Goal: Task Accomplishment & Management: Use online tool/utility

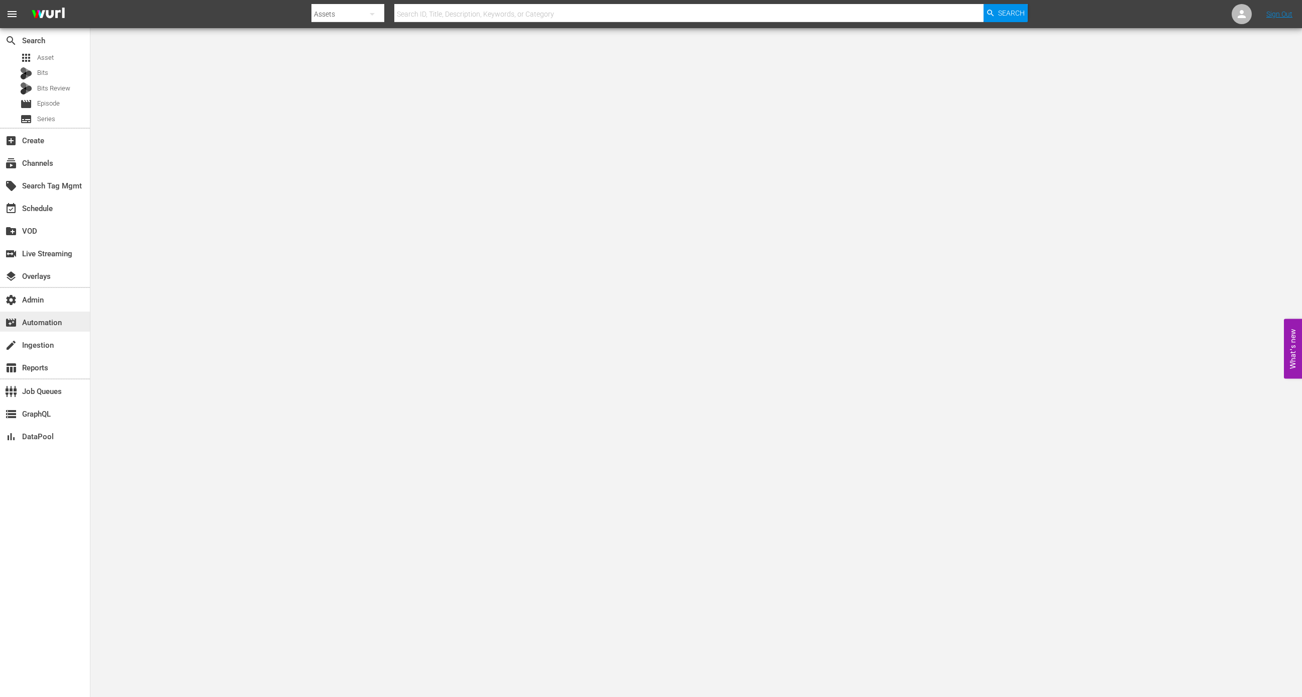
click at [52, 325] on div "movie_filter Automation" at bounding box center [28, 321] width 56 height 9
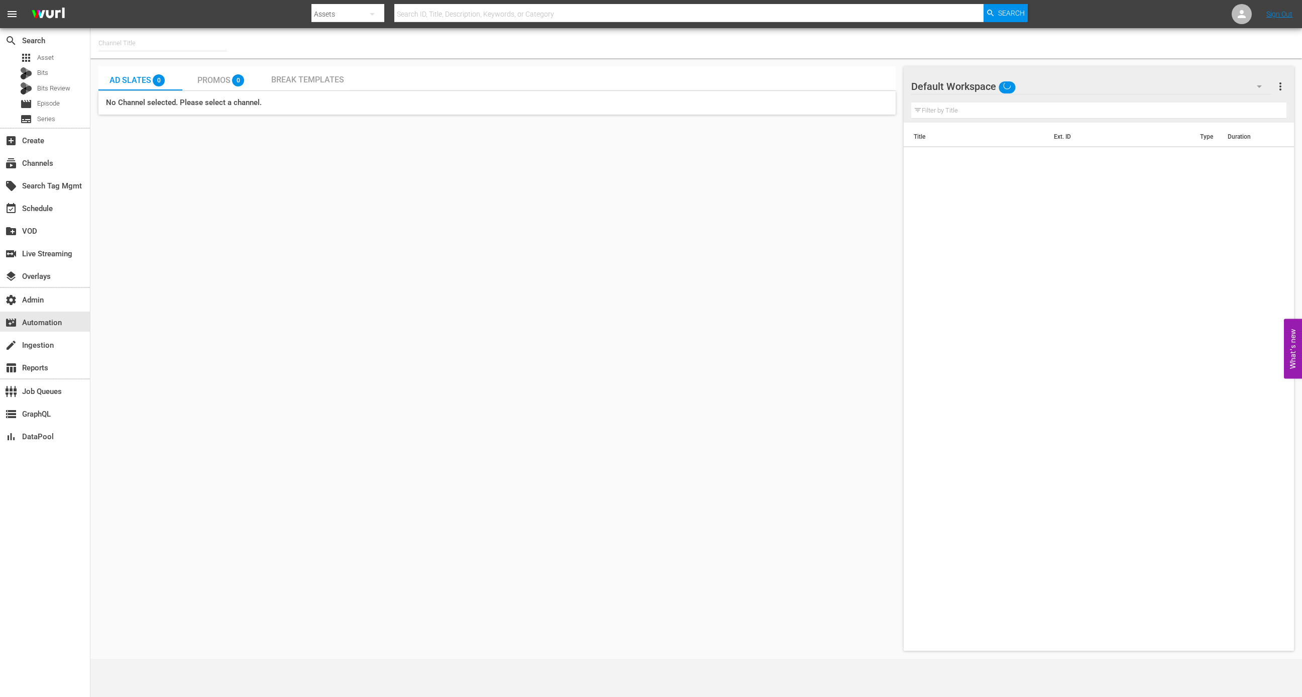
click at [151, 40] on input "text" at bounding box center [162, 43] width 129 height 24
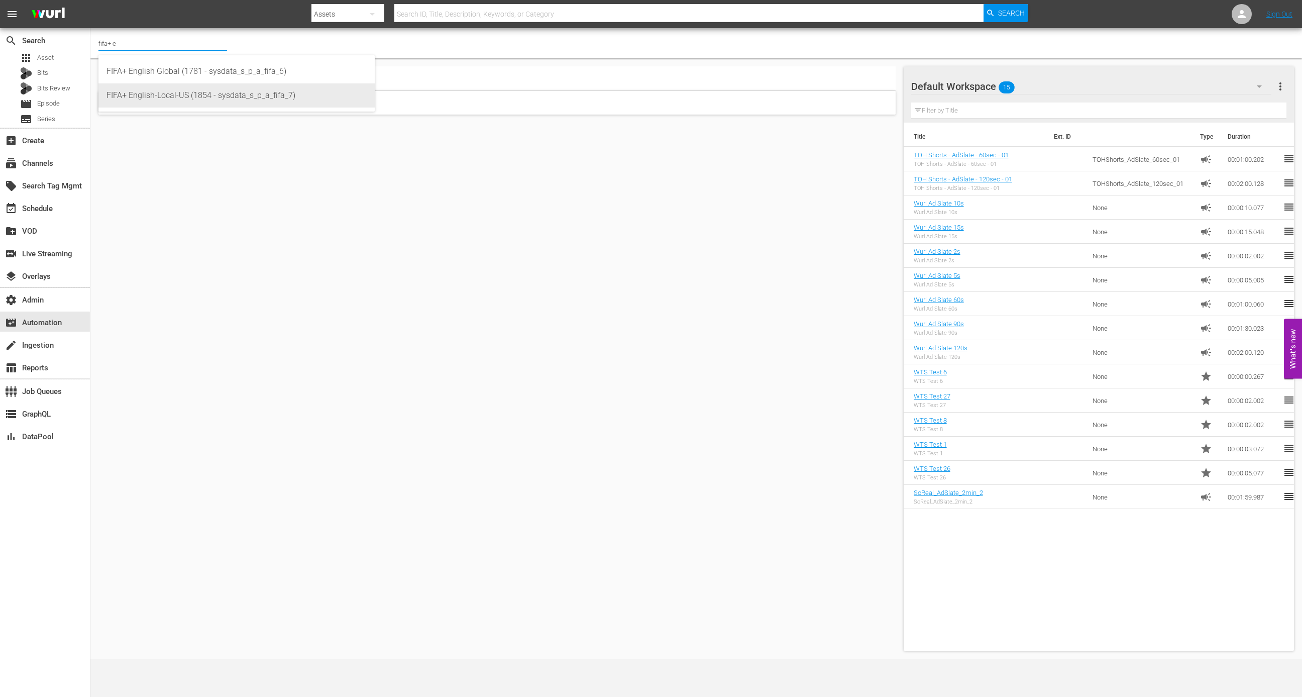
click at [242, 94] on div "FIFA+ English-Local-US (1854 - sysdata_s_p_a_fifa_7)" at bounding box center [237, 95] width 260 height 24
type input "FIFA+ English-Local-US (1854 - sysdata_s_p_a_fifa_7)"
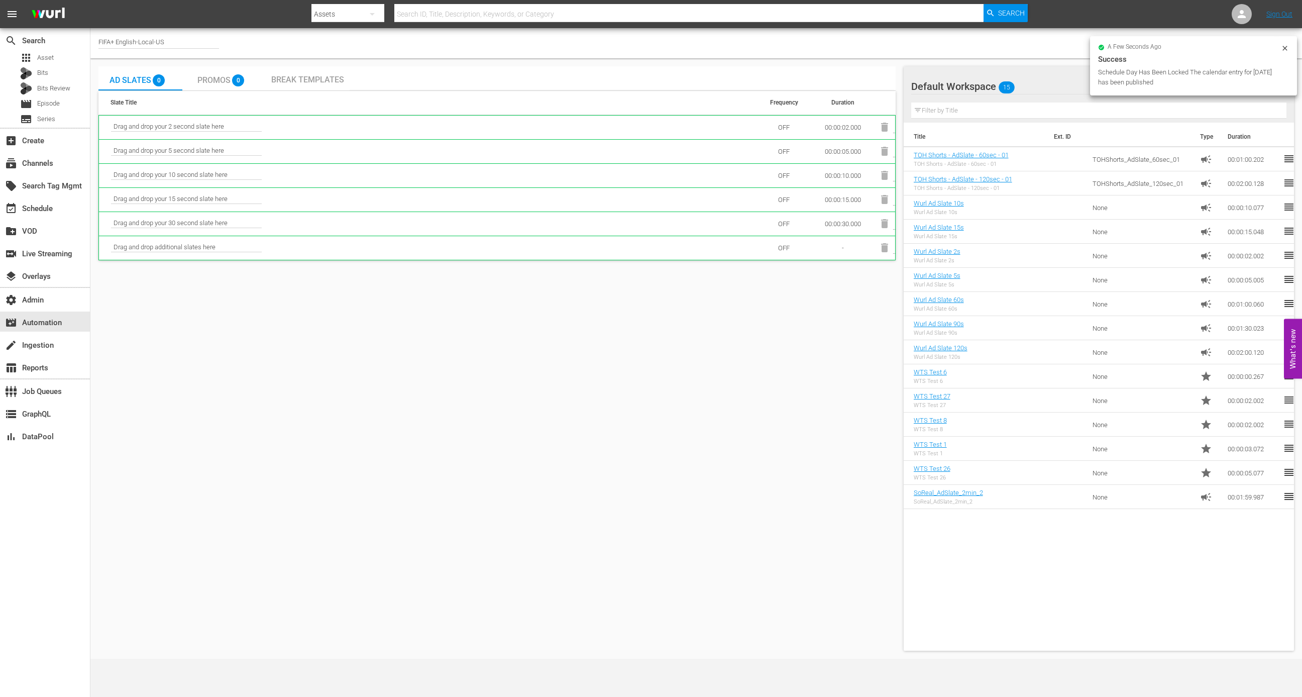
click at [195, 44] on div "FIFA+ English-Local-US" at bounding box center [158, 43] width 121 height 11
click at [195, 44] on input "FIFA+ English-Local-US" at bounding box center [162, 43] width 129 height 24
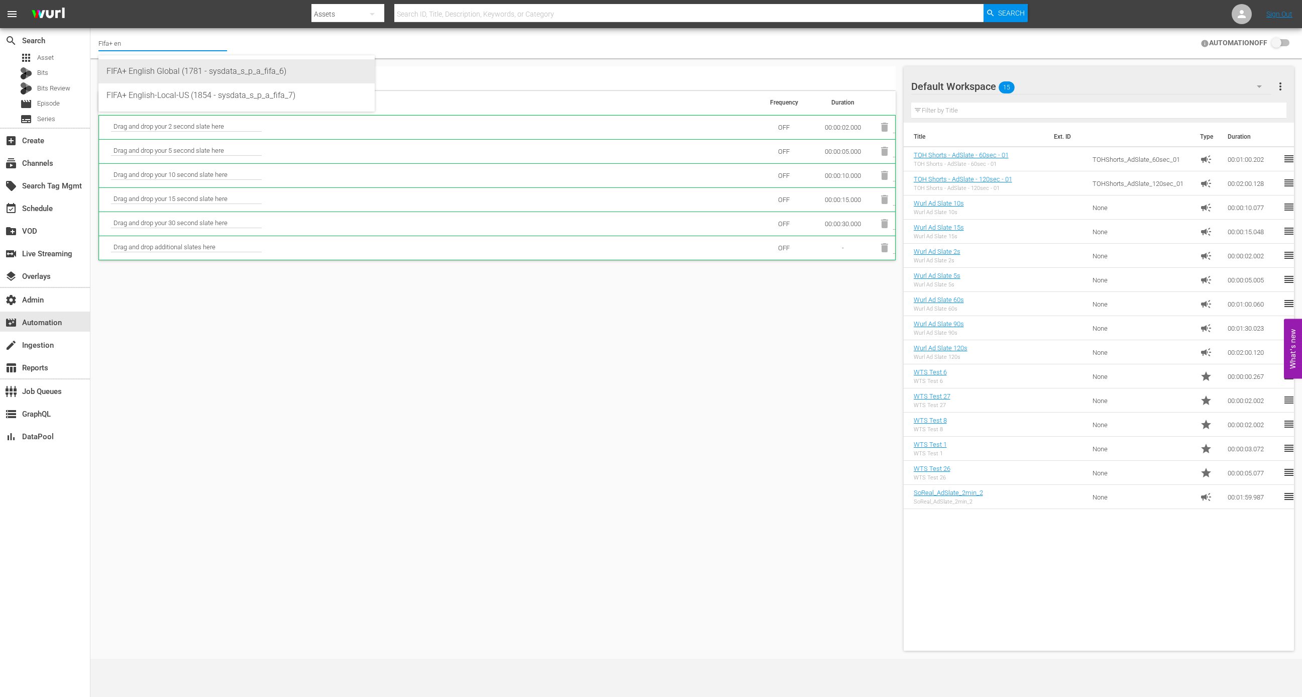
click at [201, 75] on div "FIFA+ English Global (1781 - sysdata_s_p_a_fifa_6)" at bounding box center [237, 71] width 260 height 24
type input "FIFA+ English Global (1781 - sysdata_s_p_a_fifa_6)"
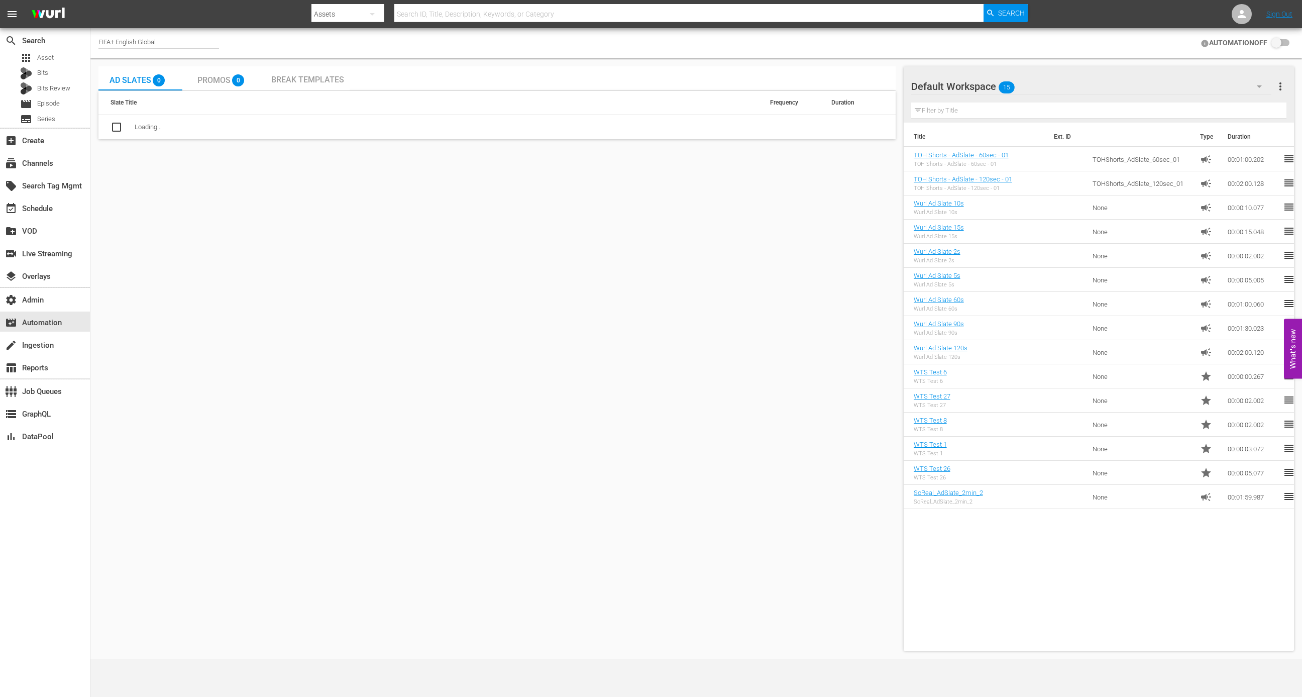
checkbox input "true"
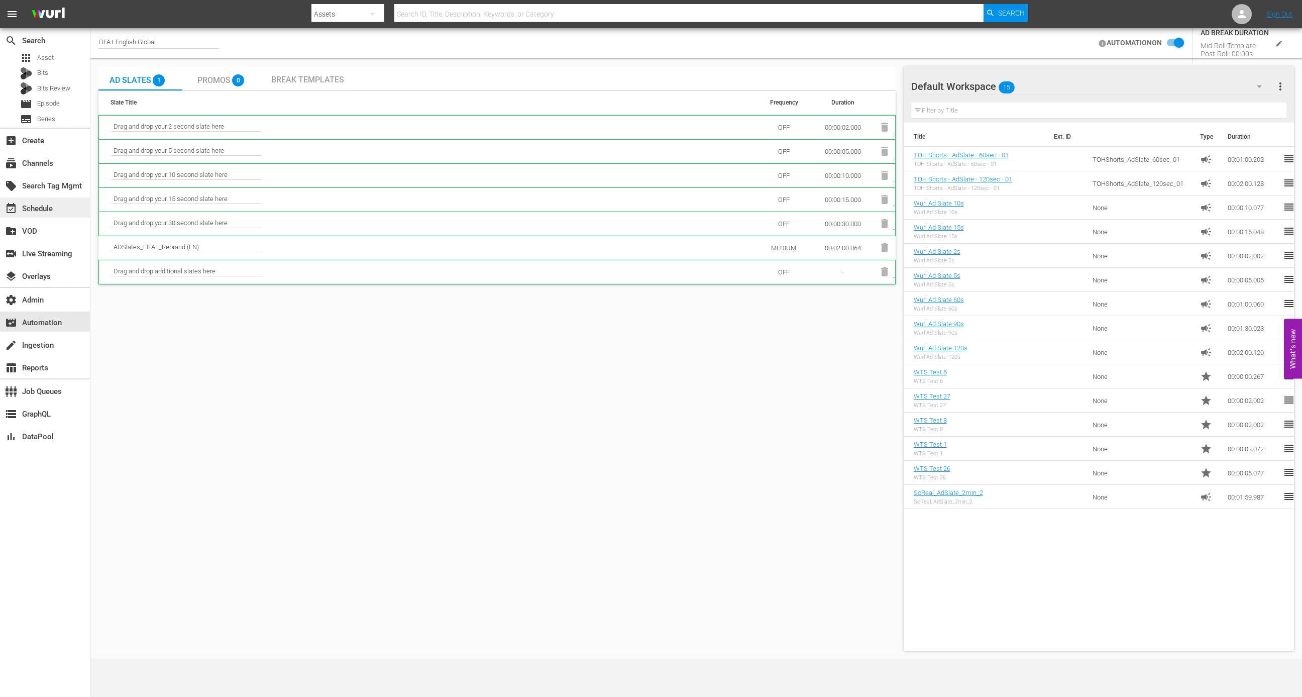
click at [53, 212] on div "event_available Schedule" at bounding box center [45, 207] width 90 height 20
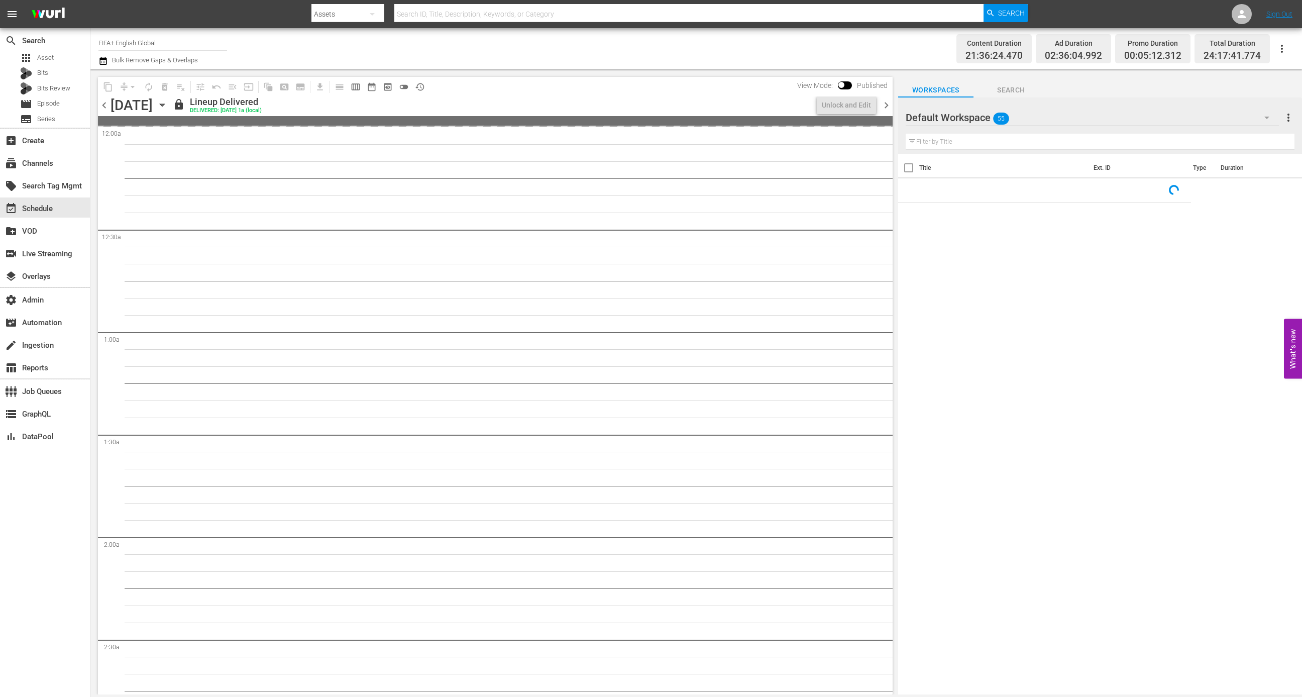
click at [168, 106] on icon "button" at bounding box center [162, 104] width 11 height 11
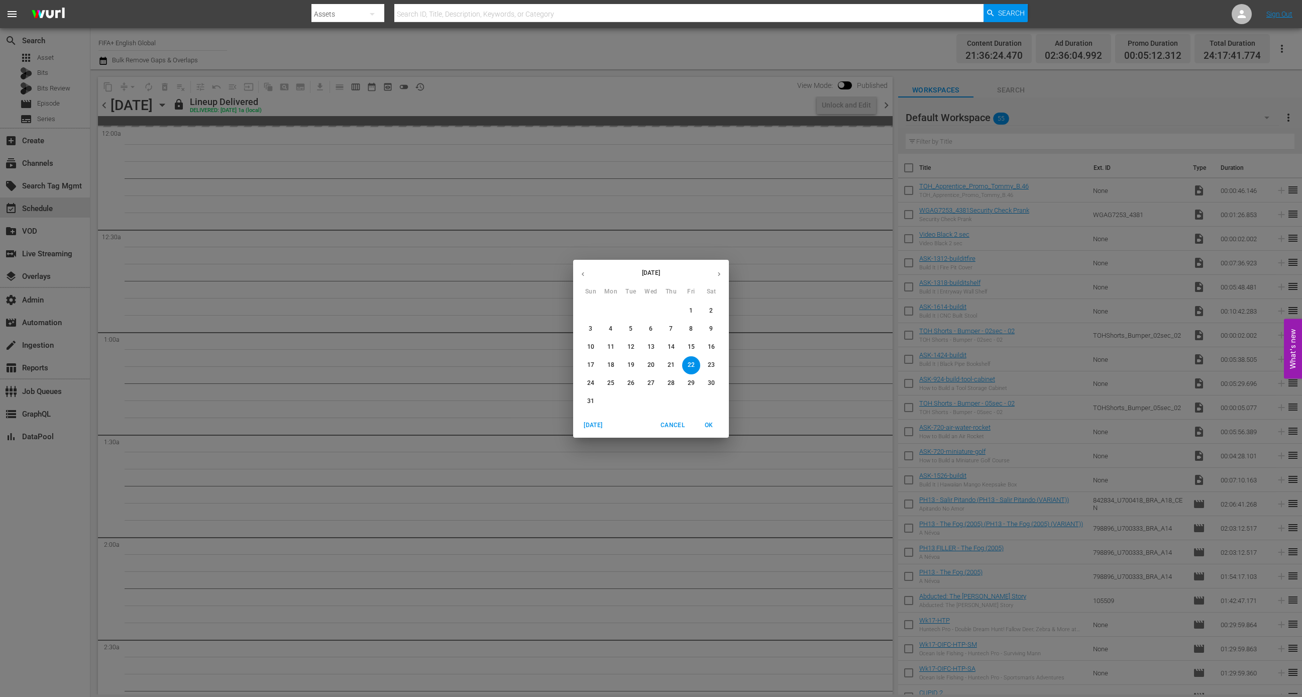
click at [603, 384] on span "25" at bounding box center [611, 383] width 18 height 9
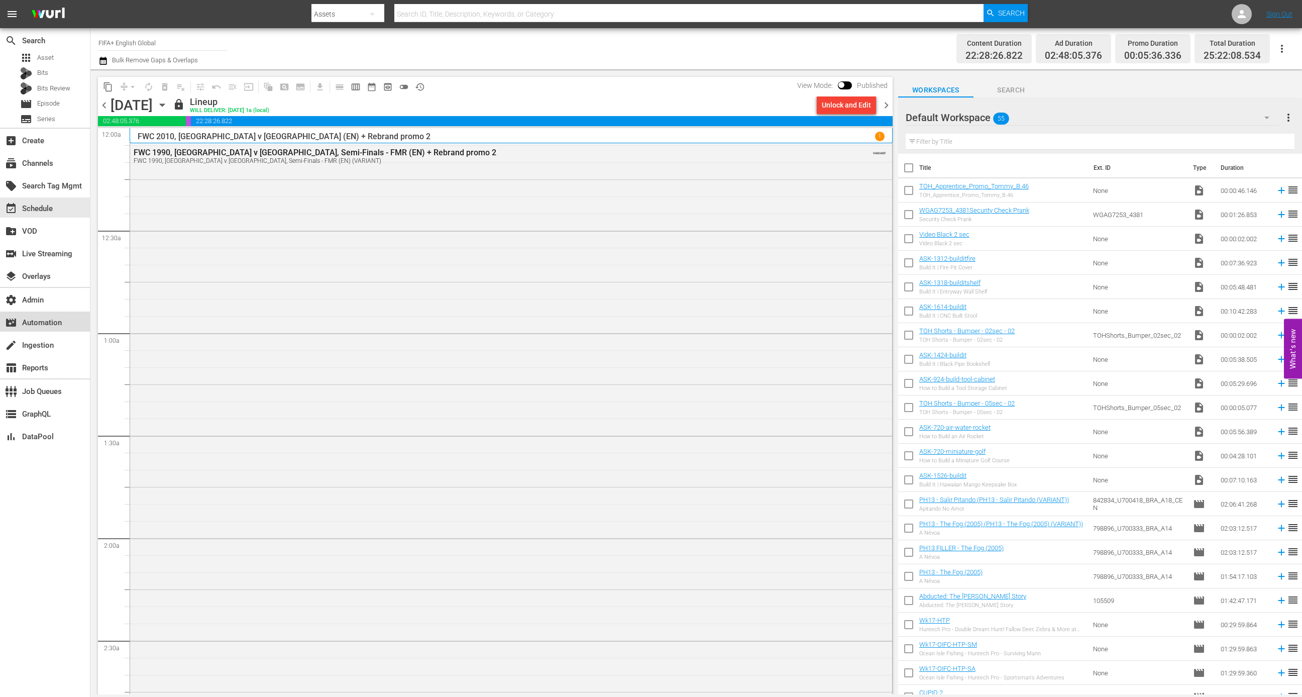
click at [56, 321] on div "movie_filter Automation" at bounding box center [28, 321] width 56 height 9
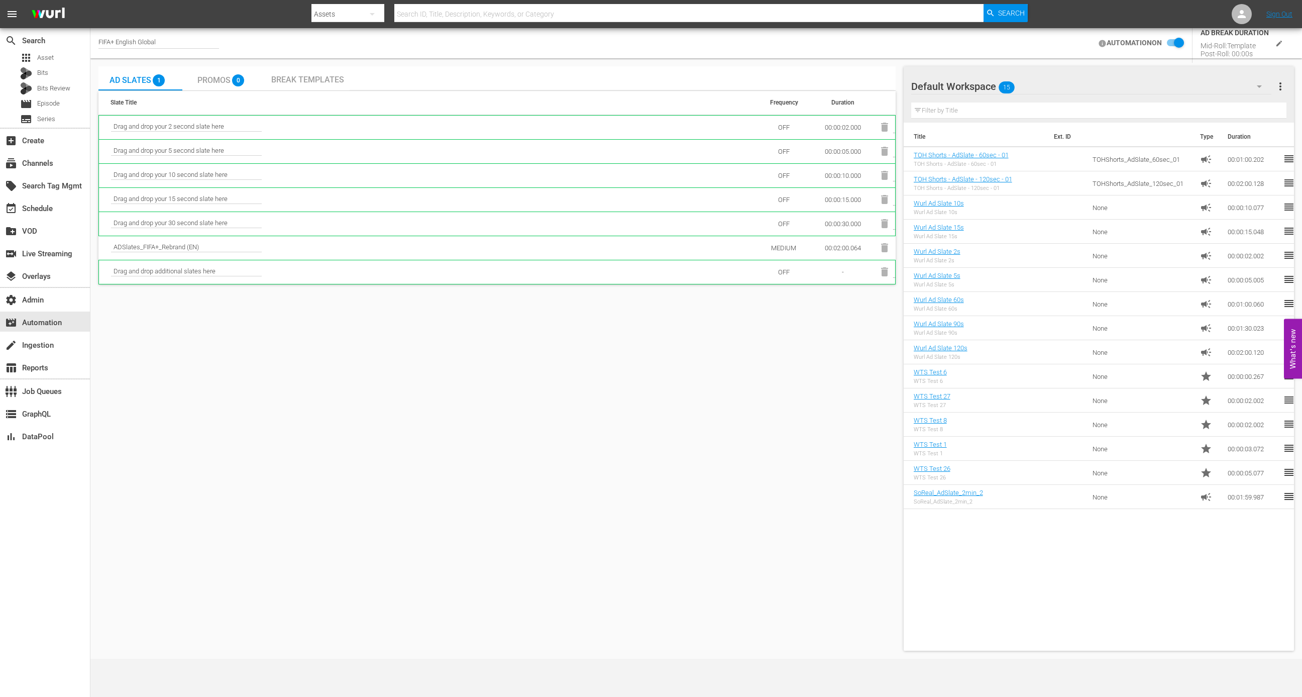
click at [169, 50] on div "FIFA+ English Global" at bounding box center [158, 43] width 121 height 25
click at [169, 46] on div "FIFA+ English Global" at bounding box center [158, 43] width 121 height 11
click at [169, 46] on input "FIFA+ English Global" at bounding box center [162, 43] width 129 height 24
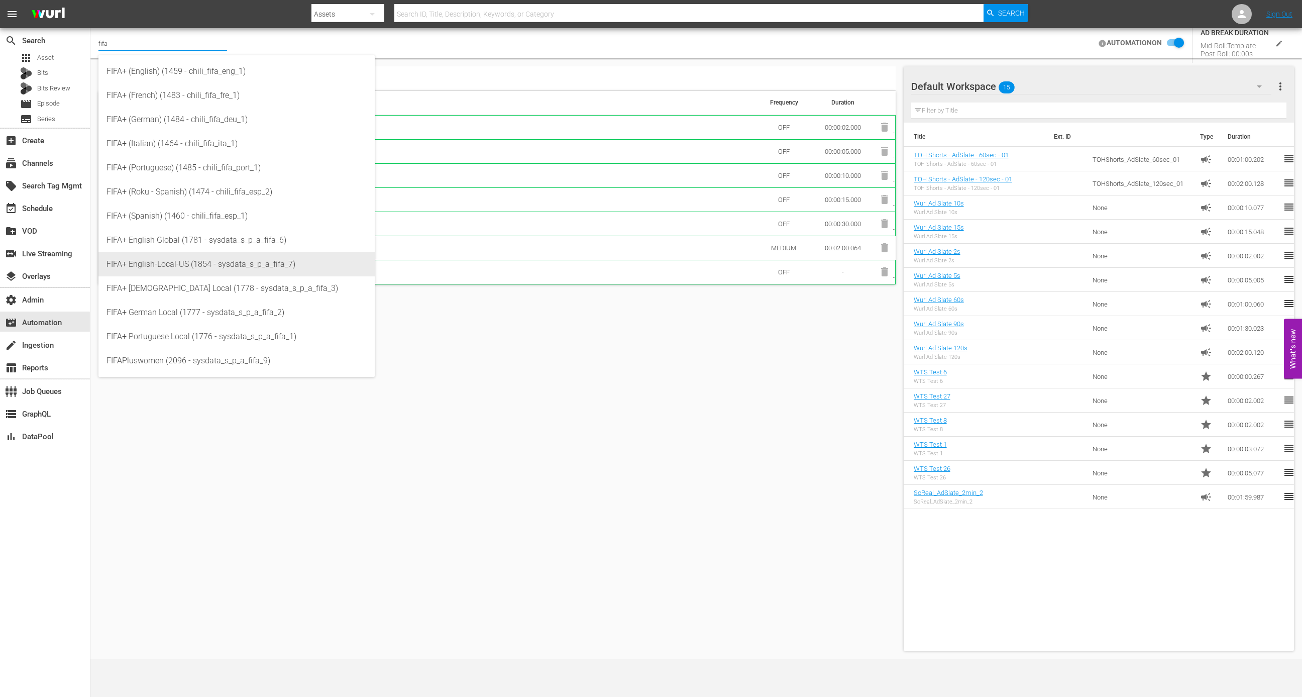
click at [192, 269] on div "FIFA+ English-Local-US (1854 - sysdata_s_p_a_fifa_7)" at bounding box center [237, 264] width 260 height 24
type input "FIFA+ English-Local-US (1854 - sysdata_s_p_a_fifa_7)"
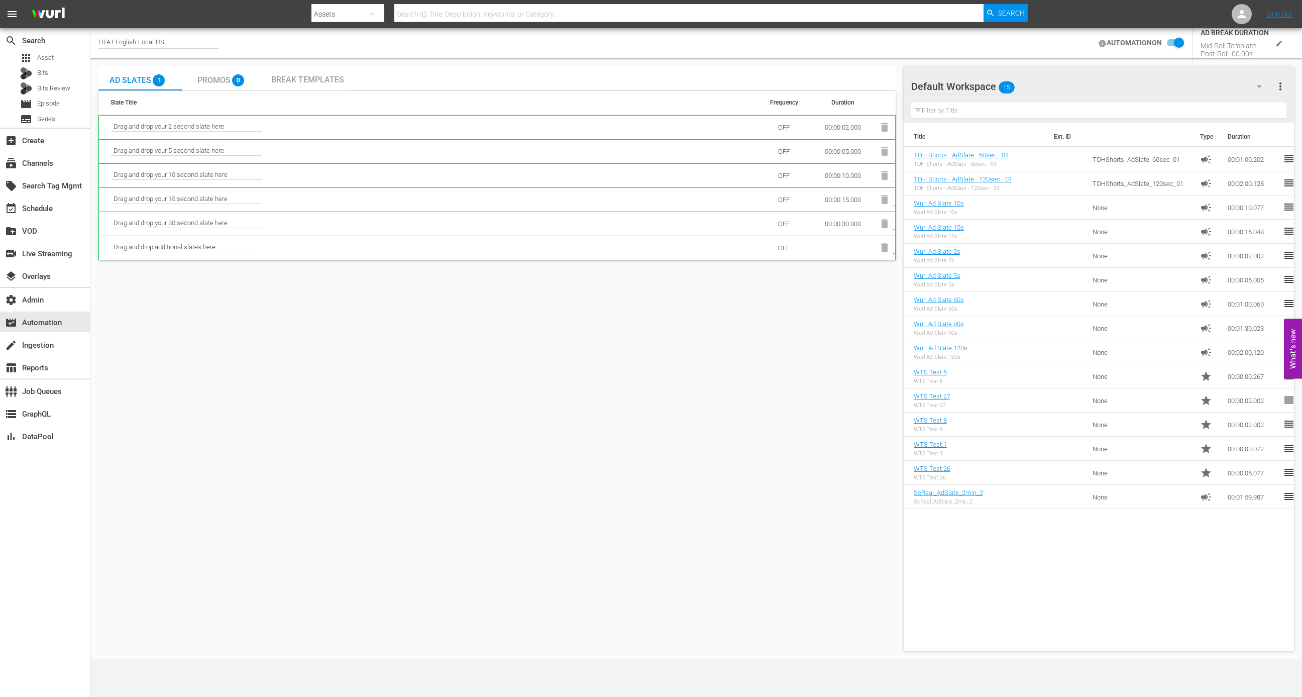
checkbox input "false"
click at [174, 31] on div "FIFA+ English-Local-US" at bounding box center [158, 43] width 121 height 25
click at [42, 166] on div "subscriptions Channels" at bounding box center [28, 161] width 56 height 9
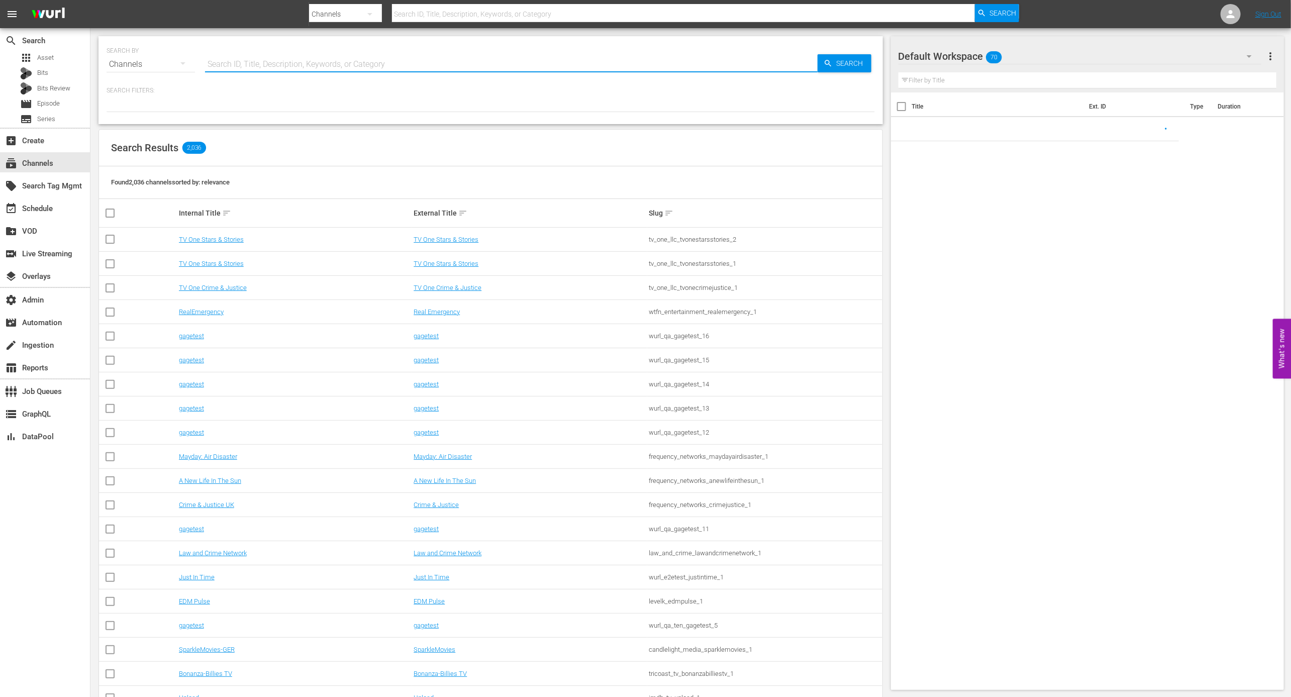
click at [279, 67] on input "text" at bounding box center [511, 64] width 612 height 24
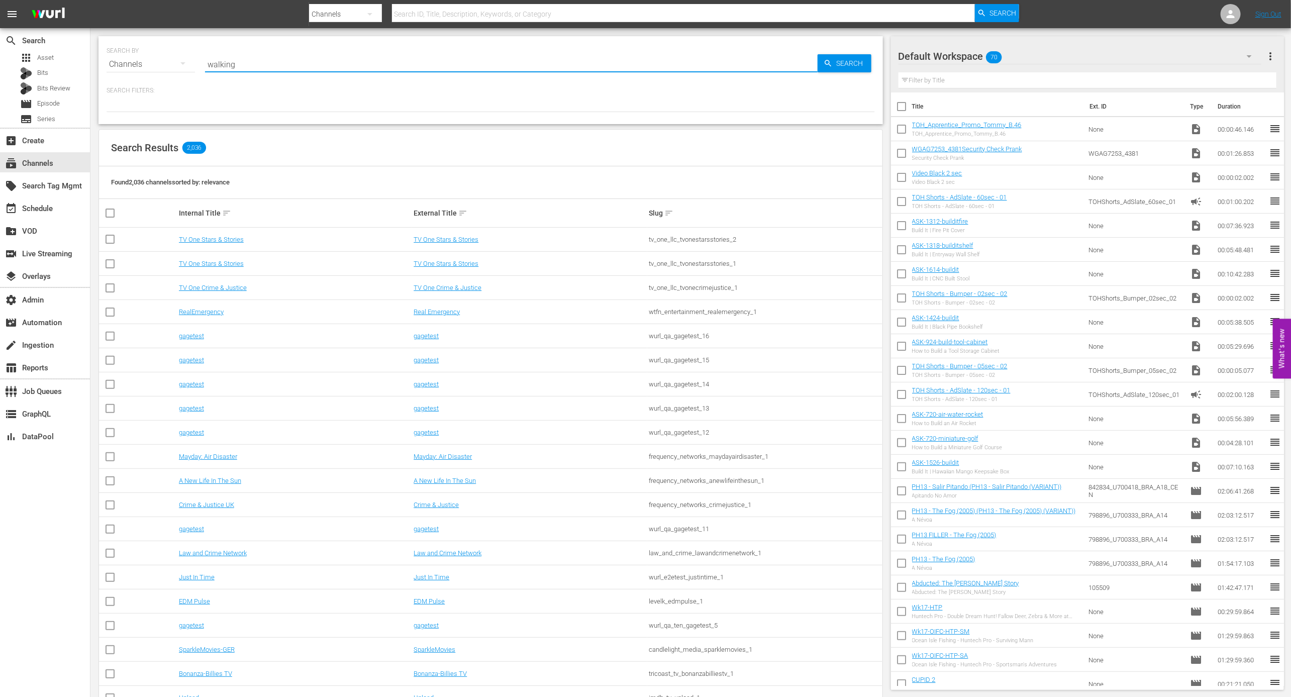
type input "walking"
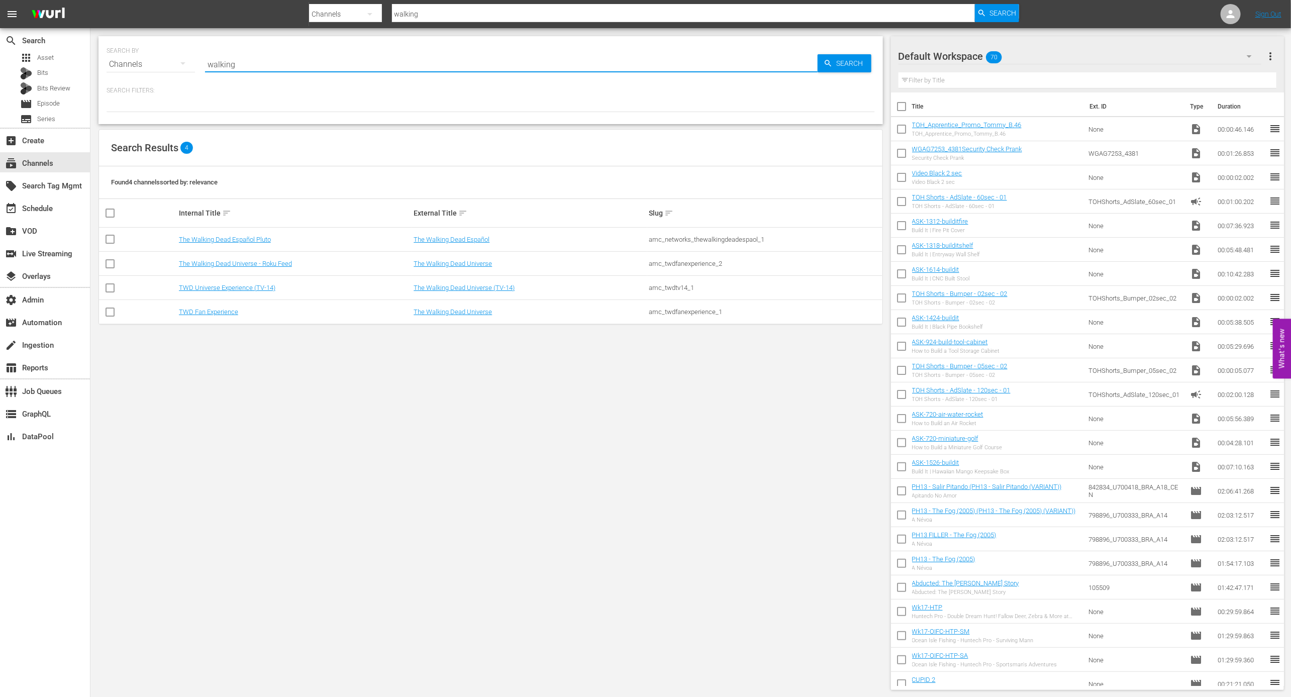
type input "walking"
click at [713, 313] on div "amc_twdfanexperience_1" at bounding box center [765, 312] width 232 height 8
copy div "amc_twdfanexperience_1"
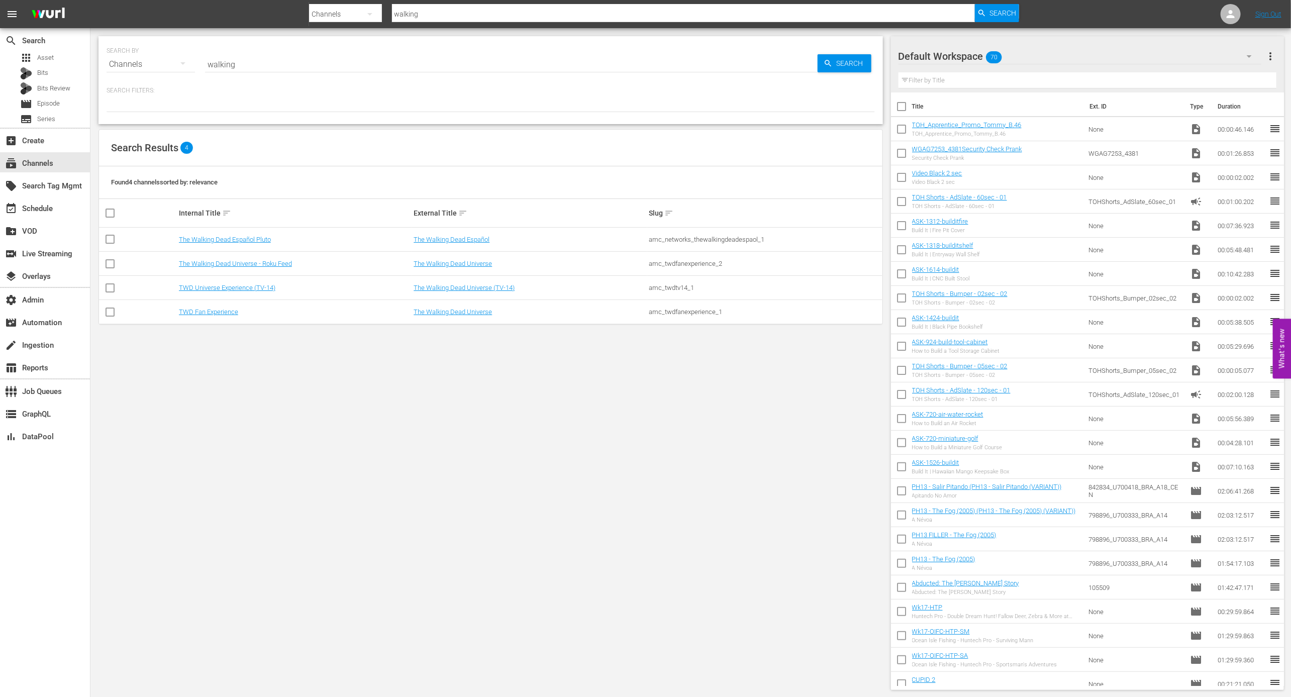
click at [436, 316] on td "The Walking Dead Universe" at bounding box center [529, 312] width 235 height 24
click at [440, 309] on link "The Walking Dead Universe" at bounding box center [452, 312] width 78 height 8
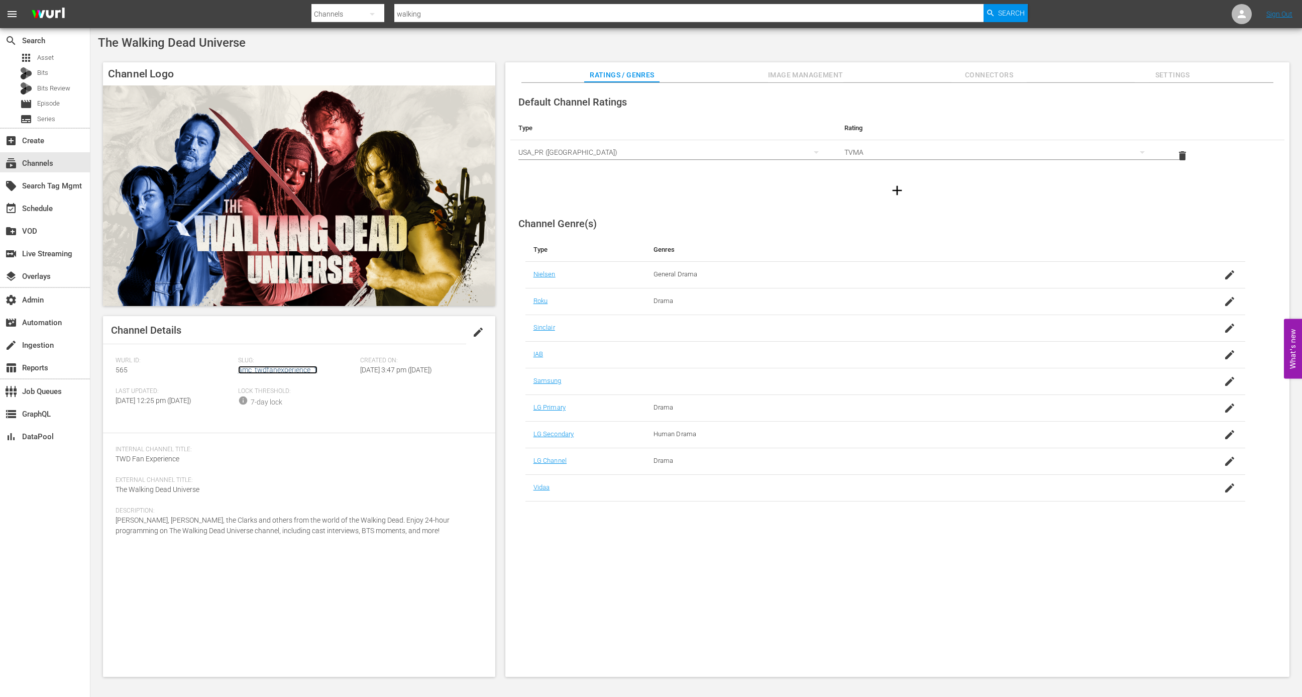
click at [280, 369] on link "amc_twdfanexperience_1" at bounding box center [277, 370] width 79 height 8
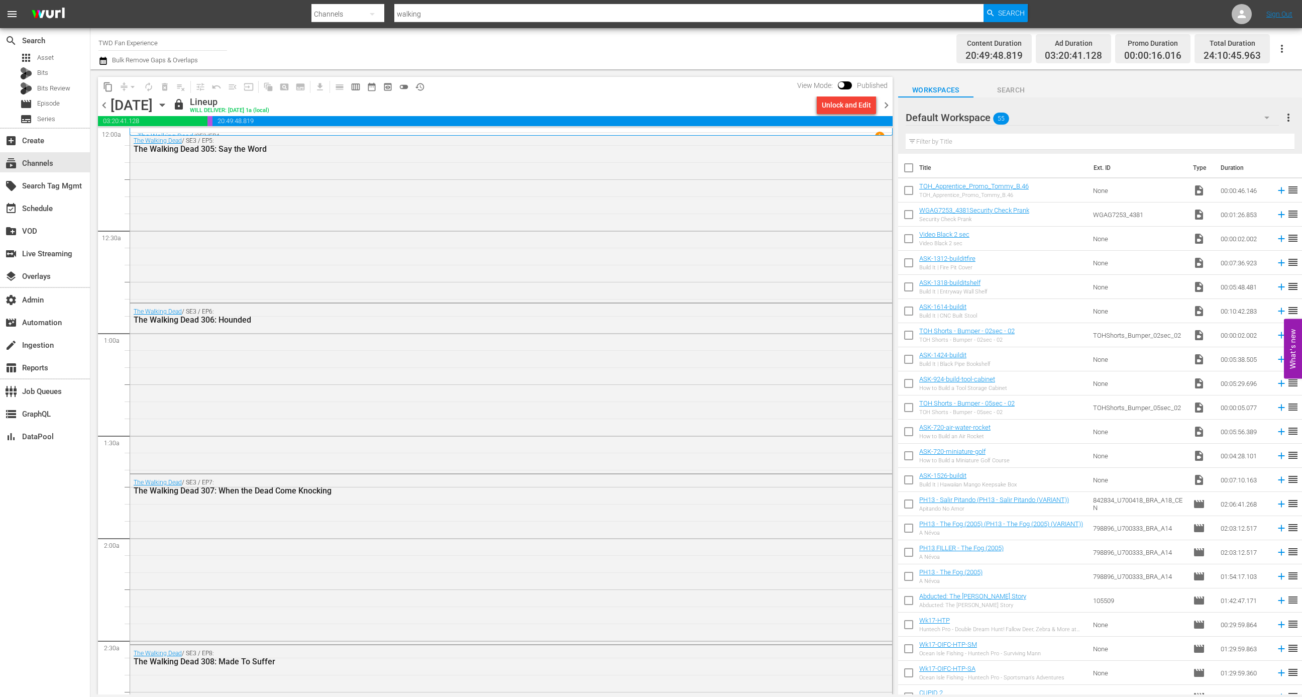
click at [170, 104] on div "Monday, August 25th August 25th" at bounding box center [141, 105] width 60 height 17
click at [164, 104] on icon "button" at bounding box center [162, 105] width 5 height 3
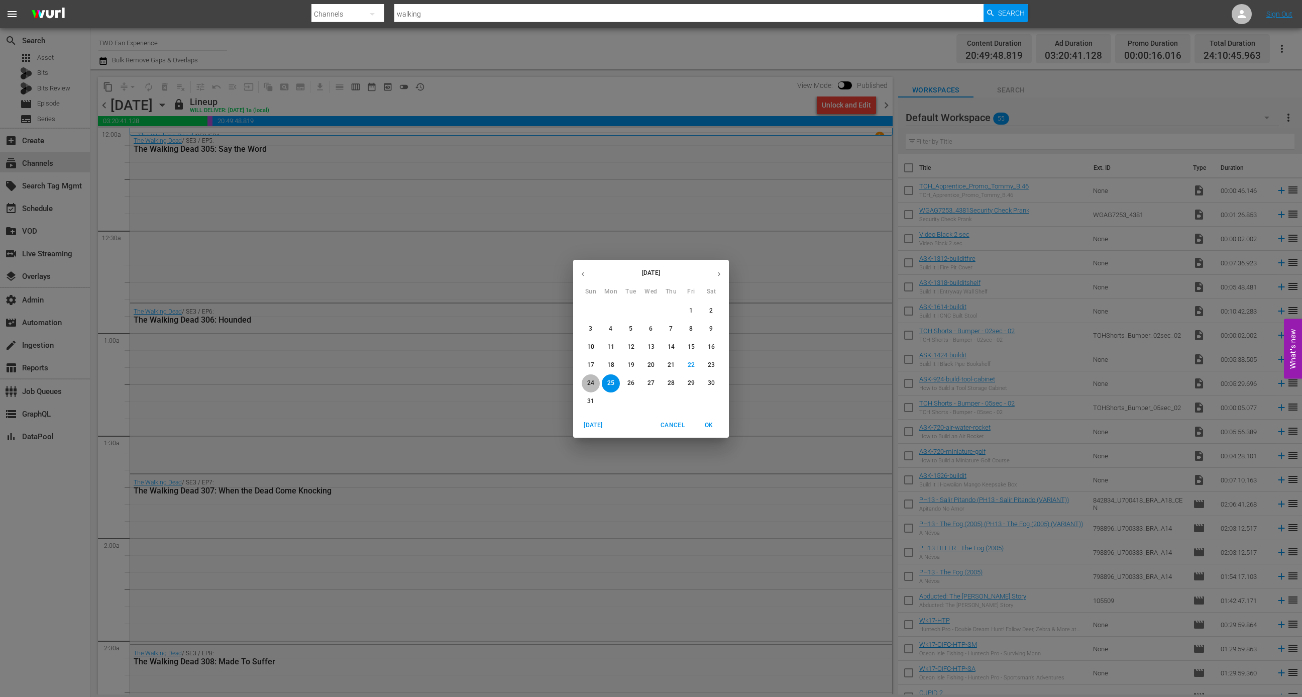
click at [589, 385] on p "24" at bounding box center [590, 383] width 7 height 9
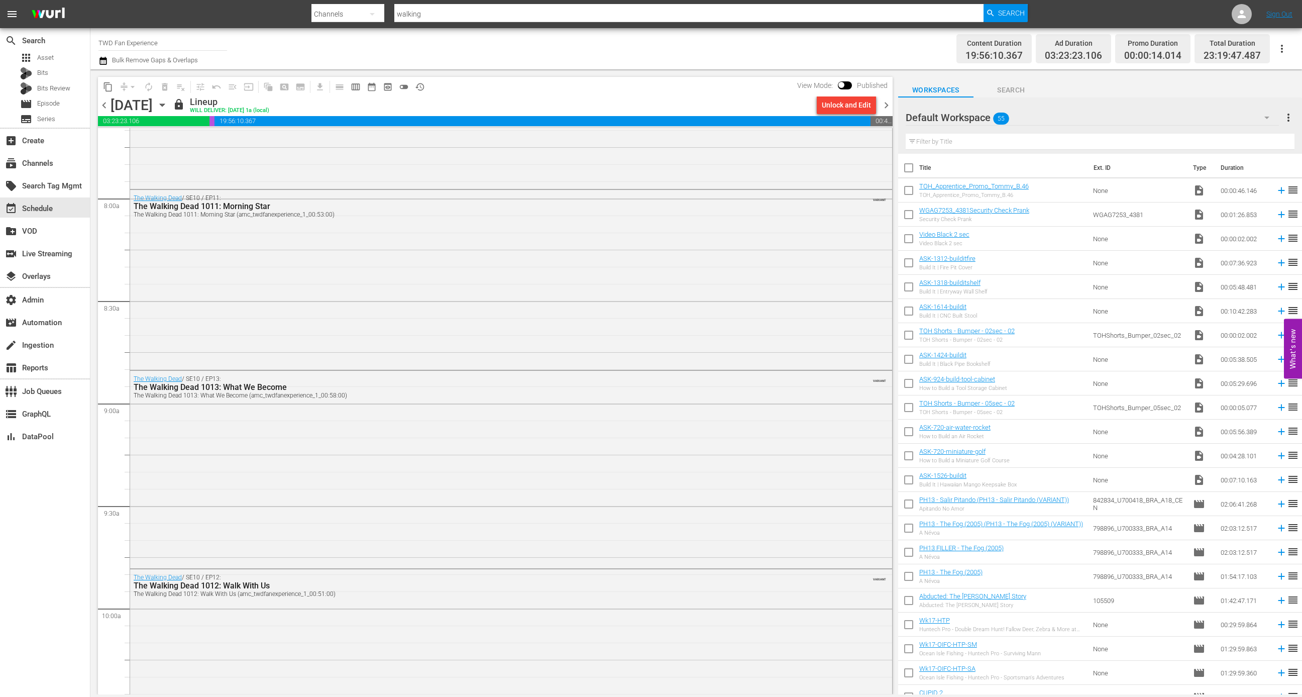
scroll to position [1498, 0]
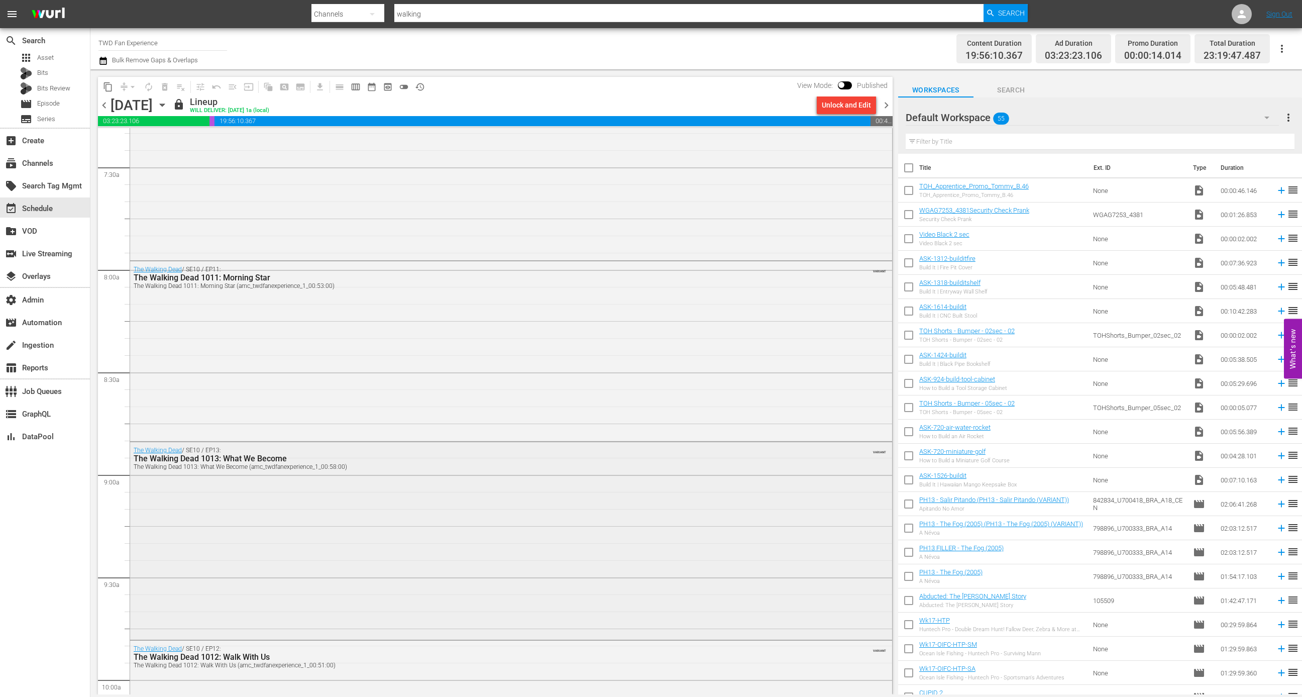
click at [406, 546] on div "The Walking Dead / SE10 / EP13: The Walking Dead 1013: What We Become The Walki…" at bounding box center [511, 539] width 762 height 195
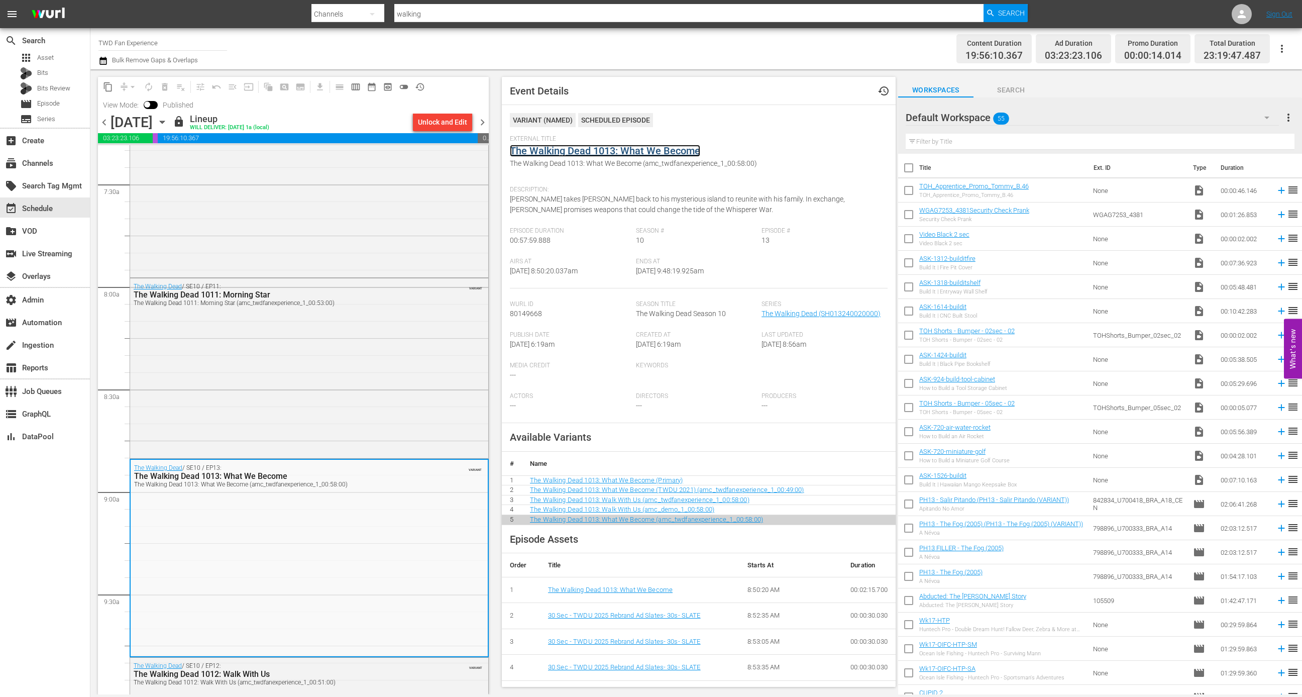
click at [636, 150] on link "The Walking Dead 1013: What We Become" at bounding box center [605, 151] width 190 height 12
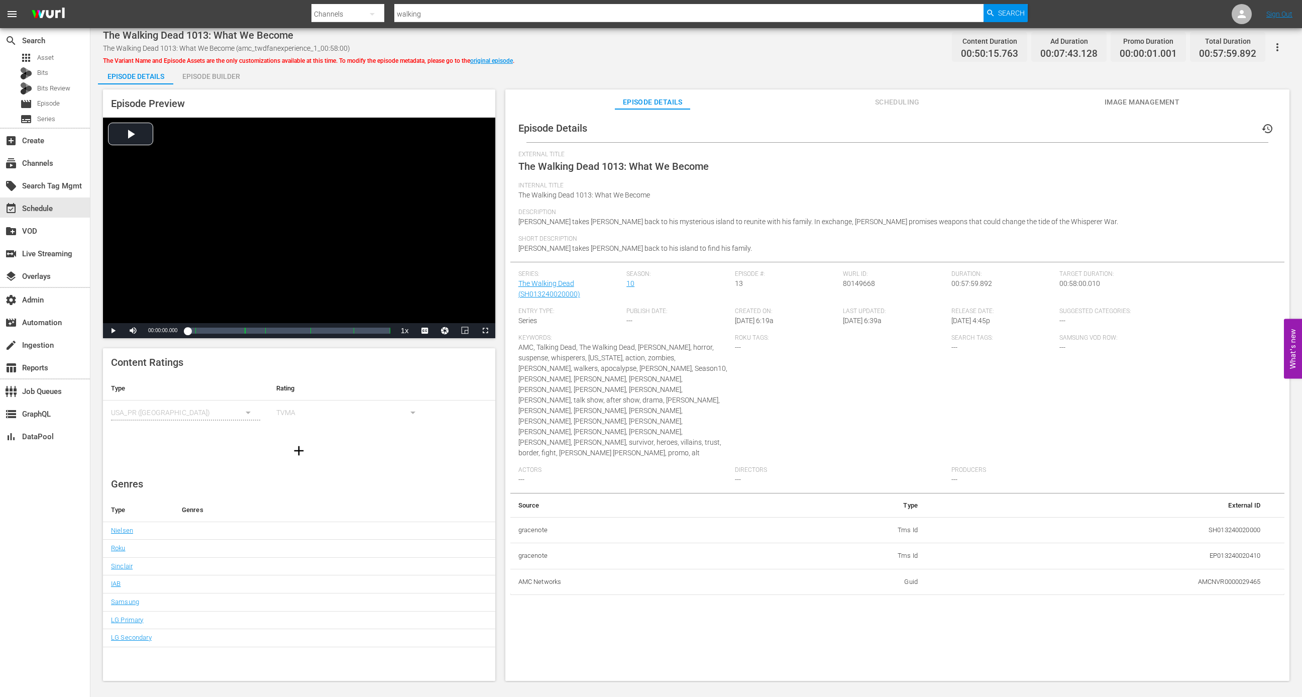
click at [1198, 569] on td "AMCNVR0000029465" at bounding box center [1097, 582] width 343 height 26
copy td "AMCNVR0000029465"
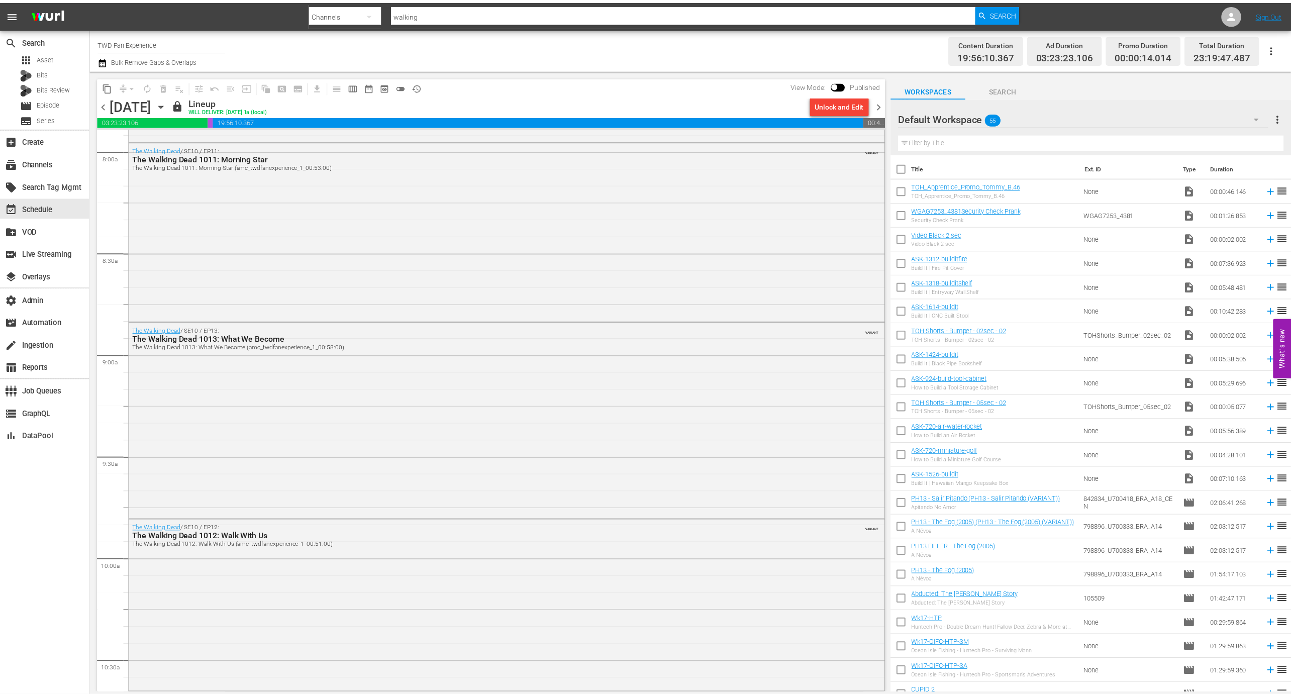
scroll to position [1910, 0]
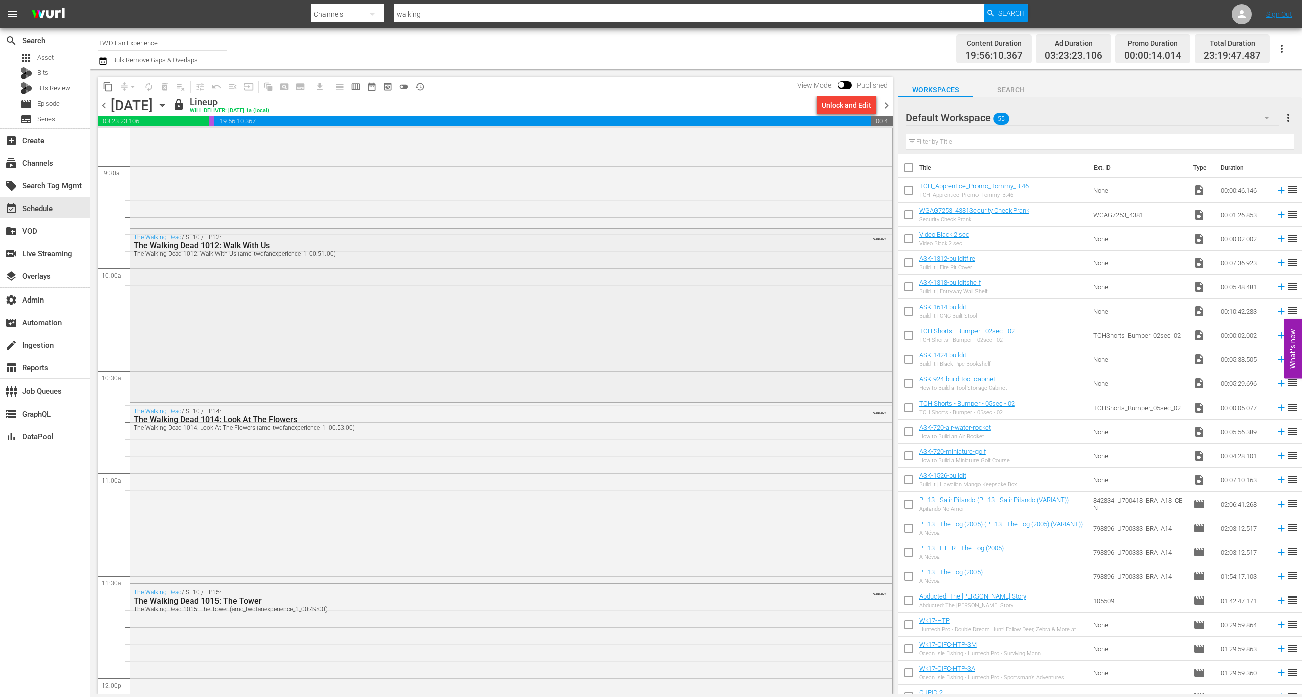
click at [302, 343] on div "The Walking Dead / SE10 / EP12: The Walking Dead 1012: Walk With Us The Walking…" at bounding box center [511, 314] width 762 height 171
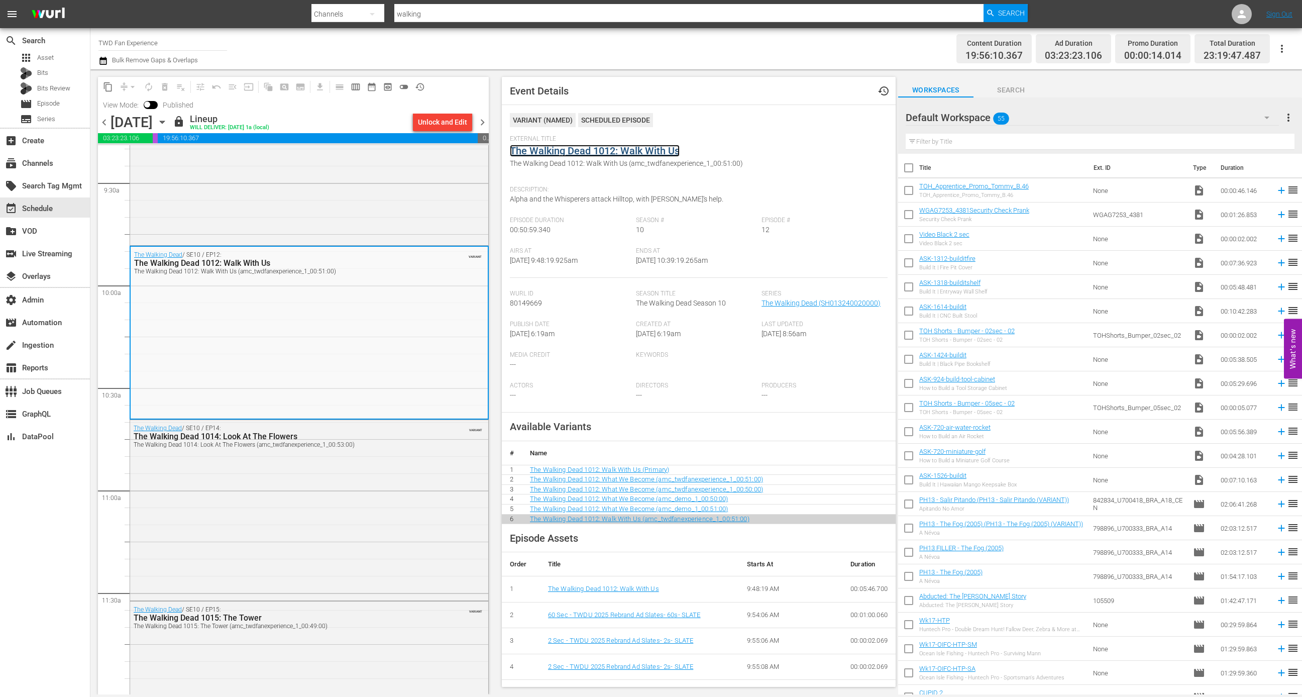
click at [590, 152] on link "The Walking Dead 1012: Walk With Us" at bounding box center [595, 151] width 170 height 12
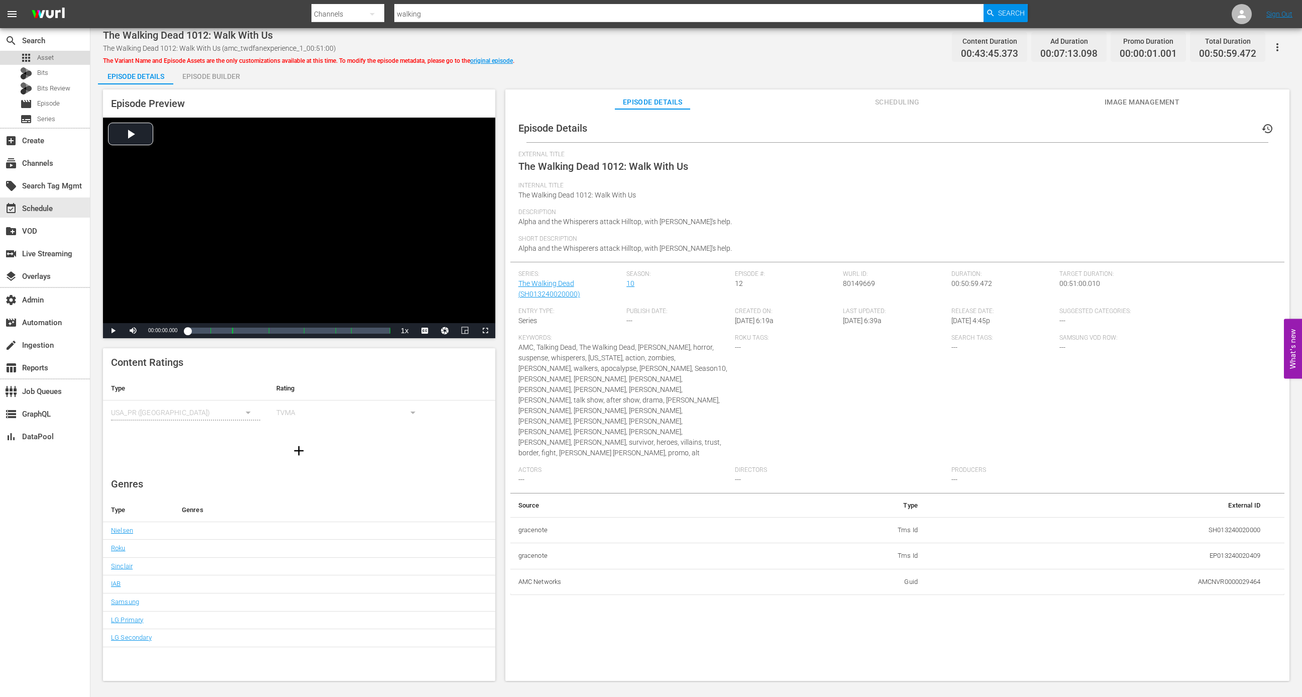
click at [59, 62] on div "apps Asset" at bounding box center [45, 58] width 90 height 14
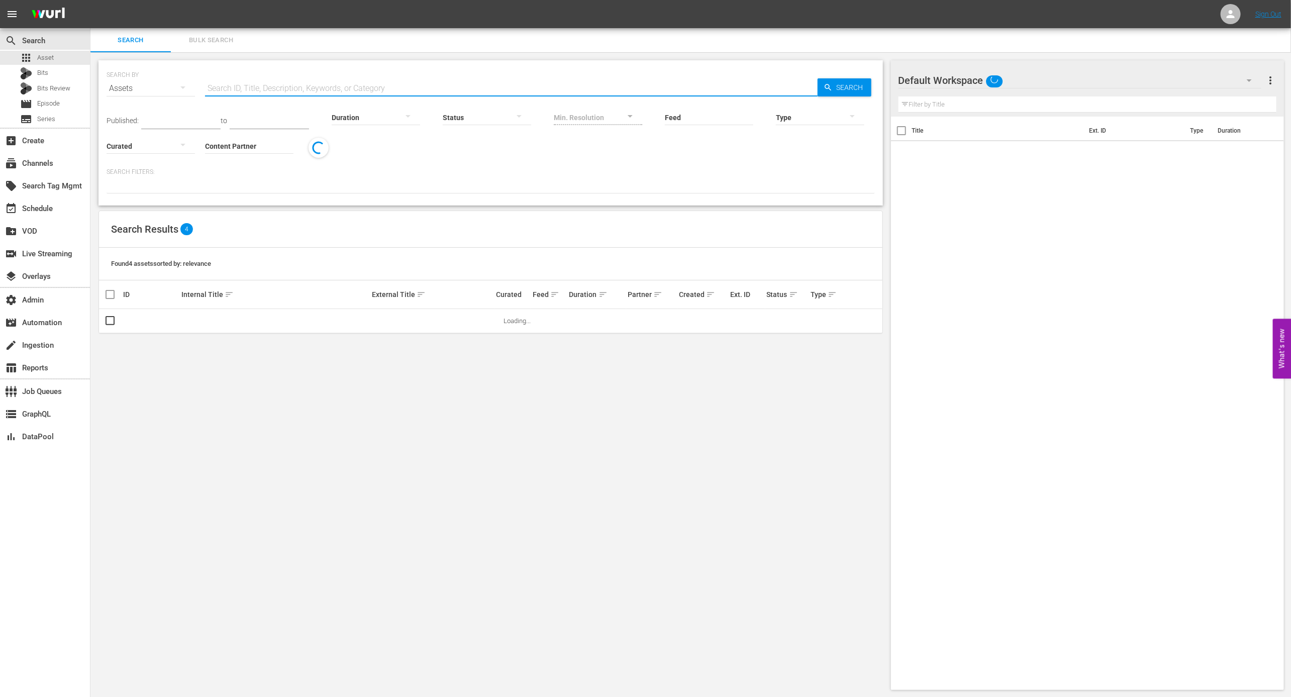
click at [249, 79] on input "text" at bounding box center [511, 88] width 612 height 24
paste input "AMCNVR0000029464"
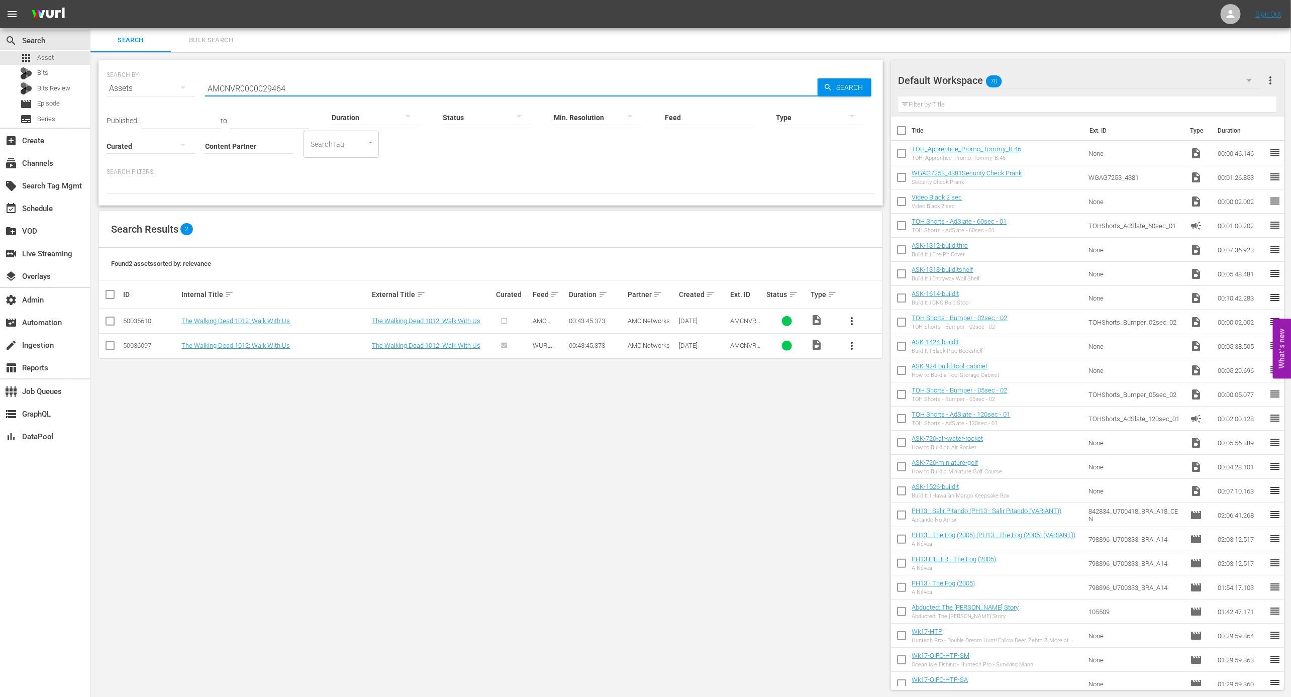
type input "AMCNVR0000029464"
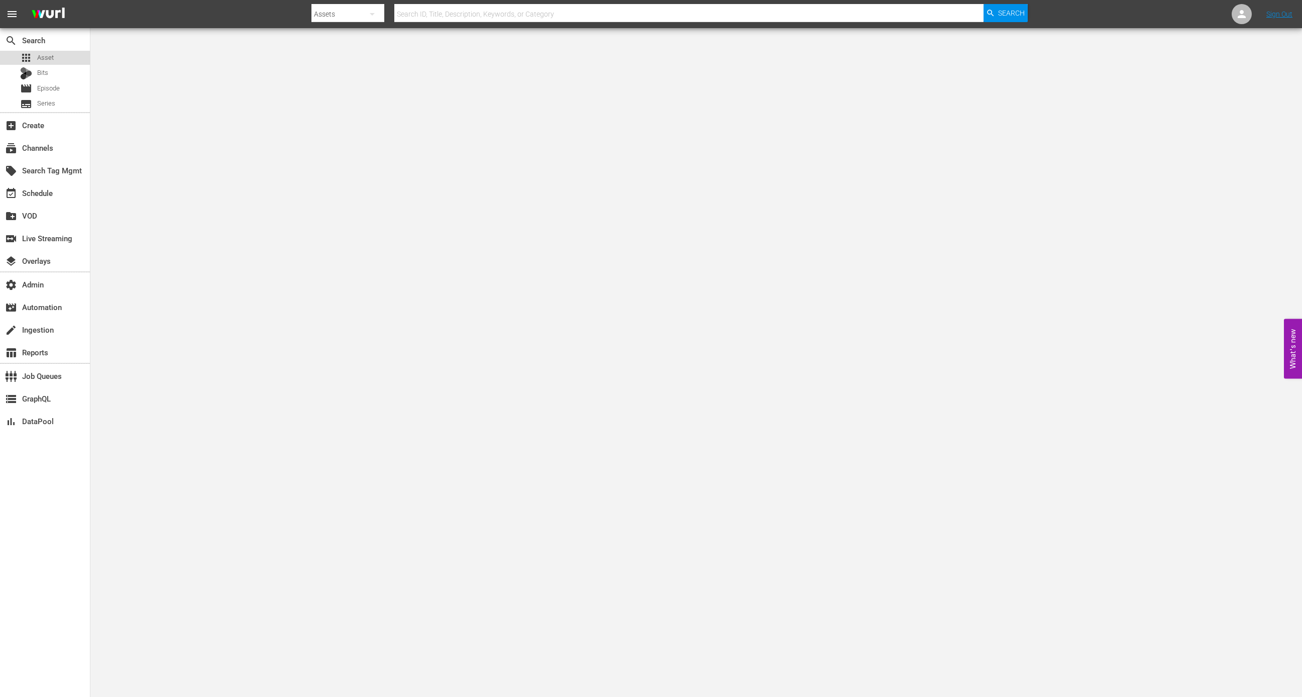
click at [61, 54] on div "apps Asset" at bounding box center [45, 58] width 90 height 14
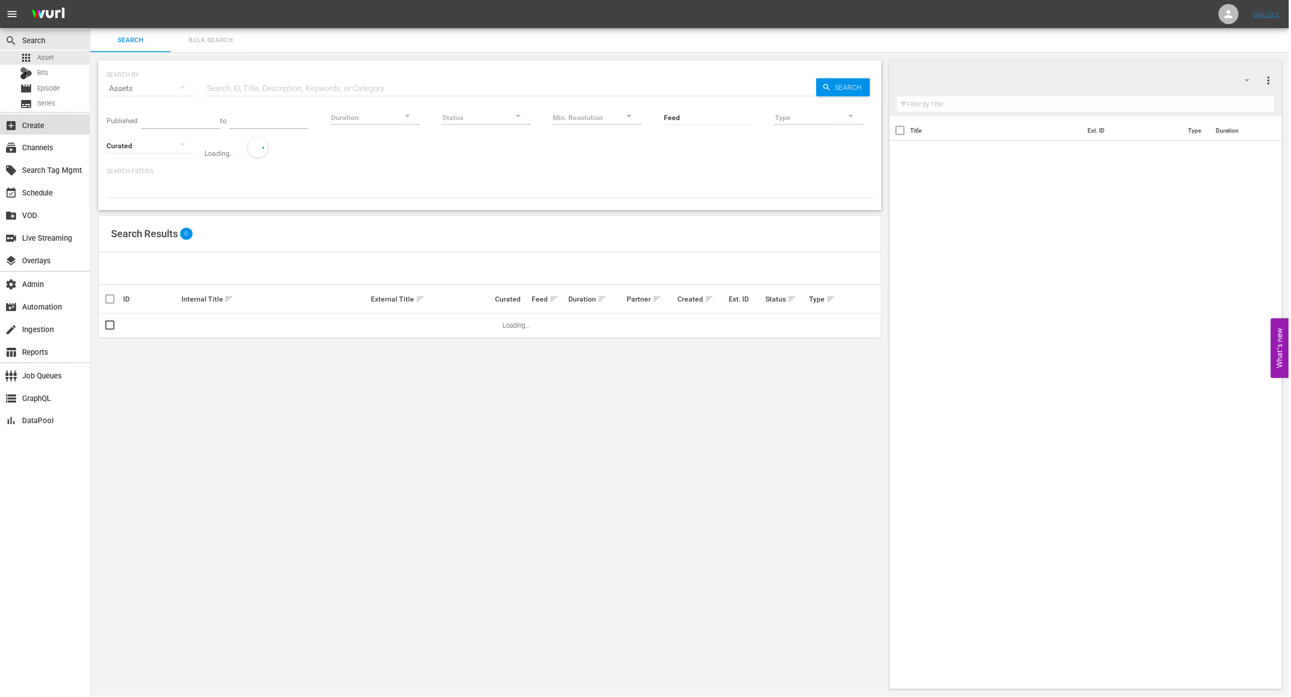
click at [62, 132] on div "add_box Create" at bounding box center [45, 125] width 90 height 20
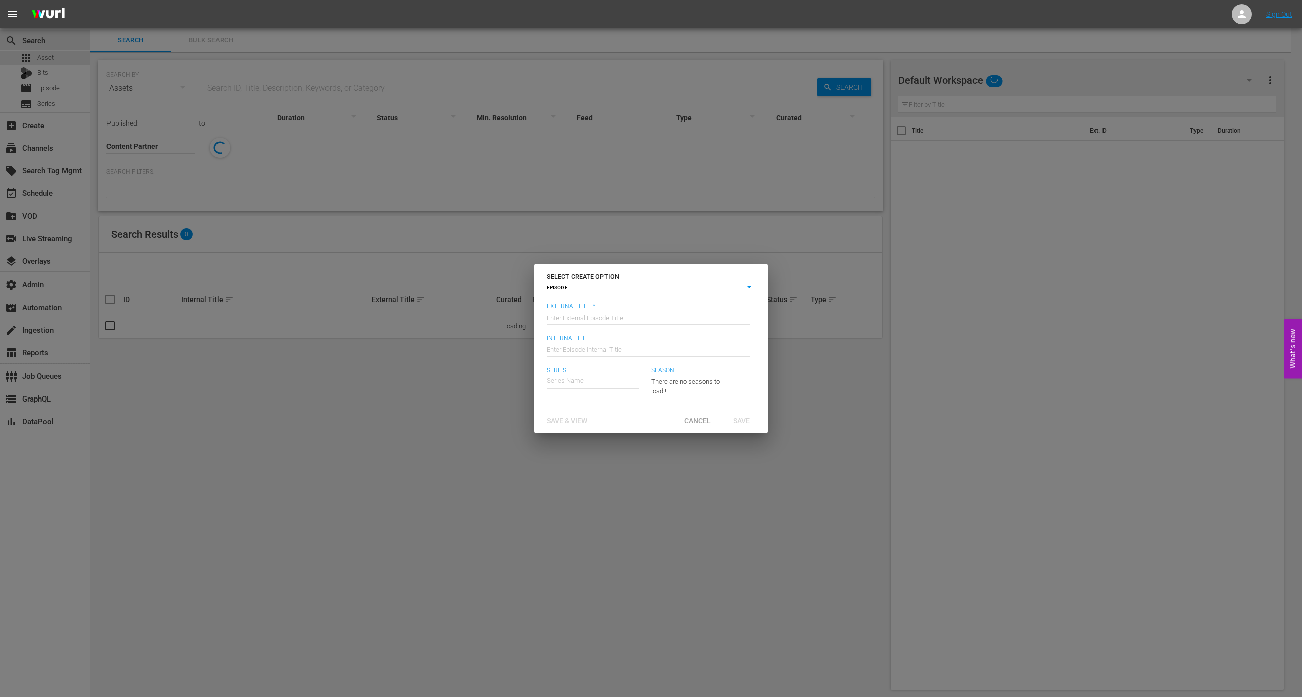
click at [63, 150] on div "SELECT CREATE OPTION EPISODE episode External Title* Enter External Episode Tit…" at bounding box center [651, 348] width 1302 height 697
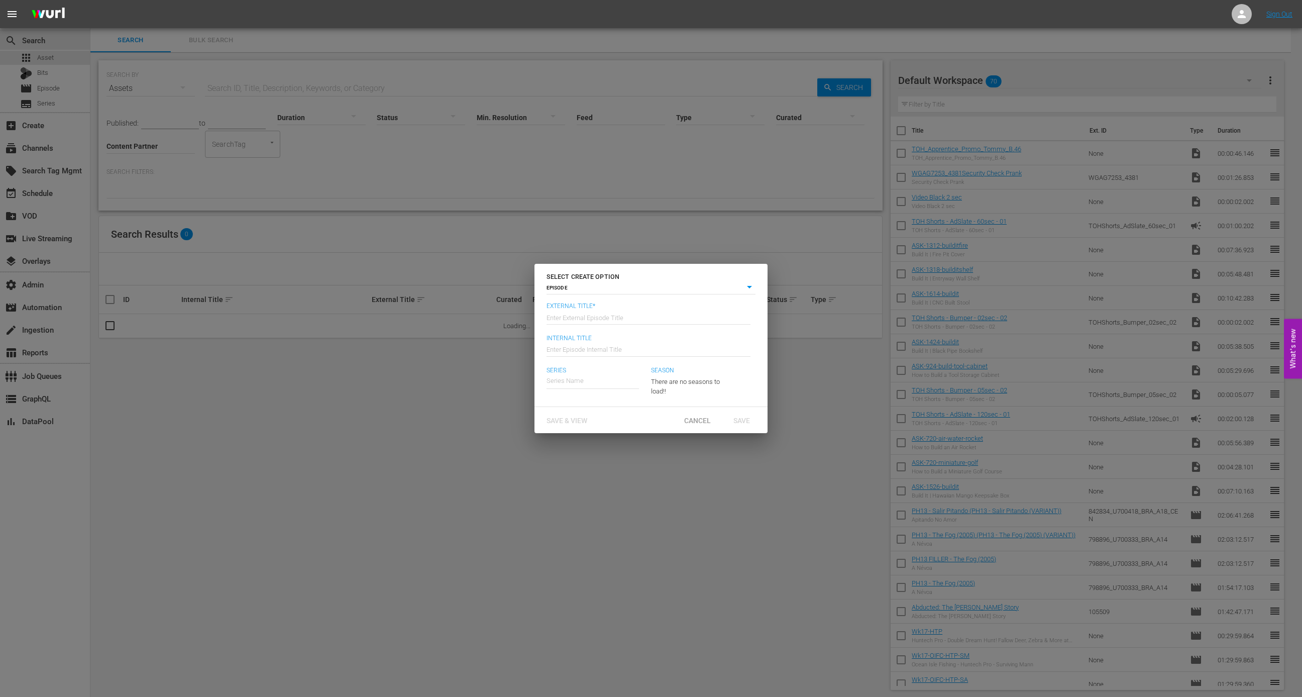
click at [61, 151] on div "SELECT CREATE OPTION EPISODE episode External Title* Enter External Episode Tit…" at bounding box center [651, 348] width 1302 height 697
click at [692, 422] on span "Cancel" at bounding box center [697, 420] width 43 height 8
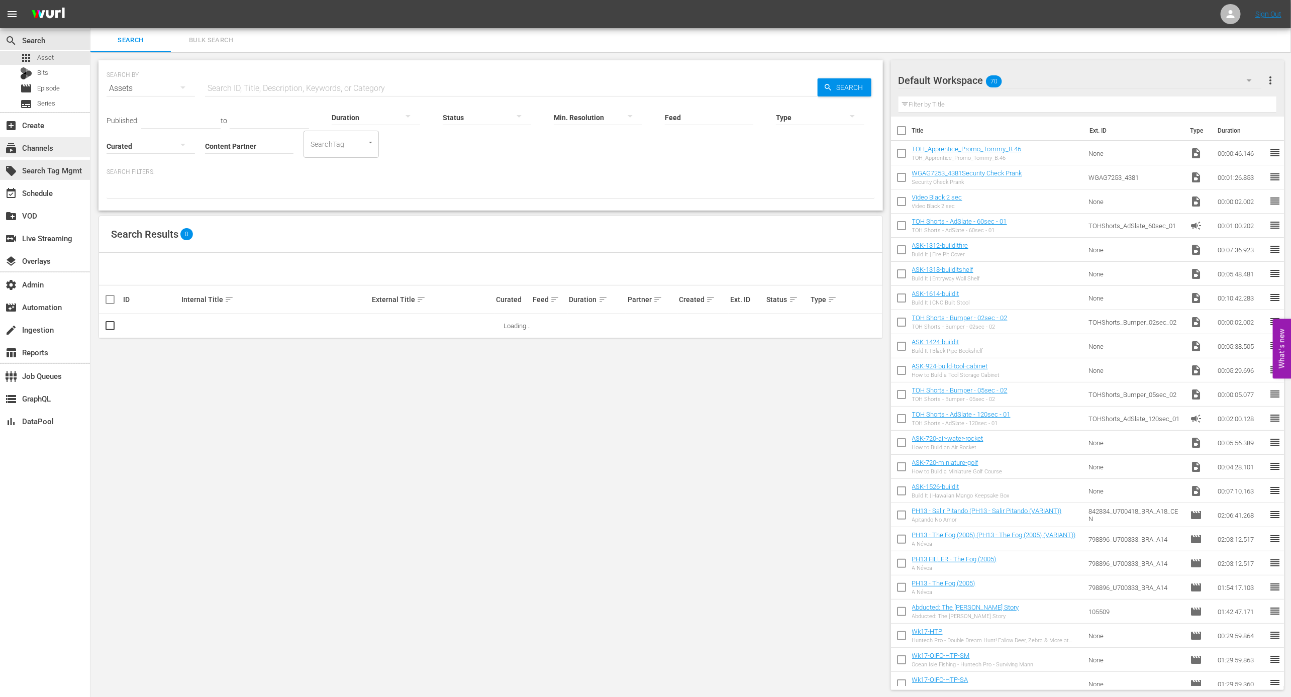
click at [72, 151] on div "subscriptions Channels" at bounding box center [45, 147] width 90 height 20
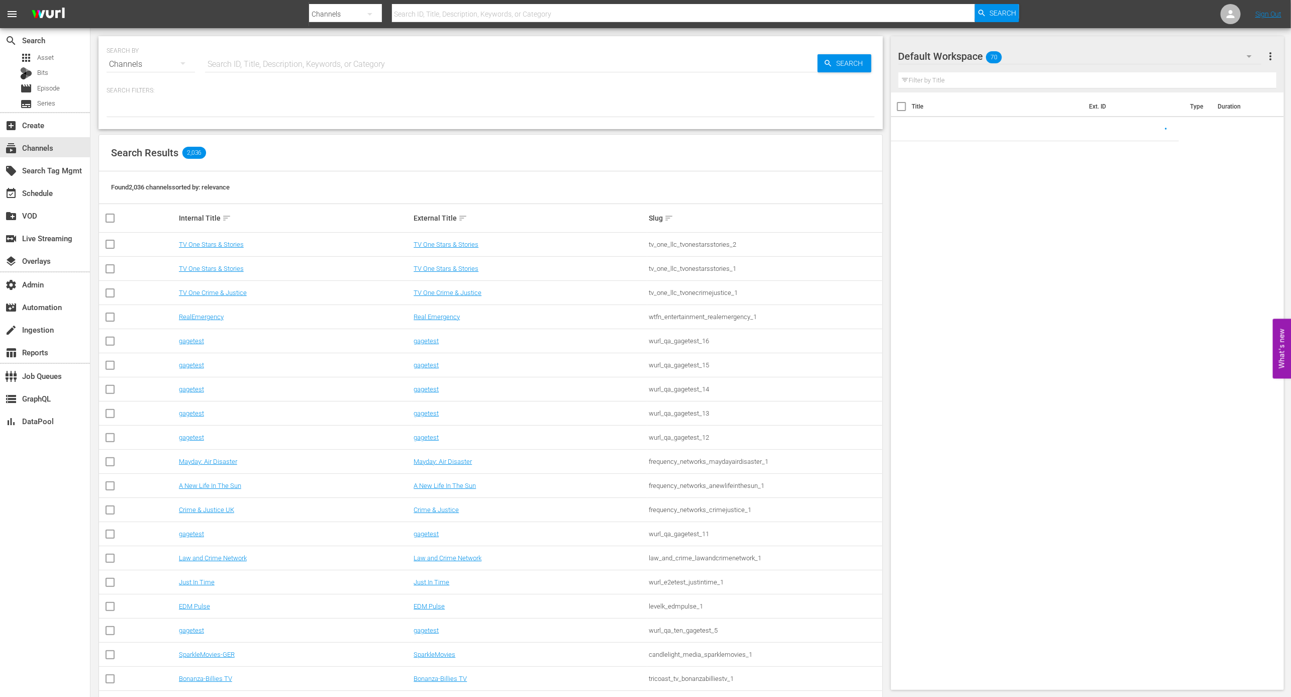
click at [306, 66] on input "text" at bounding box center [511, 64] width 612 height 24
paste input "amc_twdfanexperience_1"
type input "amc_twdfanexperience_1"
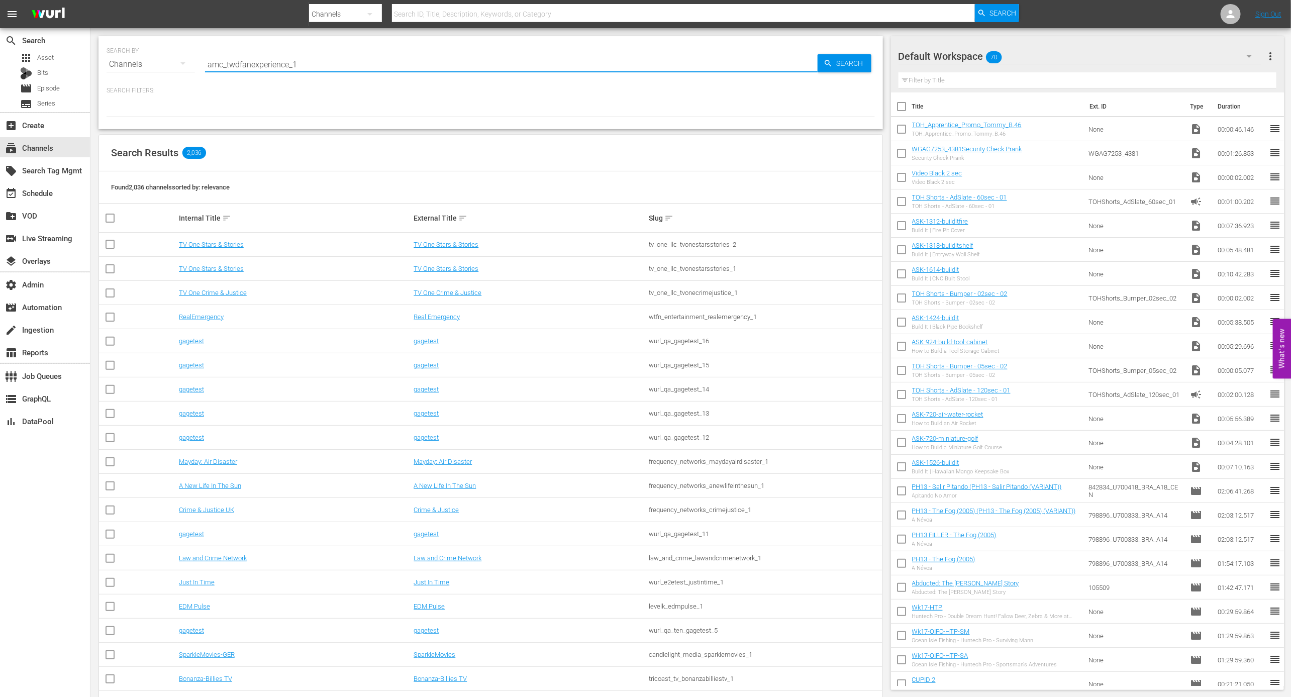
type input "amc_twdfanexperience_1"
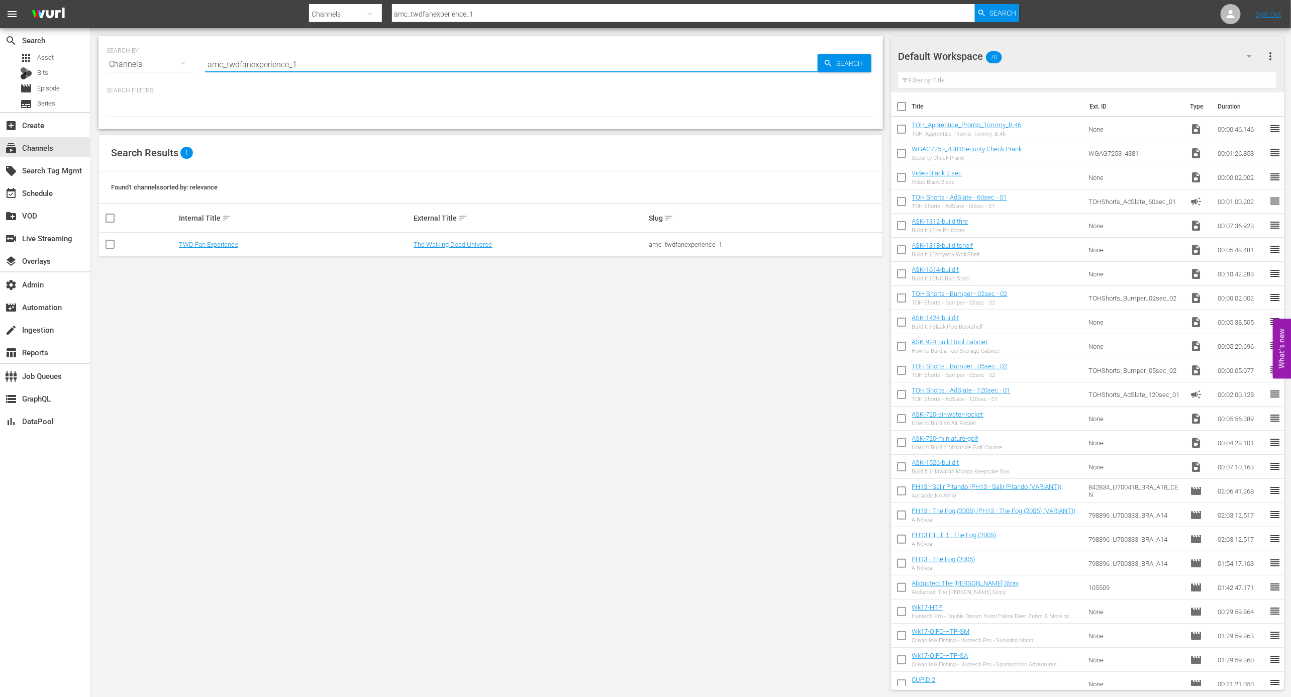
type input "amc_twdfanexperience_1"
click at [219, 239] on td "TWD Fan Experience" at bounding box center [294, 245] width 235 height 24
click at [220, 244] on link "TWD Fan Experience" at bounding box center [208, 245] width 59 height 8
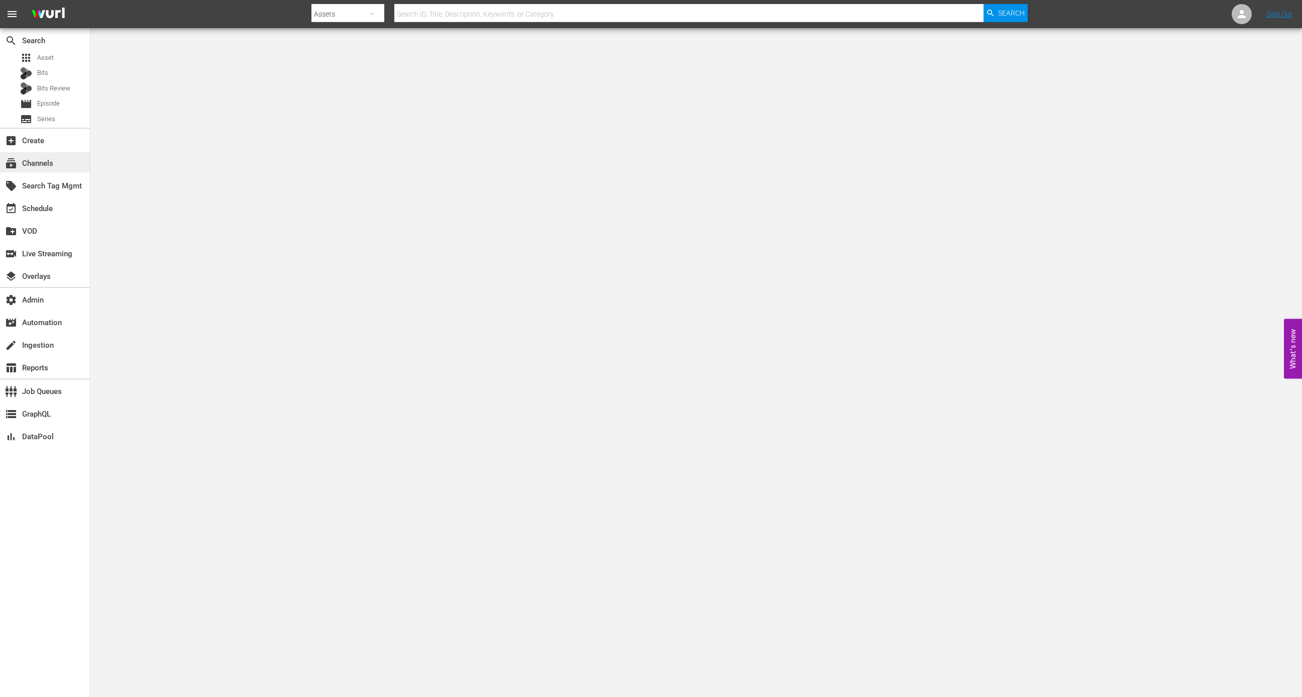
click at [74, 156] on div "subscriptions Channels" at bounding box center [45, 162] width 90 height 20
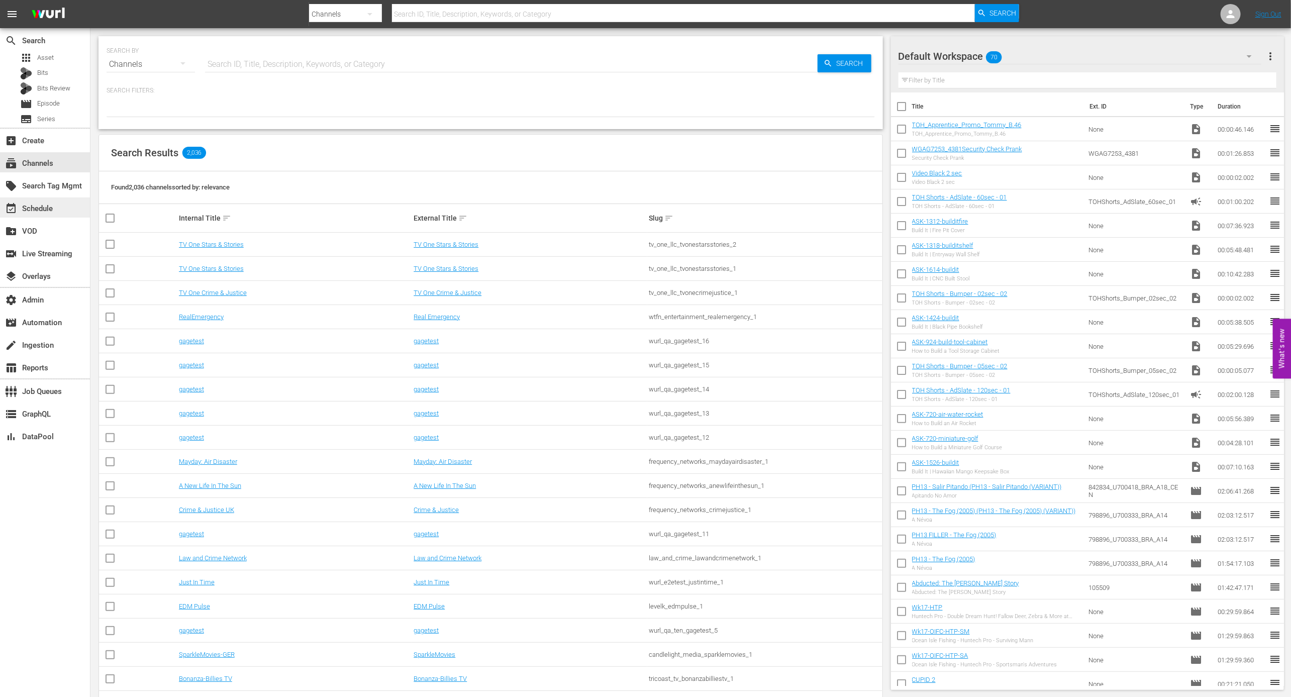
click at [37, 210] on div "event_available Schedule" at bounding box center [28, 206] width 56 height 9
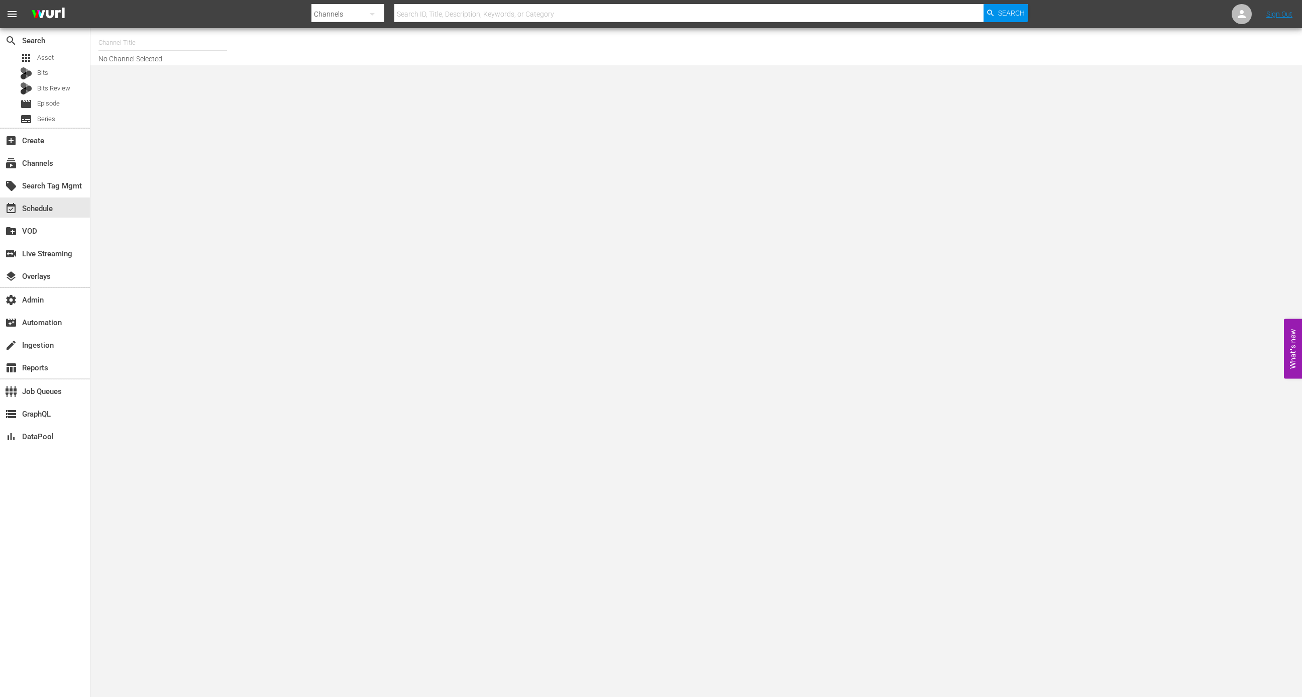
click at [171, 36] on input "text" at bounding box center [162, 43] width 129 height 24
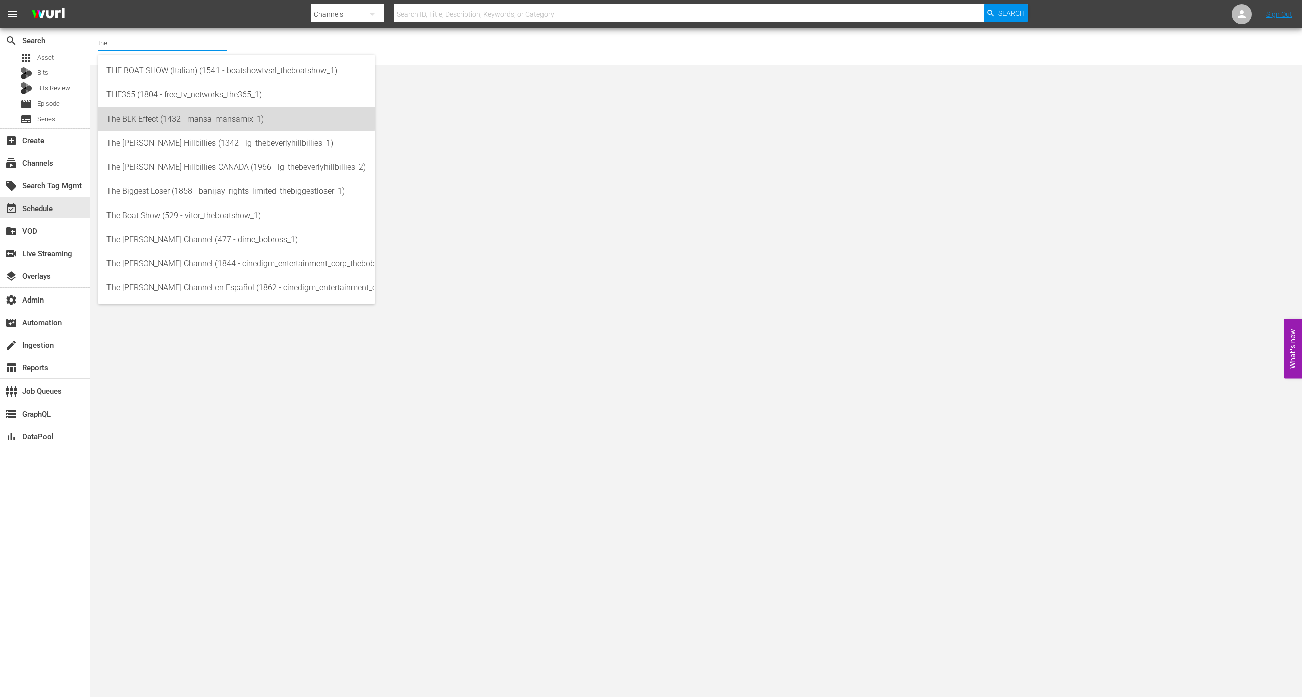
click at [169, 114] on div "The BLK Effect (1432 - mansa_mansamix_1)" at bounding box center [237, 119] width 260 height 24
type input "The BLK Effect (1432 - mansa_mansamix_1)"
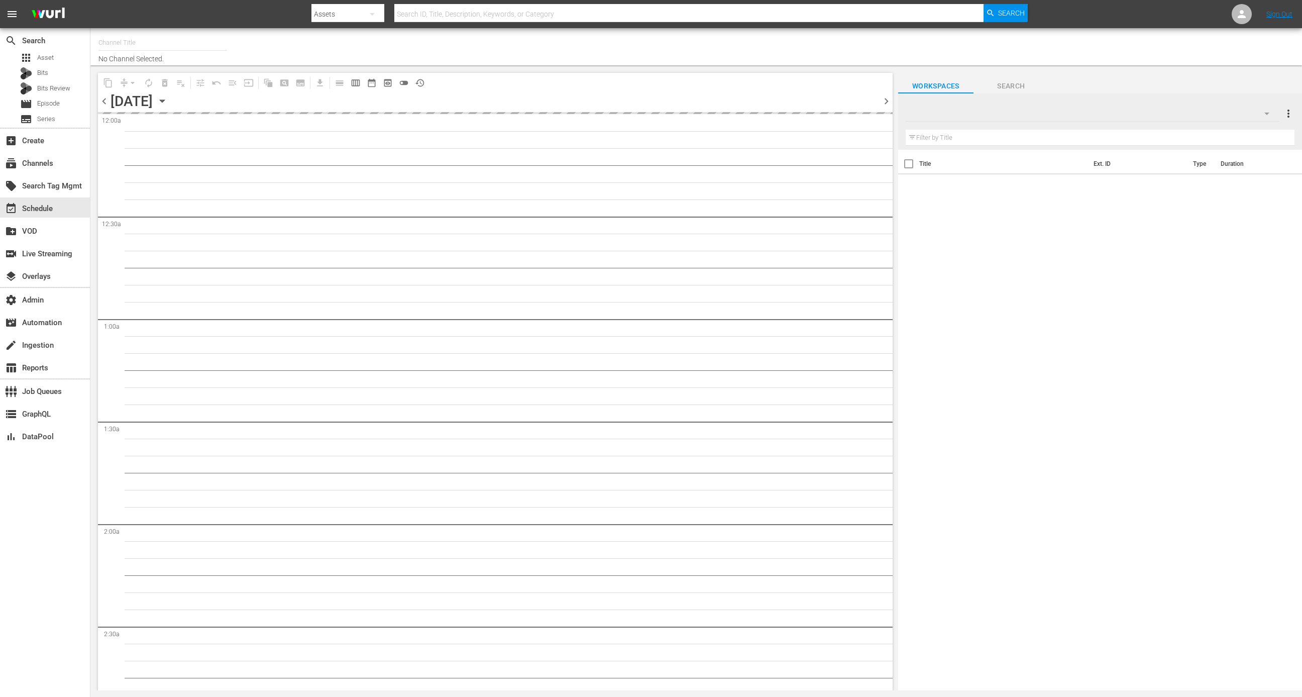
type input "TWD Fan Experience (565)"
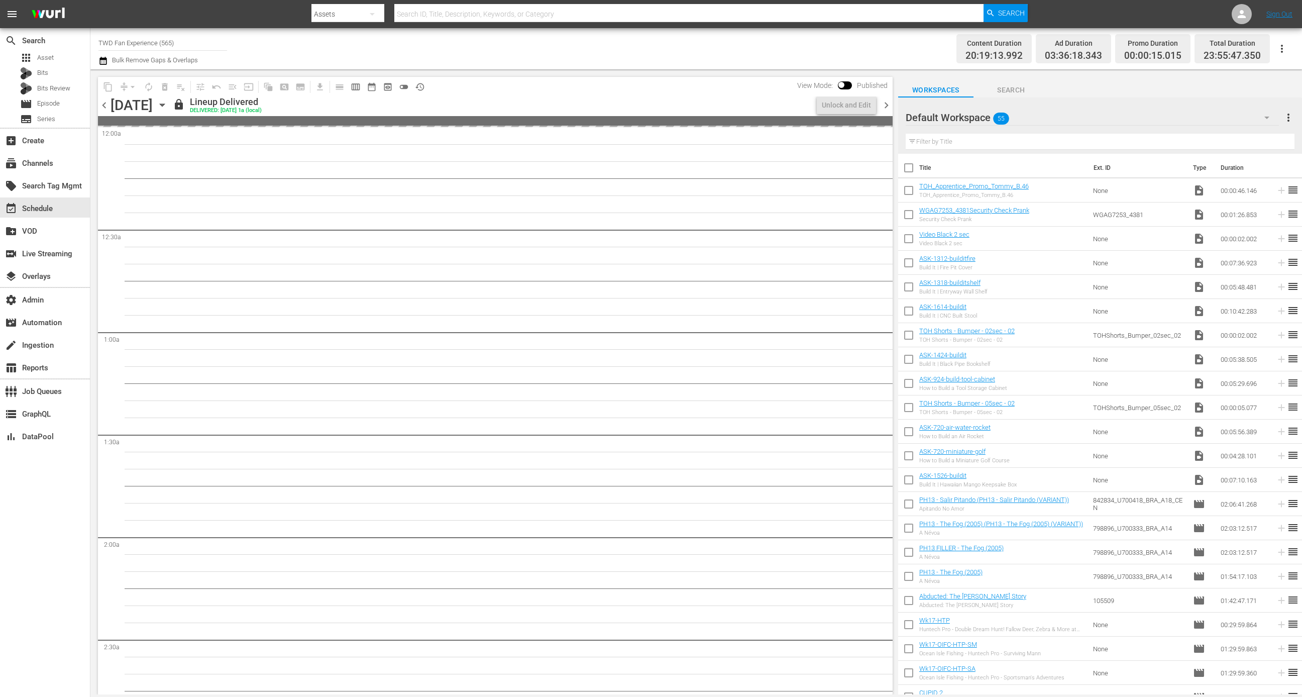
click at [168, 106] on icon "button" at bounding box center [162, 104] width 11 height 11
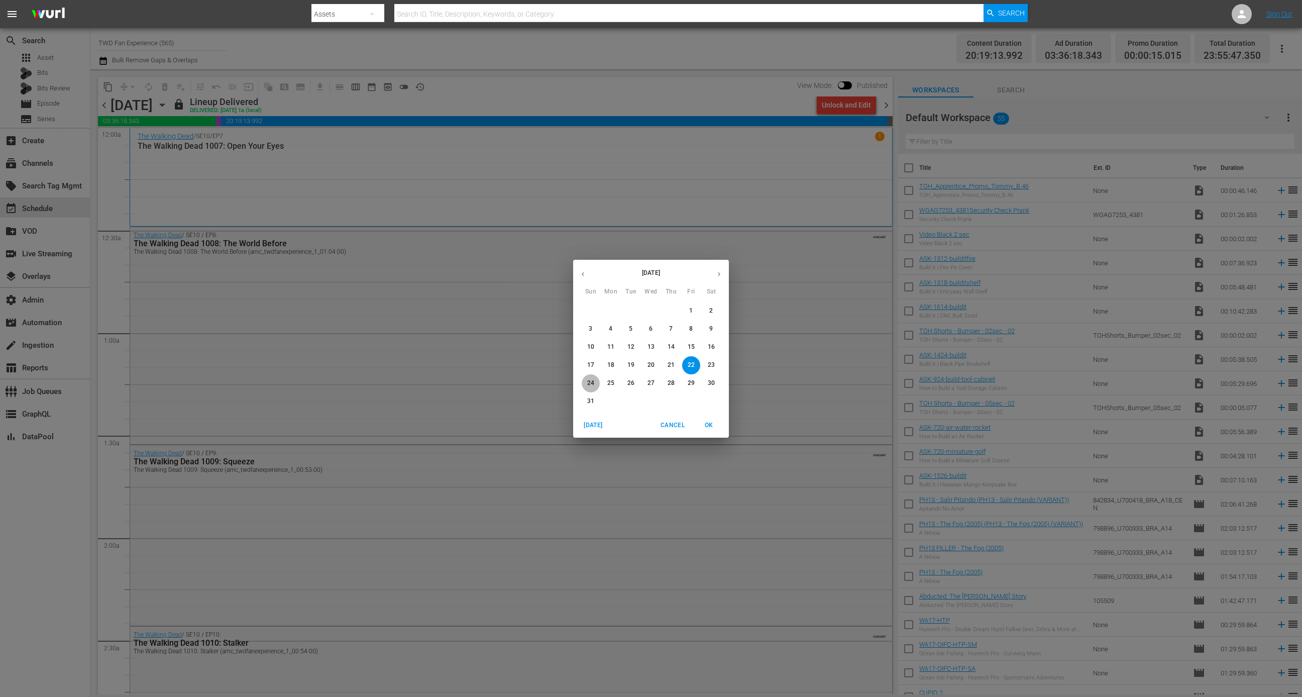
click at [594, 384] on span "24" at bounding box center [591, 383] width 18 height 9
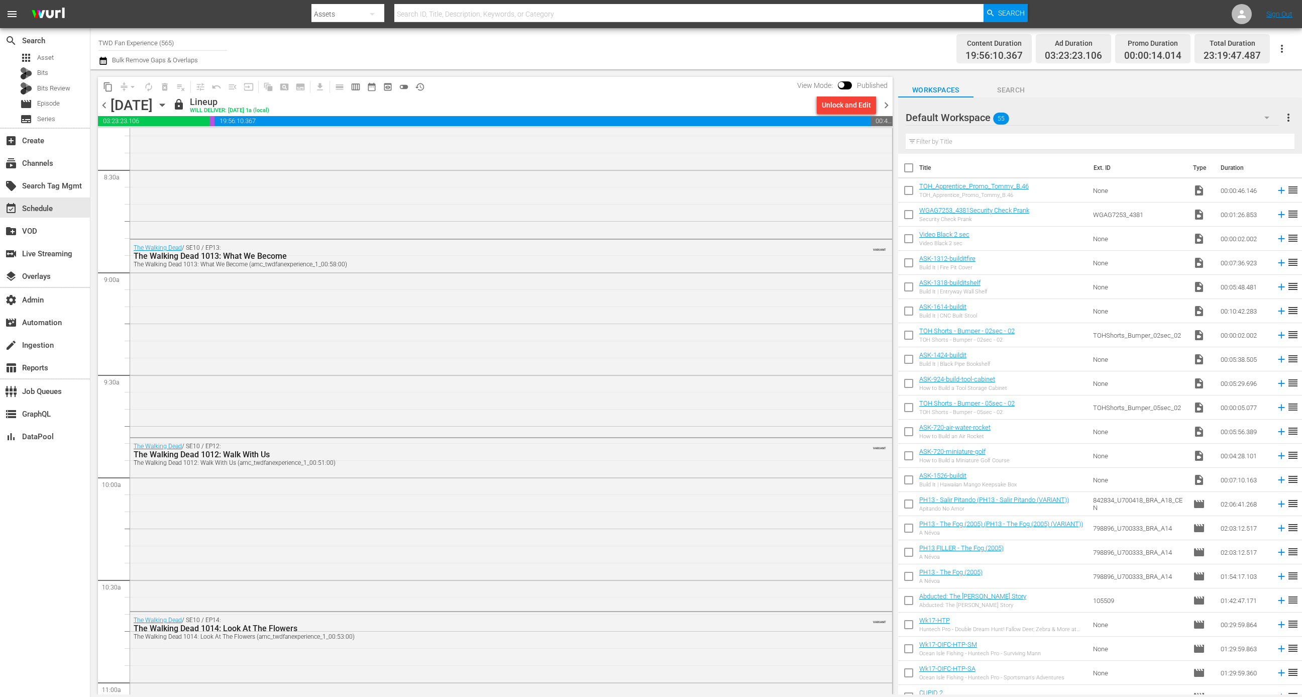
scroll to position [1721, 0]
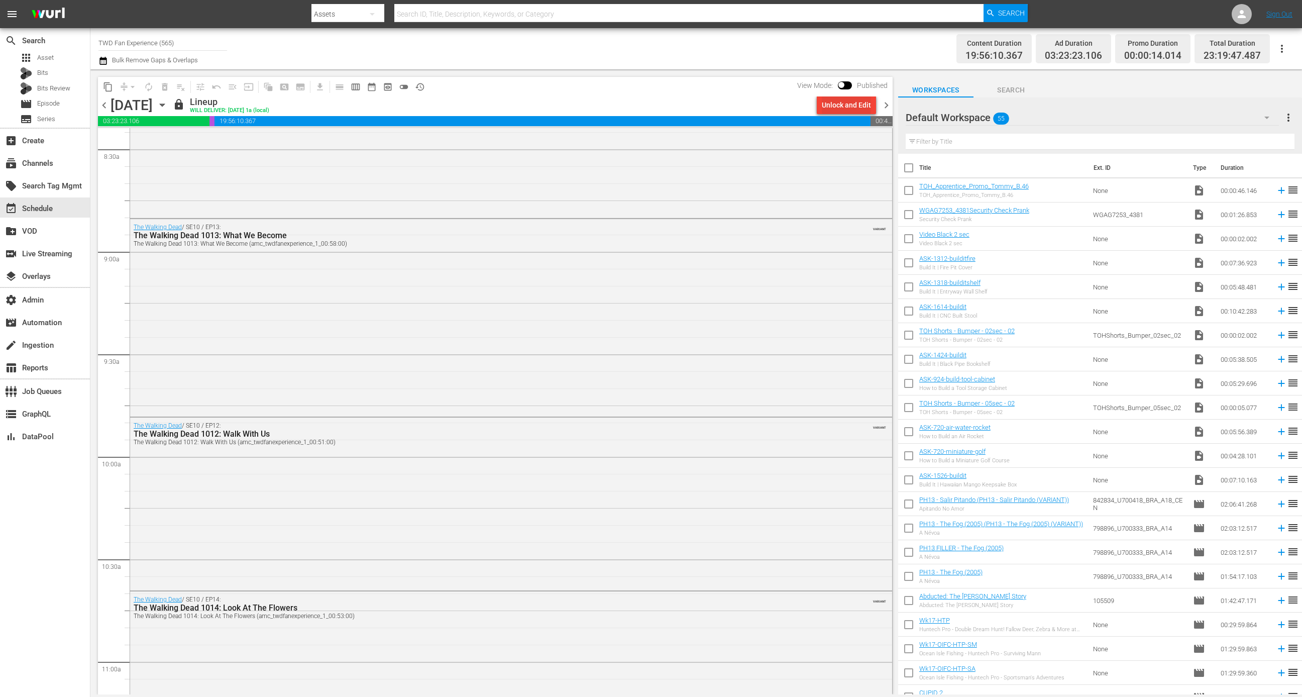
click at [858, 102] on div "Unlock and Edit" at bounding box center [846, 105] width 49 height 18
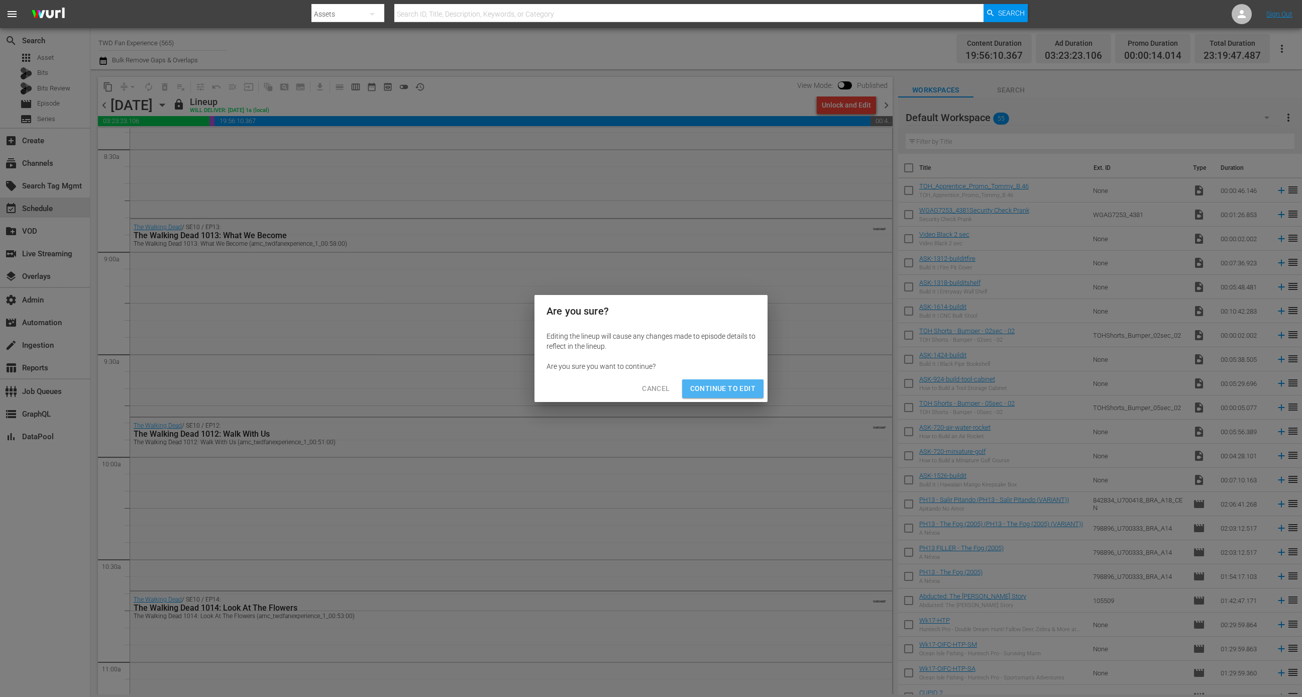
click at [738, 392] on span "Continue to Edit" at bounding box center [722, 388] width 65 height 13
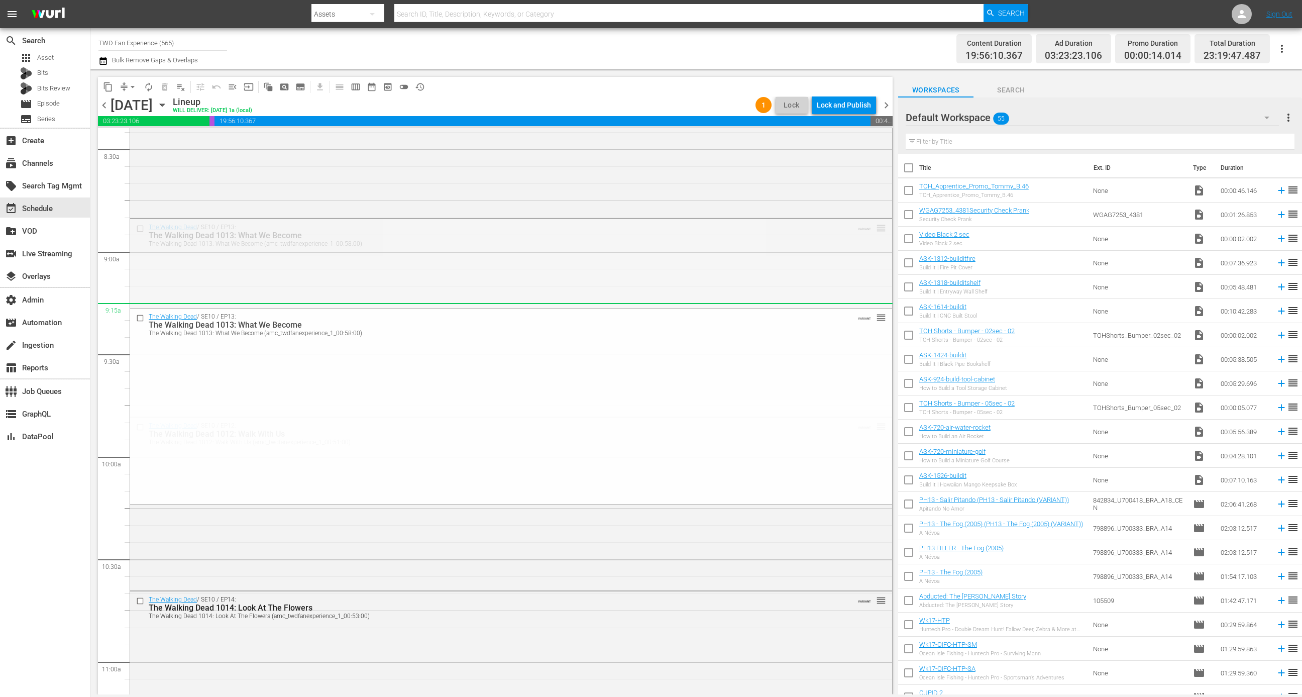
drag, startPoint x: 872, startPoint y: 233, endPoint x: 858, endPoint y: 314, distance: 82.0
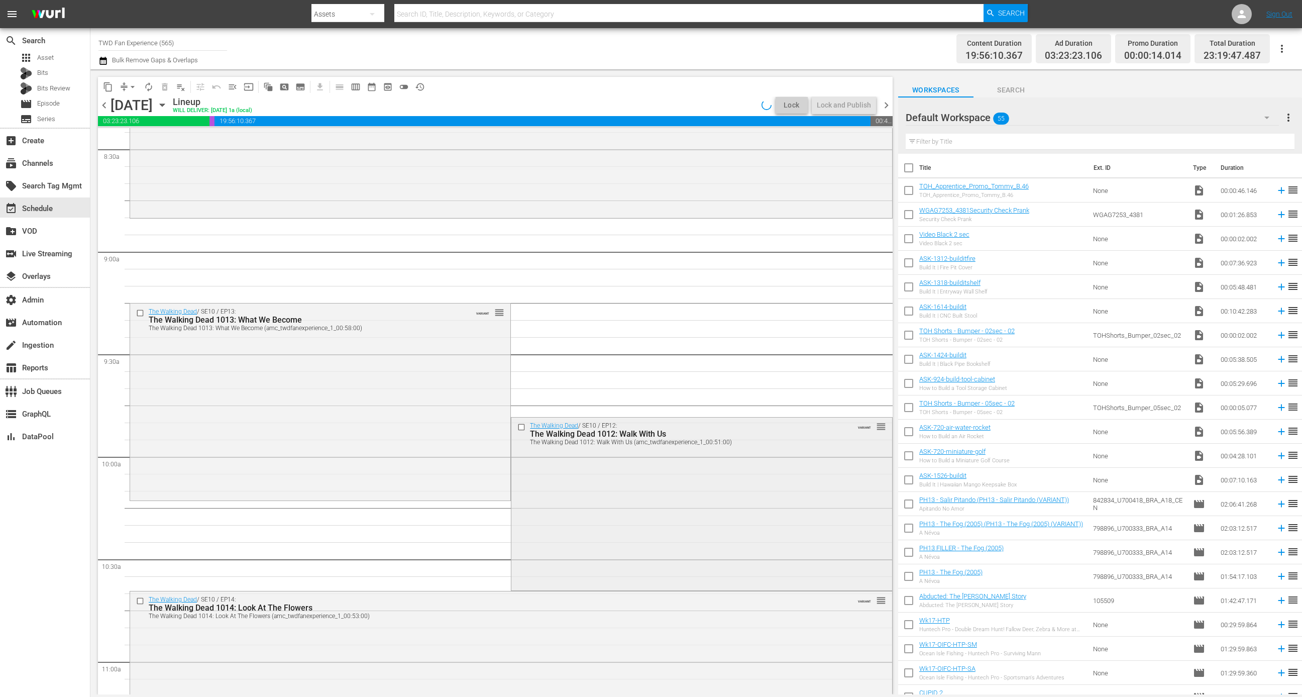
click at [804, 509] on div "The Walking Dead / SE10 / EP12: The Walking Dead 1012: Walk With Us The Walking…" at bounding box center [701, 502] width 380 height 171
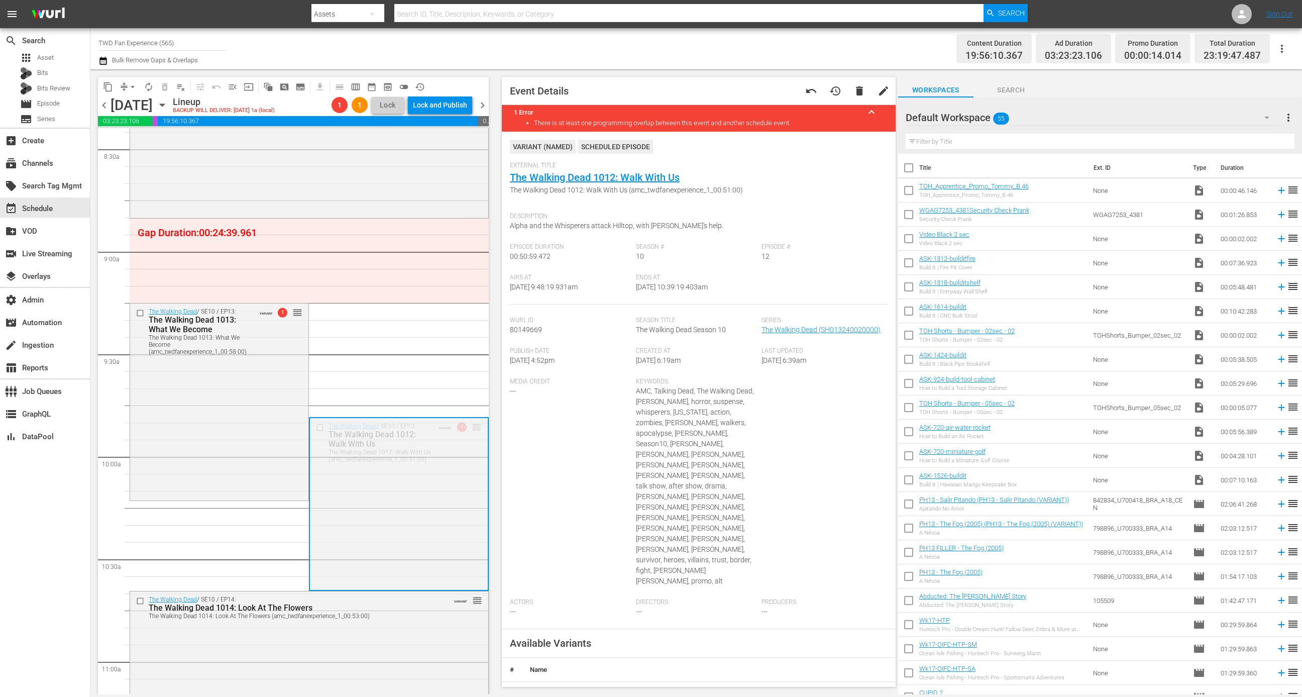
drag, startPoint x: 466, startPoint y: 425, endPoint x: 478, endPoint y: 220, distance: 205.3
click at [478, 220] on div "S N A P S N A P S N A P S N A P S N A P S N A P S N A P S N A P S N A P S N A P…" at bounding box center [293, 411] width 391 height 566
drag, startPoint x: 464, startPoint y: 426, endPoint x: 446, endPoint y: 226, distance: 200.8
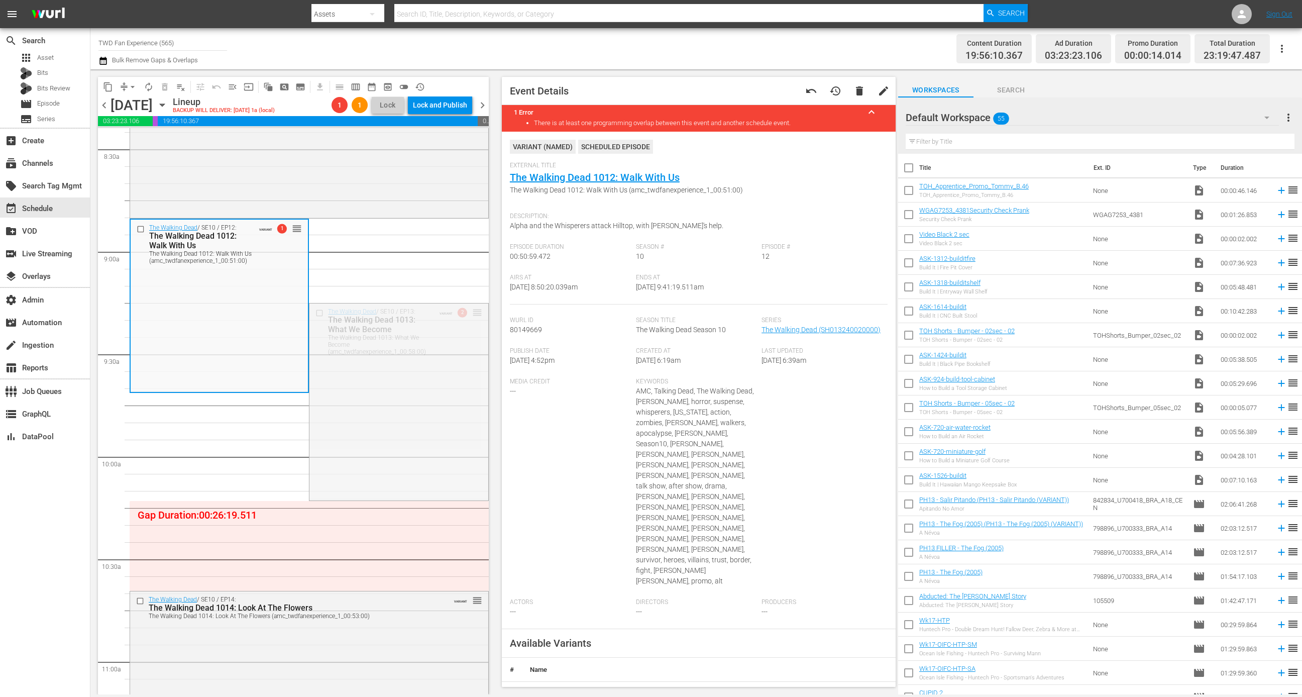
drag, startPoint x: 468, startPoint y: 311, endPoint x: 438, endPoint y: 396, distance: 89.9
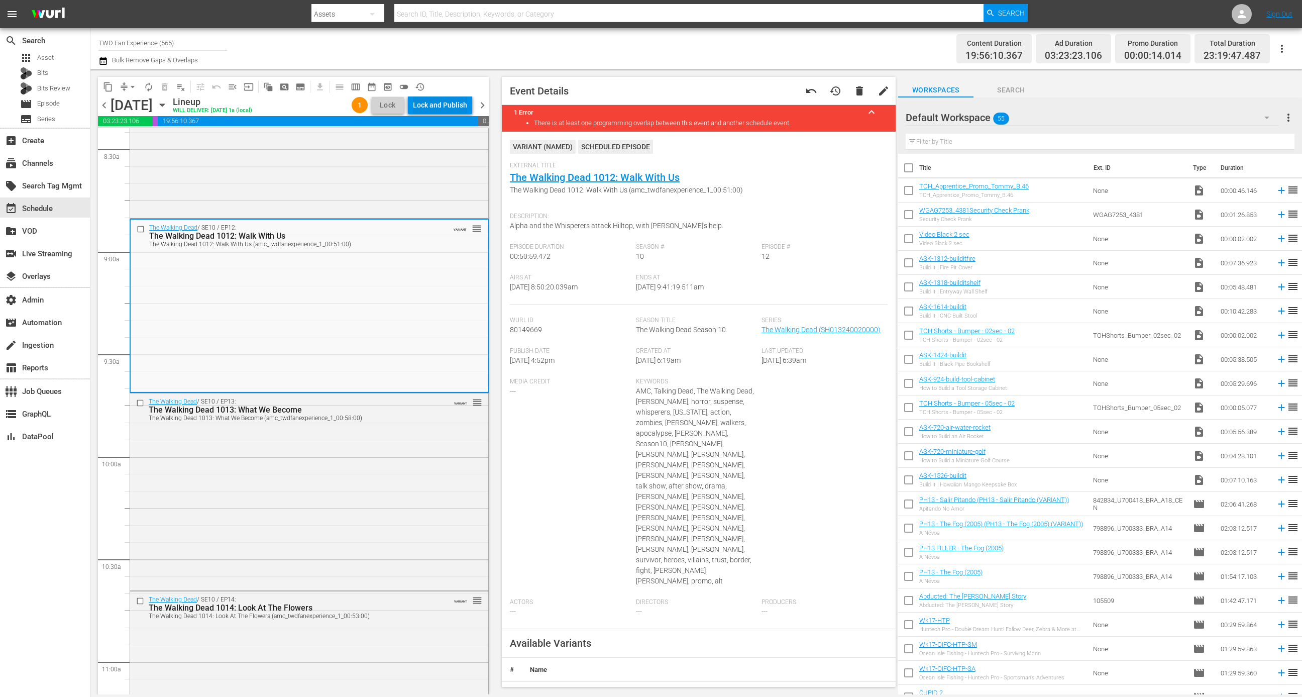
click at [452, 104] on div "Lock and Publish" at bounding box center [440, 105] width 54 height 18
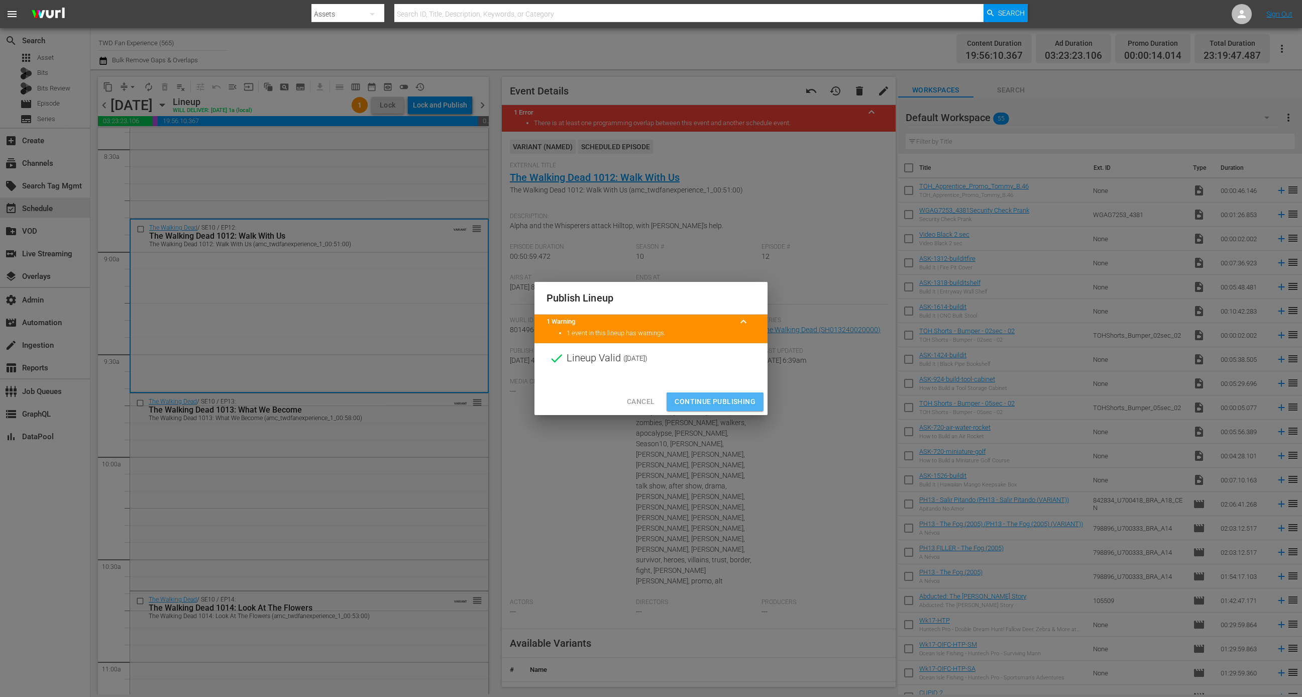
click at [720, 395] on span "Continue Publishing" at bounding box center [715, 401] width 81 height 13
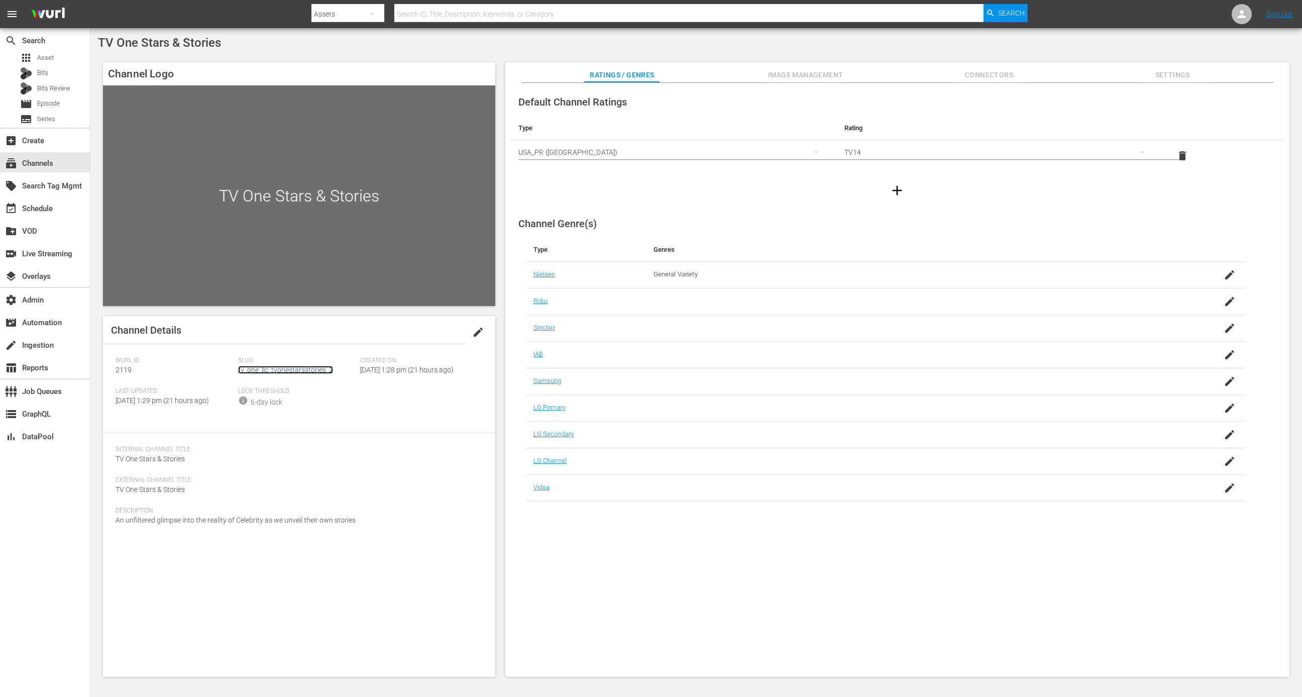
click at [313, 373] on link "tv_one_llc_tvonestarsstories_2" at bounding box center [285, 370] width 95 height 8
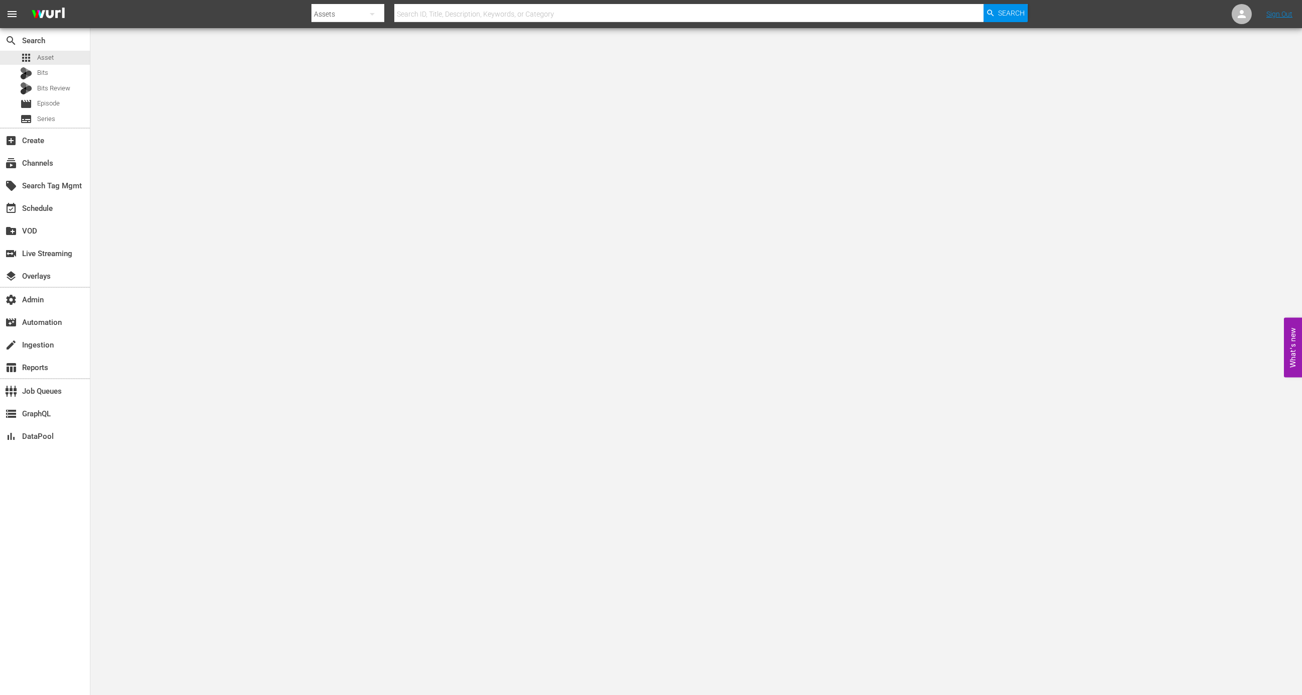
click at [67, 50] on div "search Search apps Asset Bits Bits Review movie Episode subtitles Series" at bounding box center [45, 77] width 90 height 99
click at [71, 54] on div "apps Asset" at bounding box center [45, 58] width 90 height 14
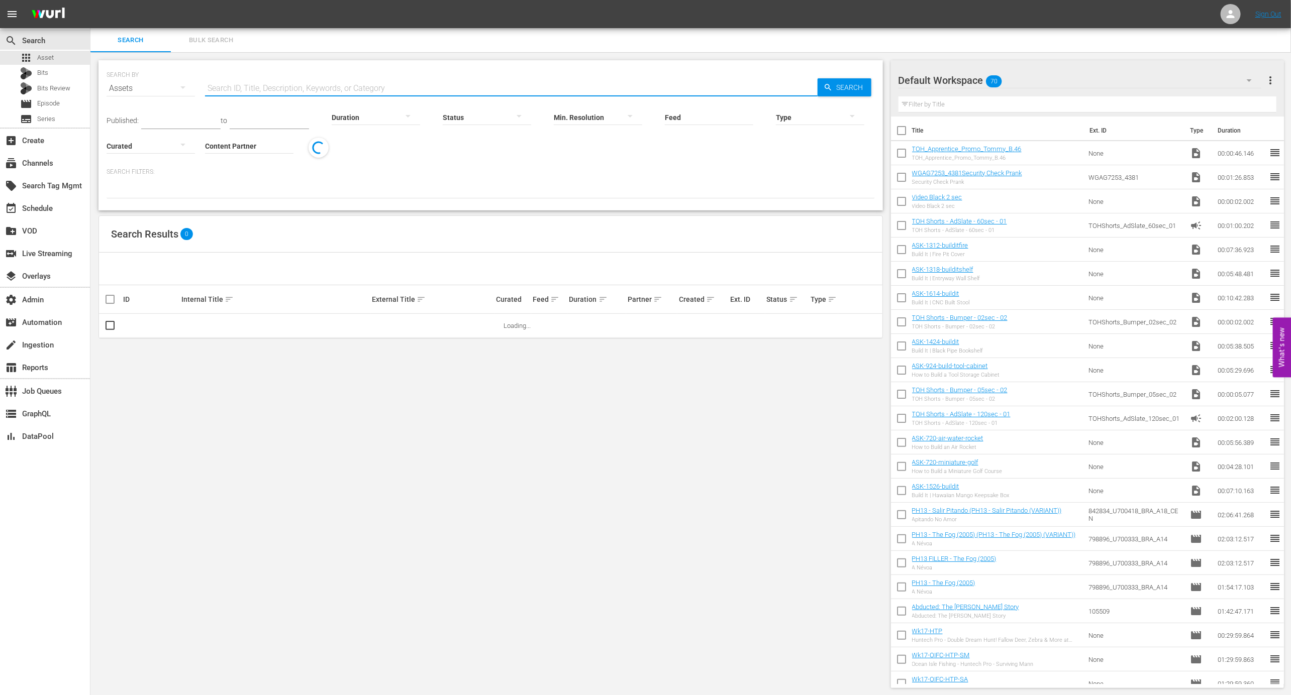
click at [269, 89] on input "text" at bounding box center [511, 88] width 612 height 24
paste input "281356"
type input "281356"
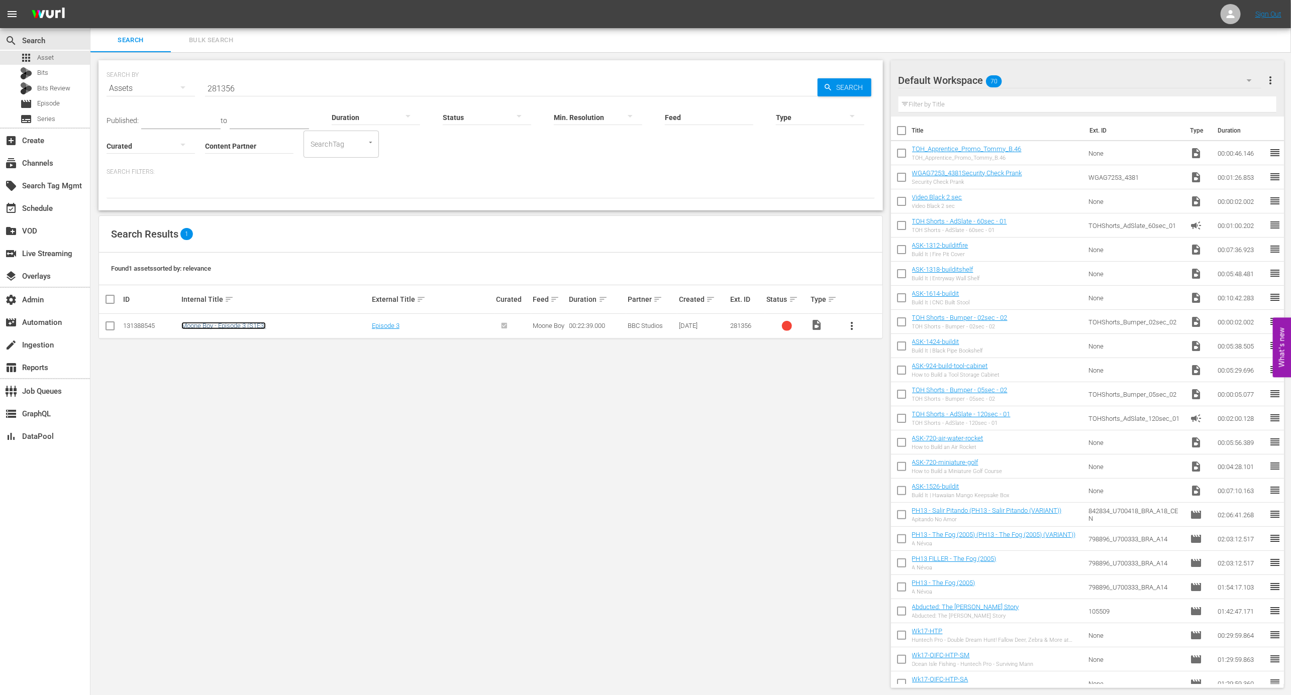
click at [207, 327] on link "Moone Boy - Episode 3 (S1E3)" at bounding box center [223, 326] width 84 height 8
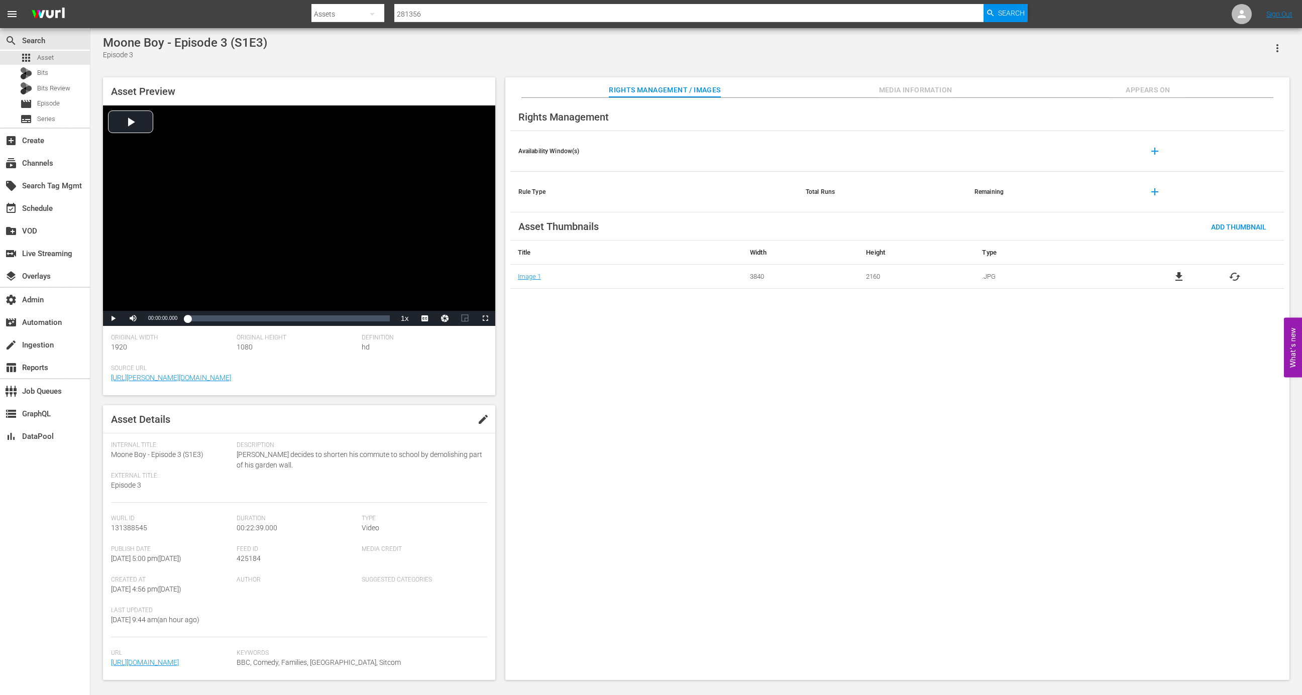
scroll to position [52, 0]
click at [1175, 278] on span "file_download" at bounding box center [1179, 277] width 12 height 12
click at [770, 440] on div "Rights Management Availability Window(s) add Rule Type Total Runs Remaining add…" at bounding box center [897, 389] width 784 height 583
click at [915, 92] on span "Media Information" at bounding box center [915, 90] width 75 height 13
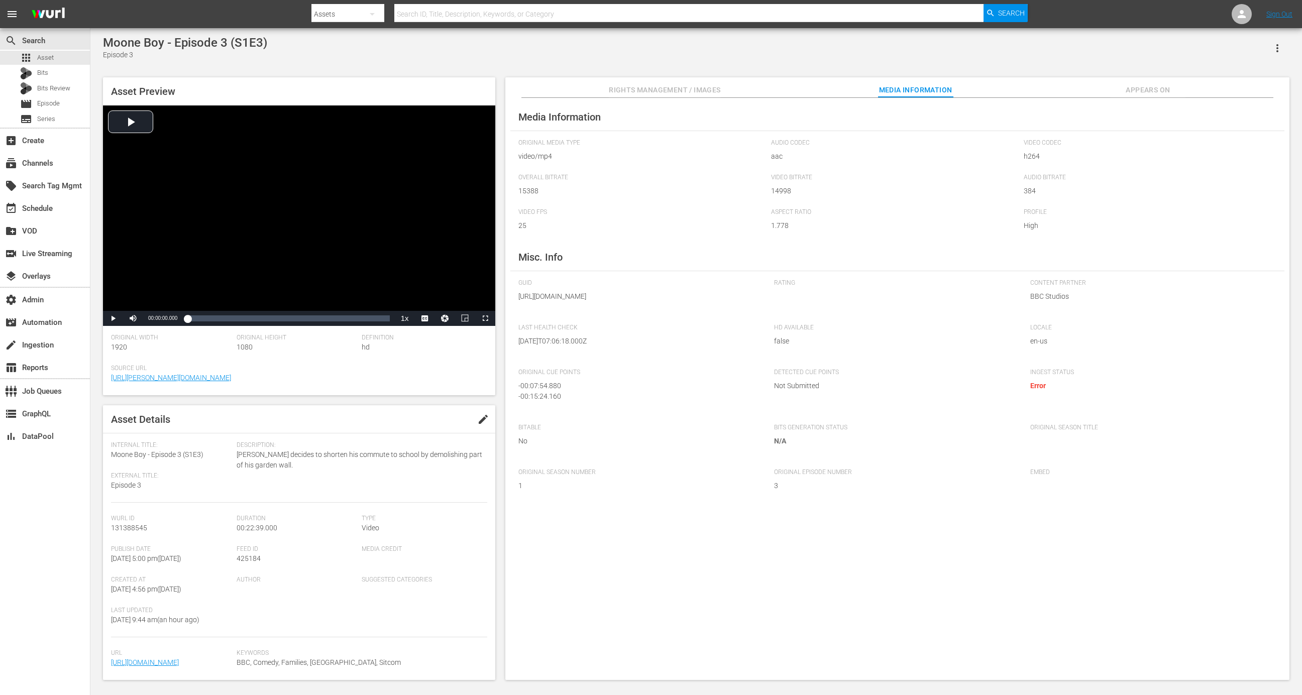
click at [1133, 94] on span "Appears On" at bounding box center [1147, 90] width 75 height 13
click at [539, 179] on td "Moone Boy" at bounding box center [626, 172] width 232 height 24
click at [536, 171] on link "Moone Boy" at bounding box center [538, 172] width 32 height 8
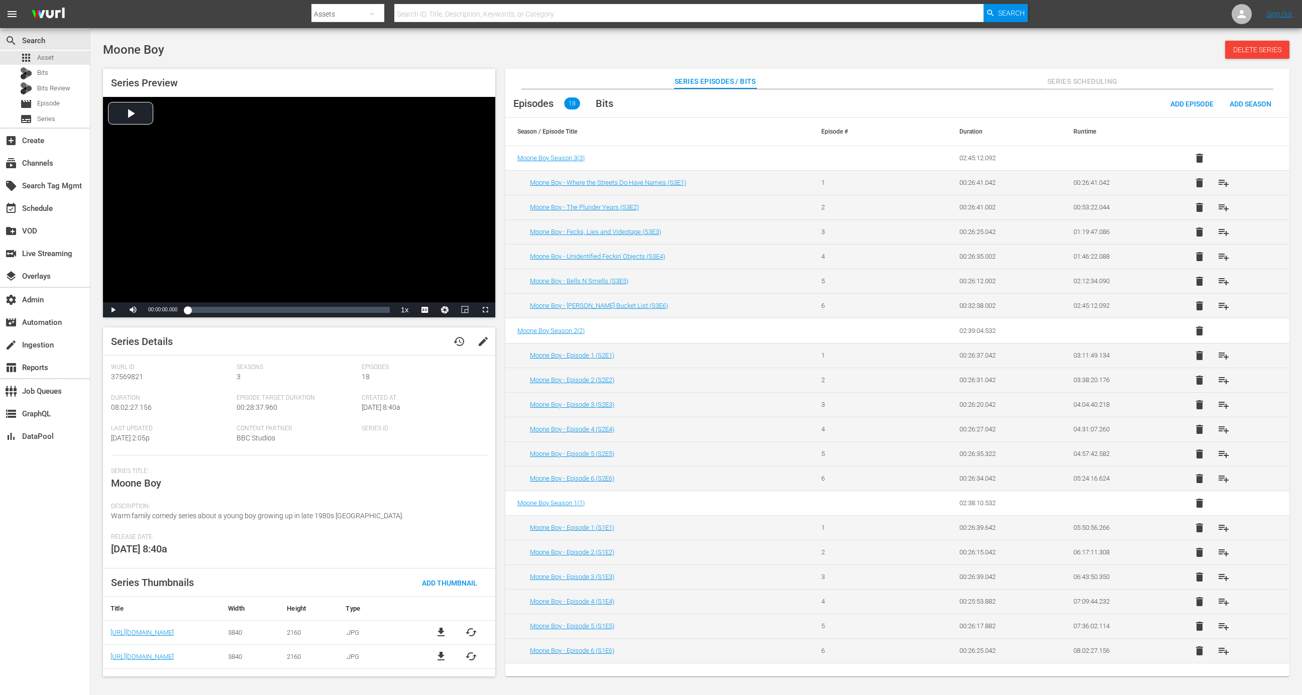
click at [445, 659] on span "file_download" at bounding box center [441, 657] width 12 height 12
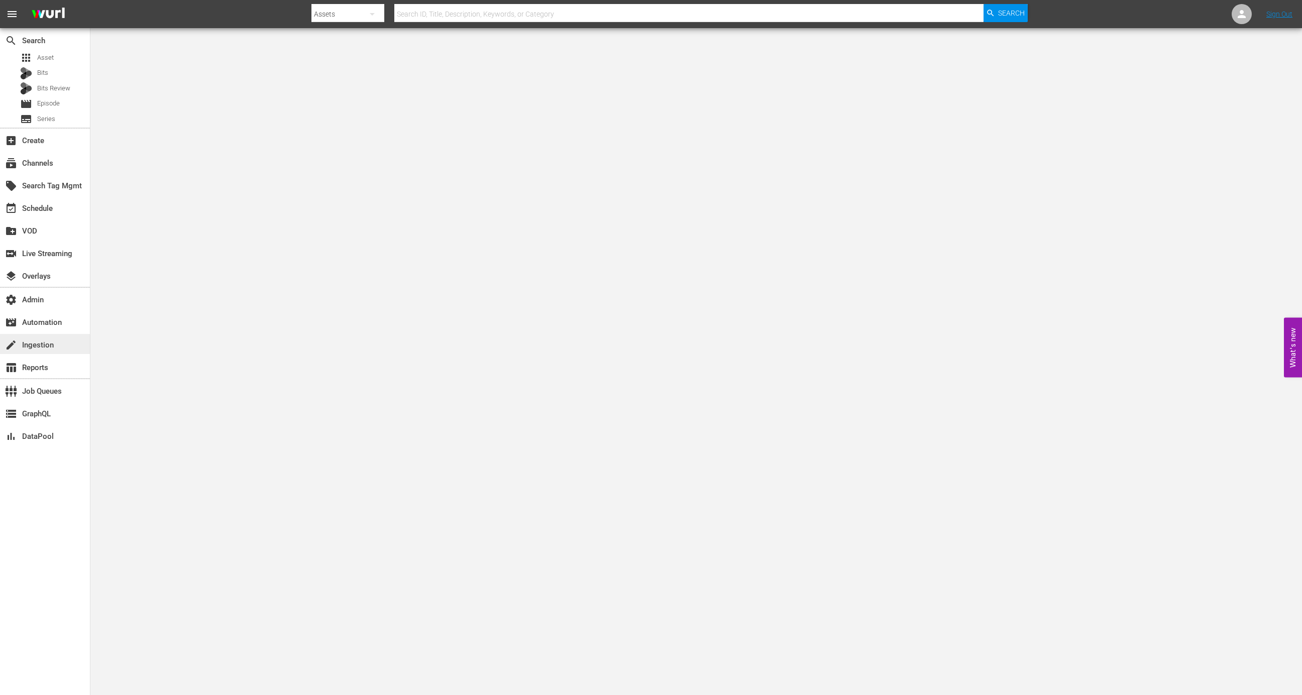
click at [46, 342] on div "create Ingestion" at bounding box center [28, 343] width 56 height 9
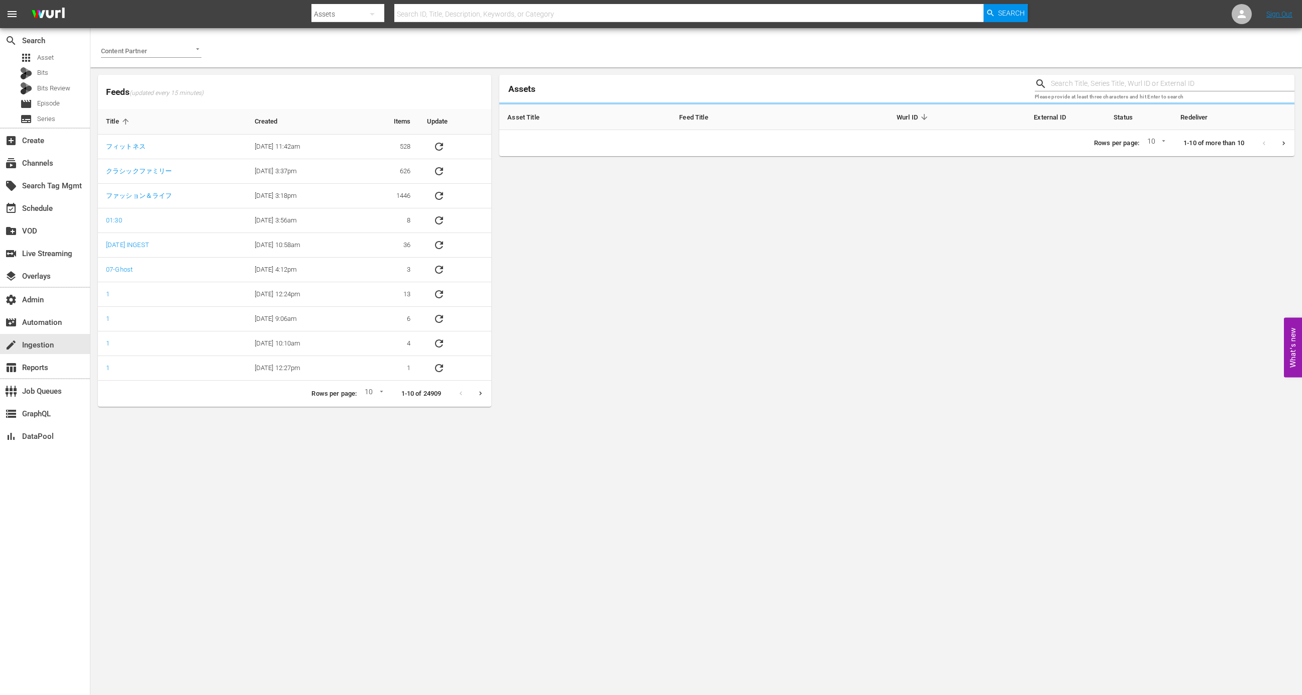
click at [187, 38] on div "Content Partner" at bounding box center [151, 47] width 100 height 22
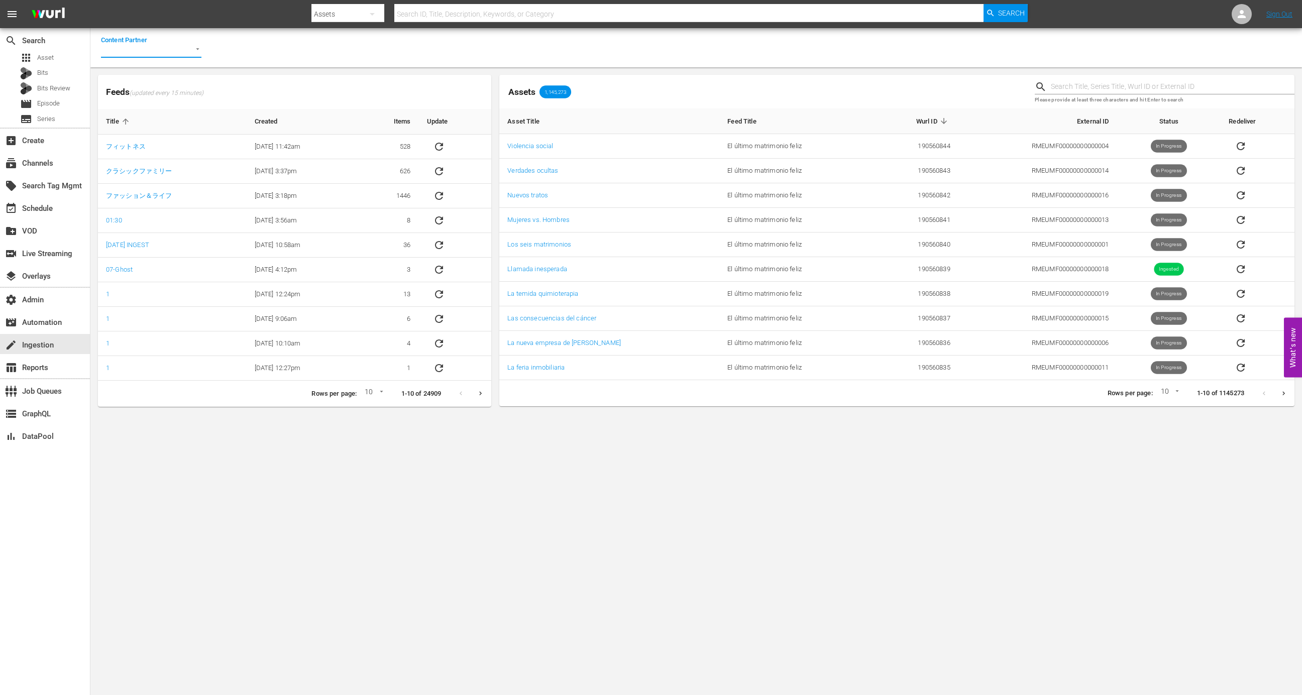
click at [187, 53] on div at bounding box center [193, 49] width 18 height 11
click at [185, 91] on li "BBC Studios" at bounding box center [151, 88] width 100 height 16
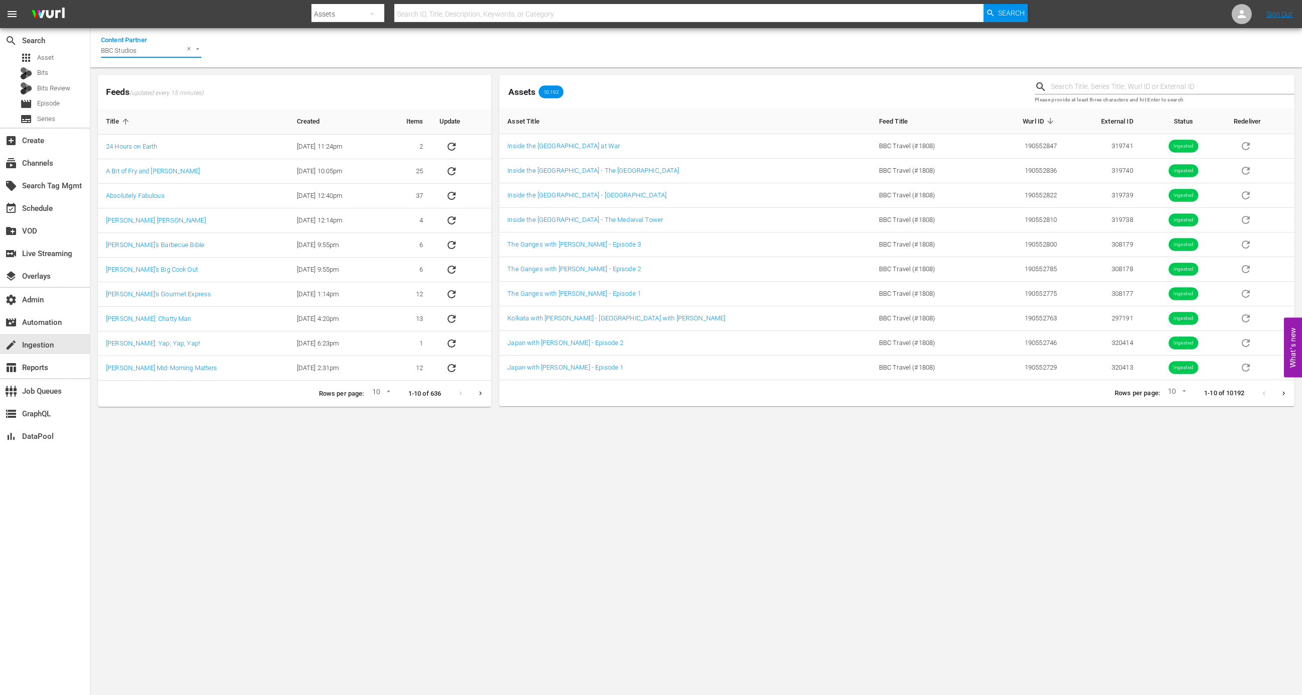
type input "BBC Studios"
click at [1066, 81] on input "text" at bounding box center [1173, 86] width 244 height 15
paste input "281356"
type input "281356"
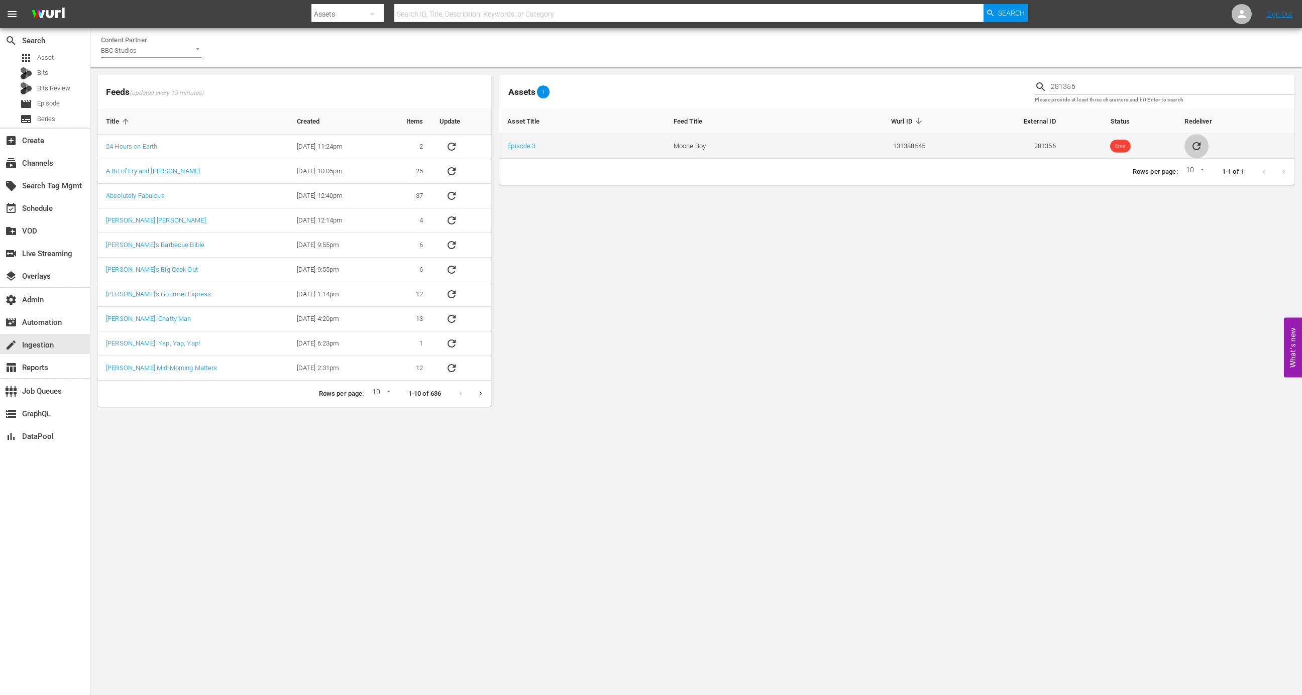
click at [1188, 145] on button "sticky table" at bounding box center [1197, 146] width 24 height 24
click at [531, 146] on link "Episode 3" at bounding box center [521, 146] width 28 height 8
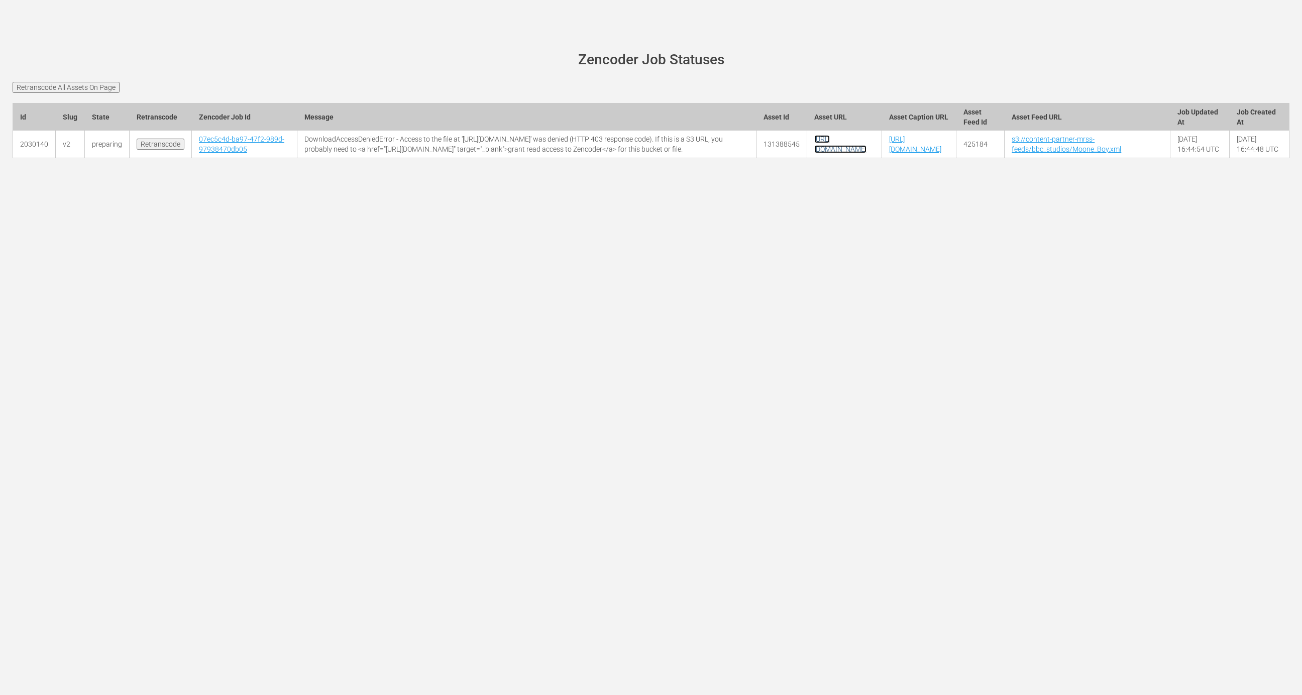
click at [814, 153] on link "[URL][DOMAIN_NAME]" at bounding box center [840, 144] width 52 height 18
click at [814, 158] on td "[URL][DOMAIN_NAME]" at bounding box center [844, 145] width 75 height 28
copy tr "[URL][DOMAIN_NAME]"
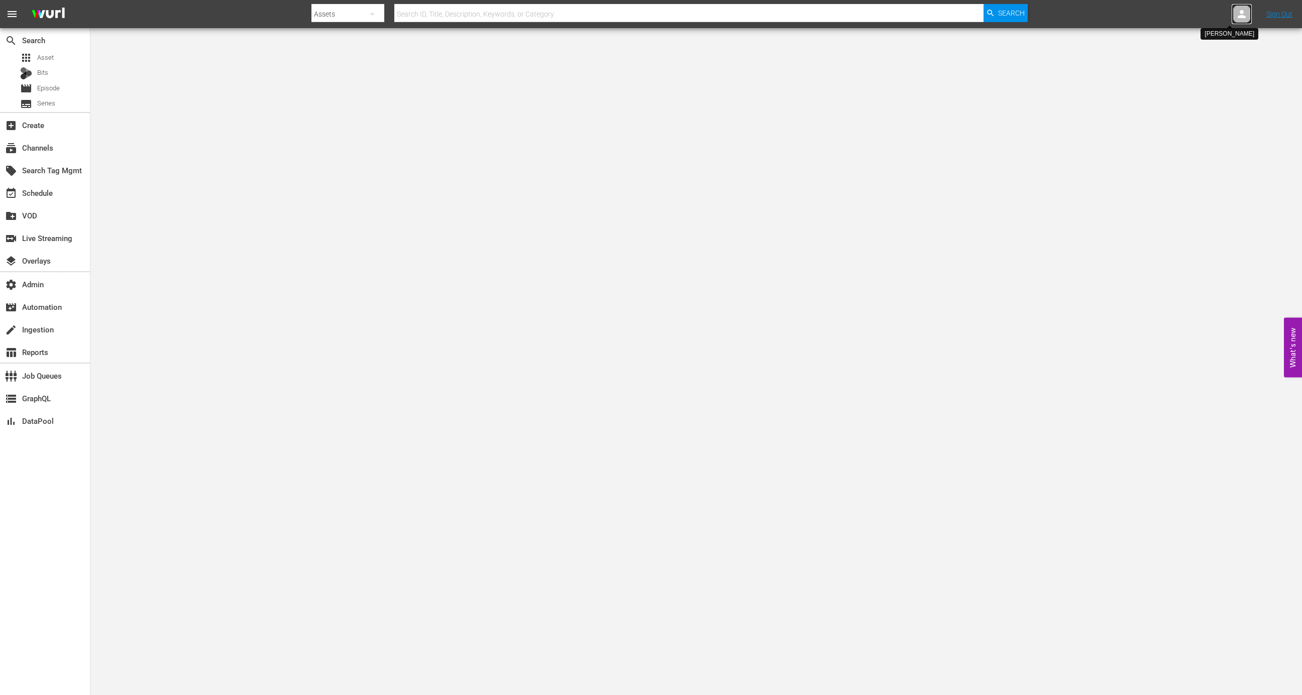
click at [1240, 10] on icon at bounding box center [1242, 14] width 12 height 12
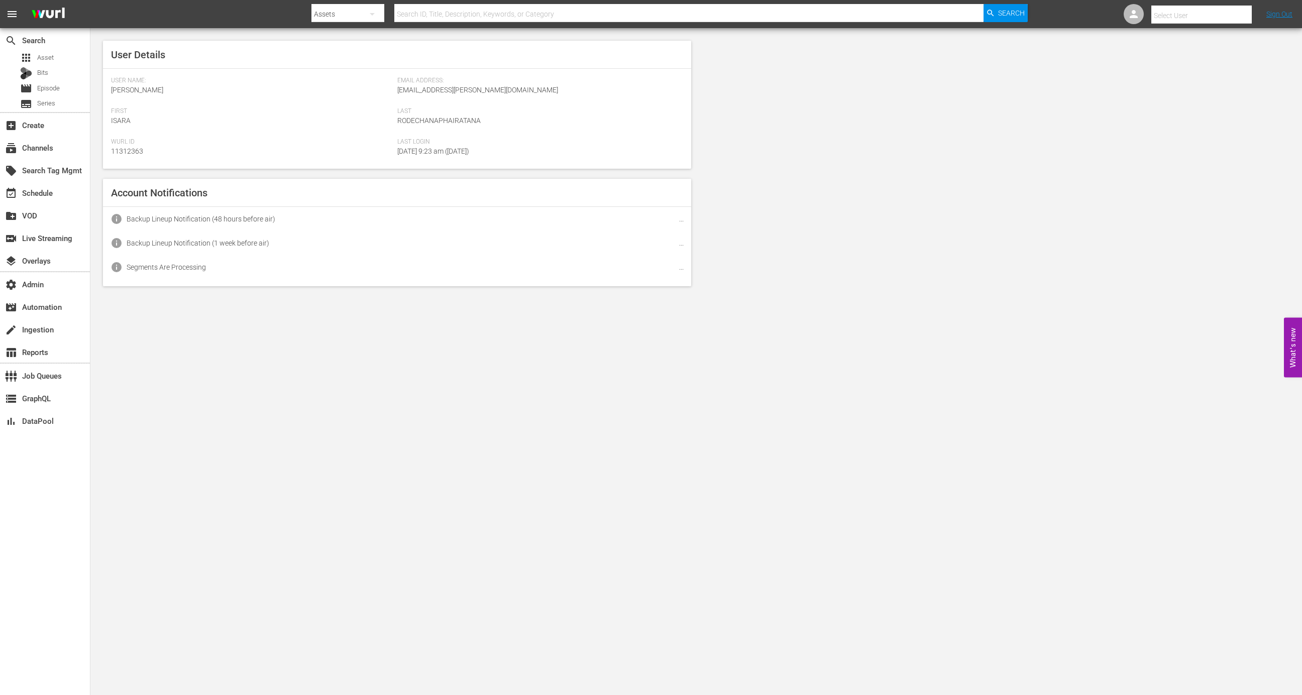
click at [1212, 19] on input "text" at bounding box center [1216, 16] width 129 height 24
click at [1211, 43] on div "[PERSON_NAME] <[EMAIL_ADDRESS][PERSON_NAME][DOMAIN_NAME]>" at bounding box center [1182, 43] width 157 height 24
type input "[PERSON_NAME] (11313757)"
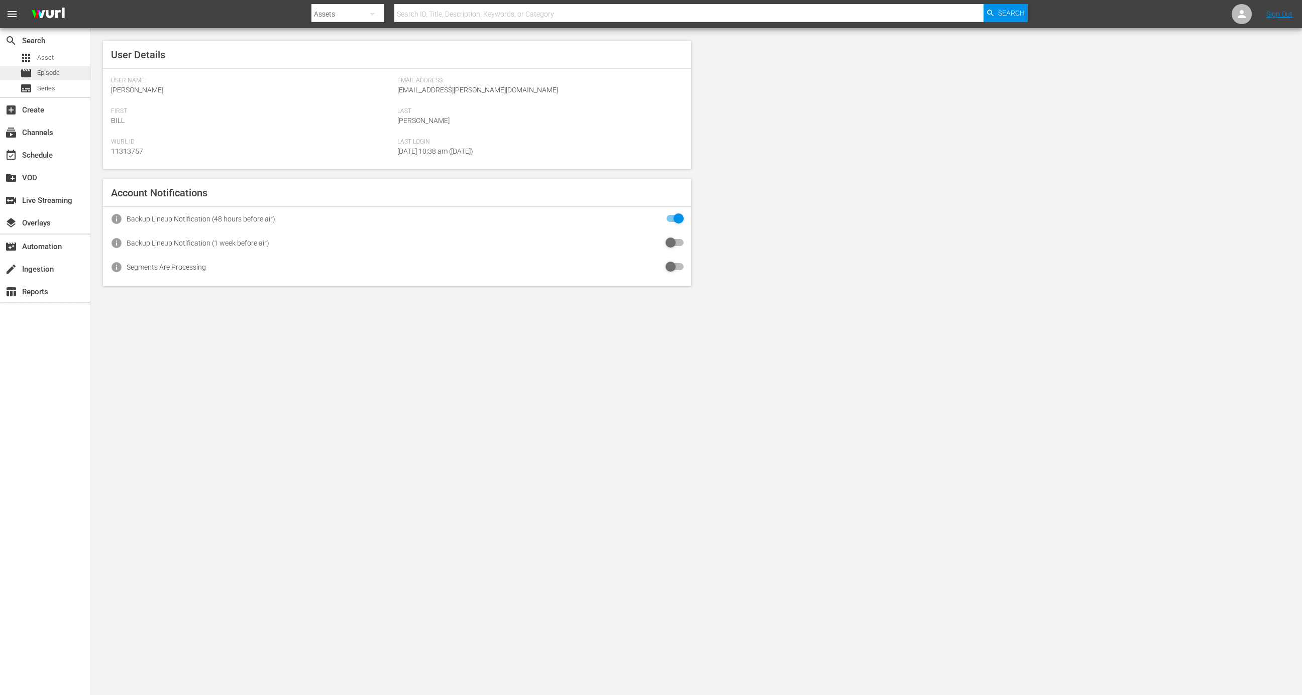
click at [32, 73] on span "movie" at bounding box center [26, 73] width 12 height 12
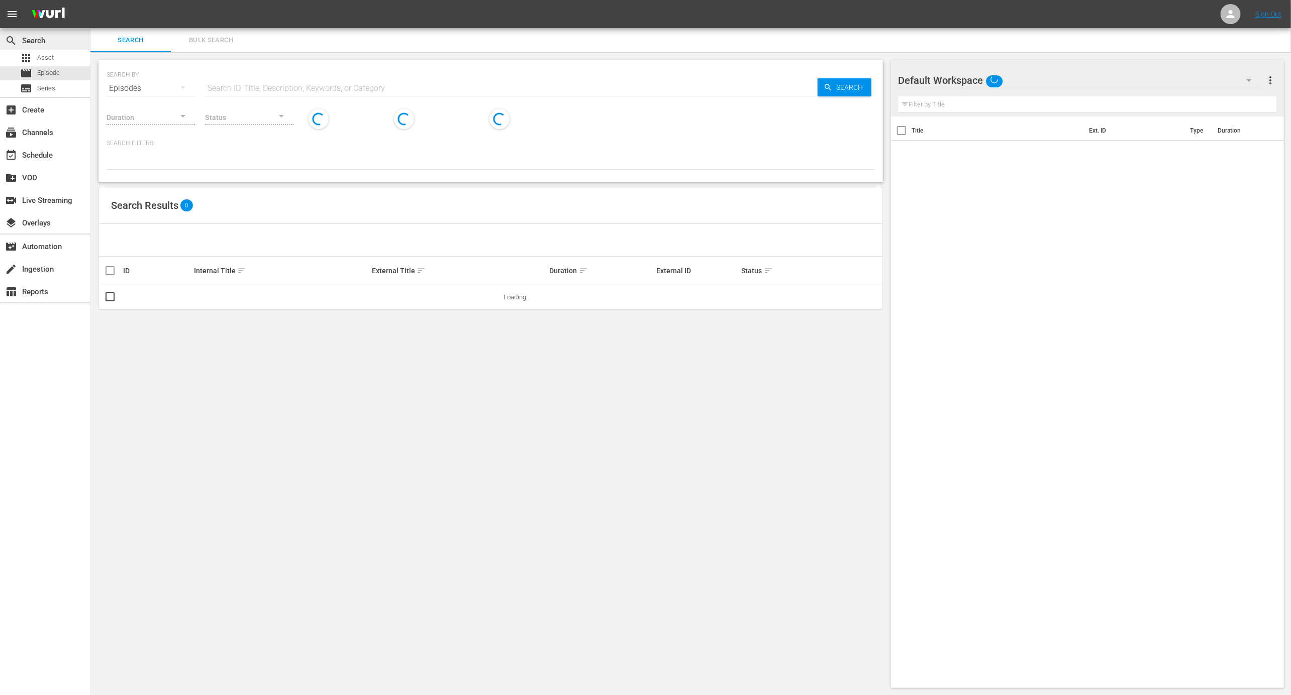
click at [49, 44] on div "search Search" at bounding box center [45, 40] width 90 height 20
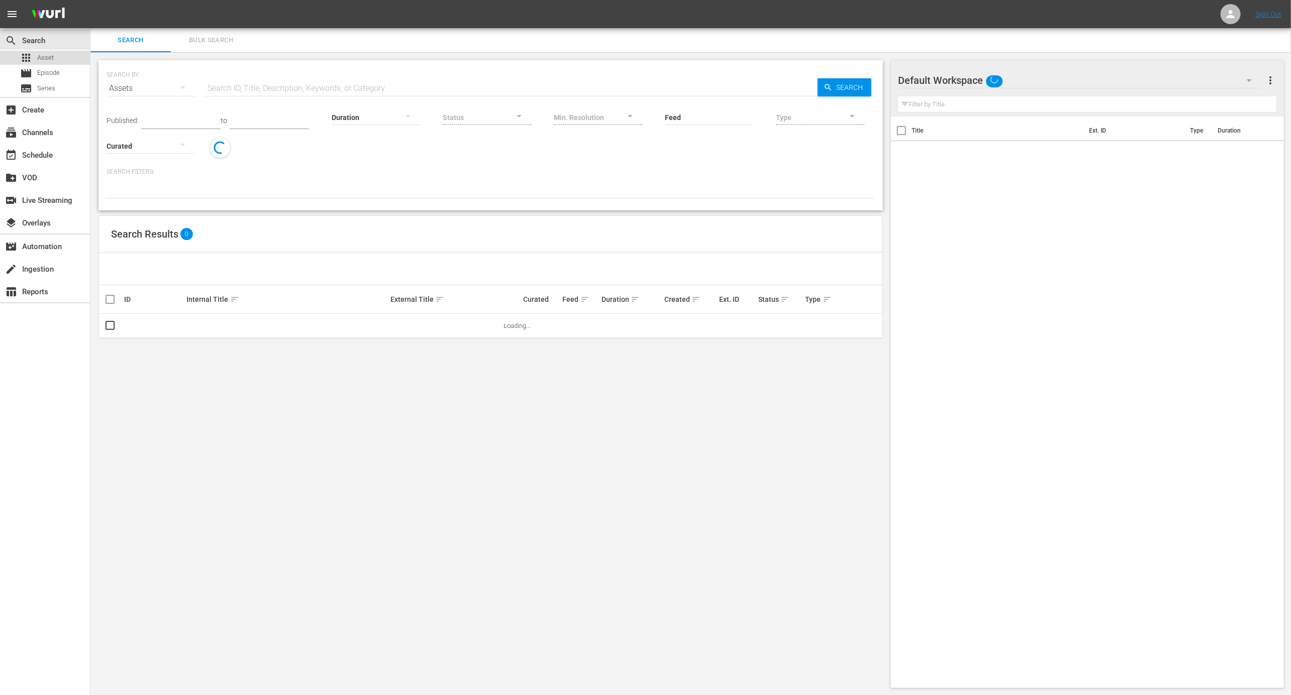
click at [54, 53] on div "apps Asset" at bounding box center [45, 58] width 90 height 14
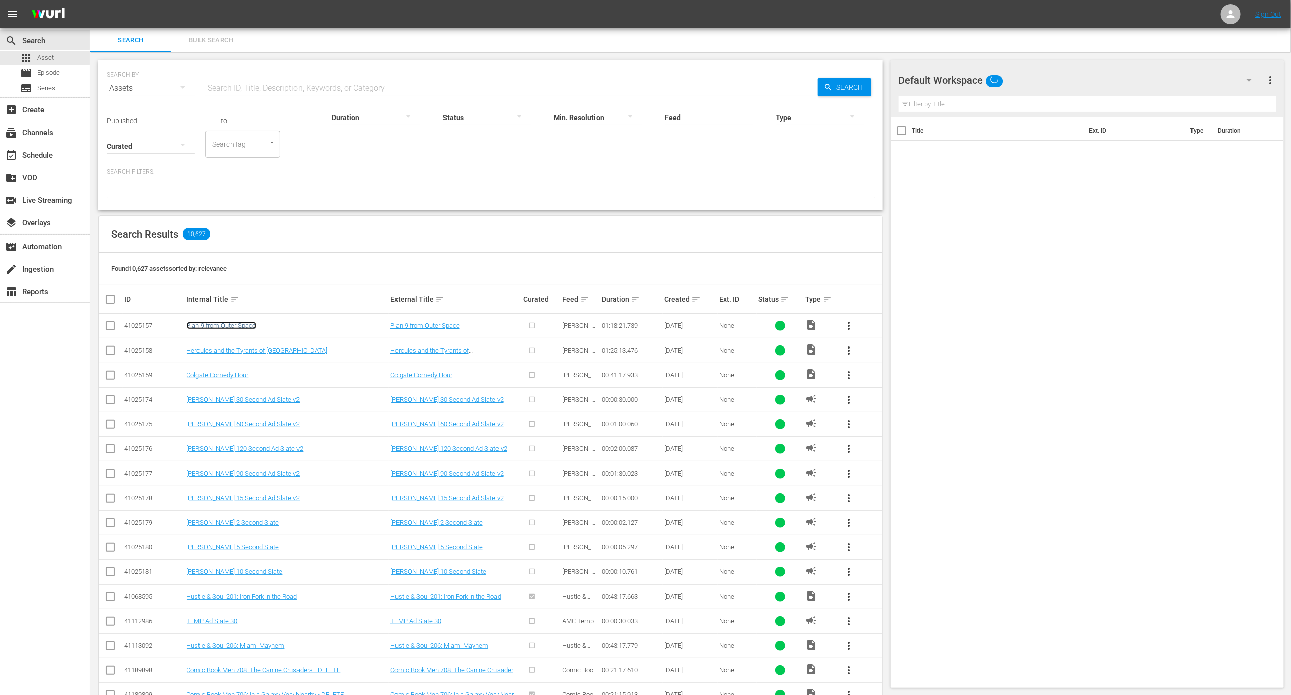
click at [230, 326] on link "Plan 9 from Outer Space" at bounding box center [221, 326] width 69 height 8
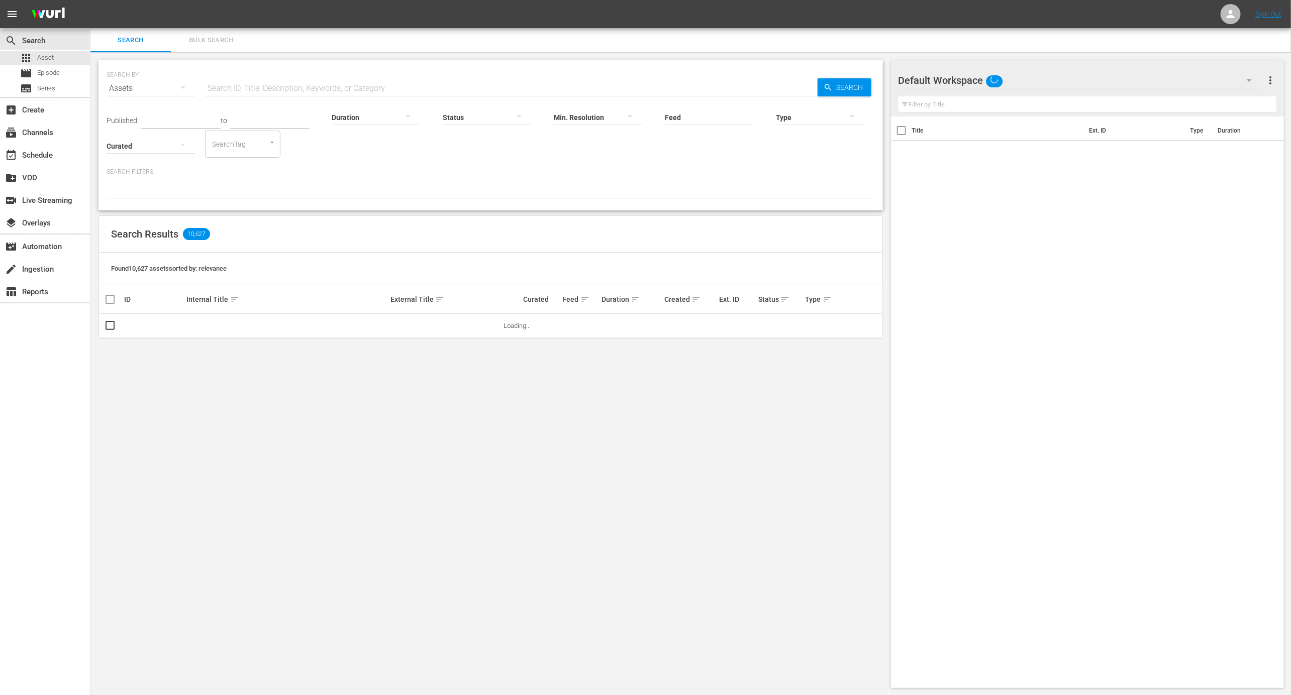
click at [836, 114] on div at bounding box center [820, 117] width 88 height 28
click at [824, 112] on div "Video" at bounding box center [820, 116] width 88 height 16
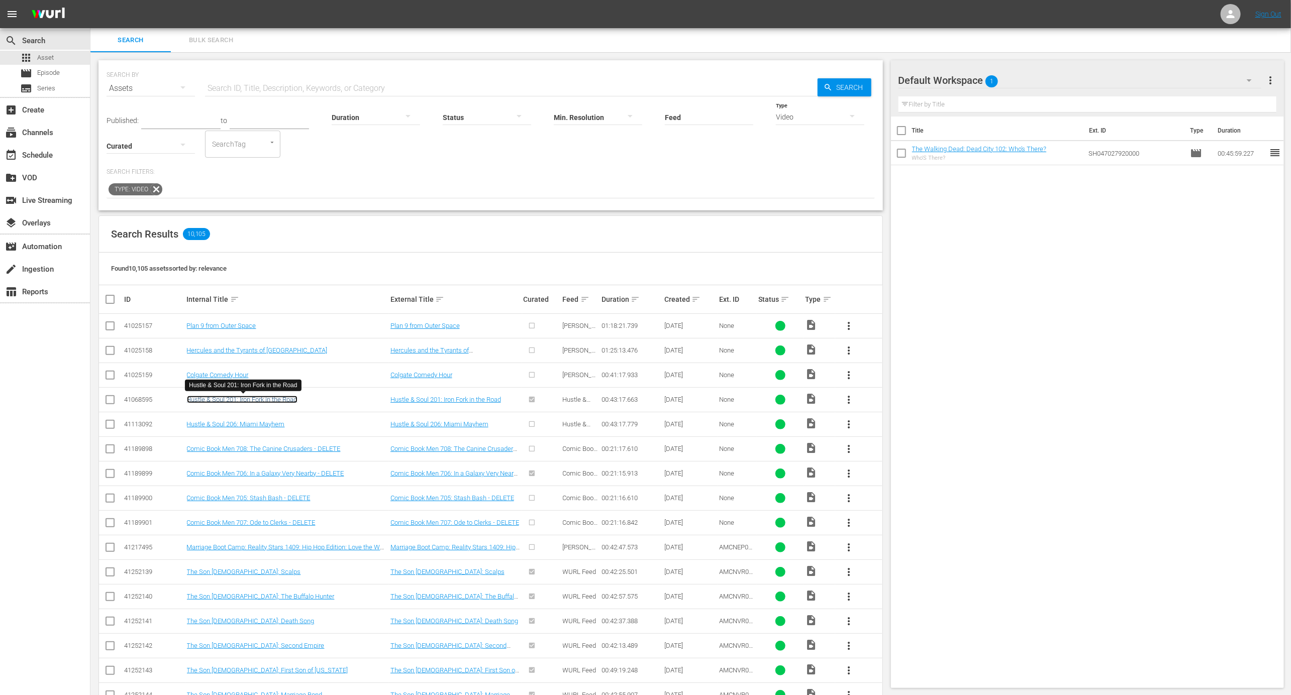
click at [249, 399] on link "Hustle & Soul 201: Iron Fork in the Road" at bounding box center [242, 400] width 111 height 8
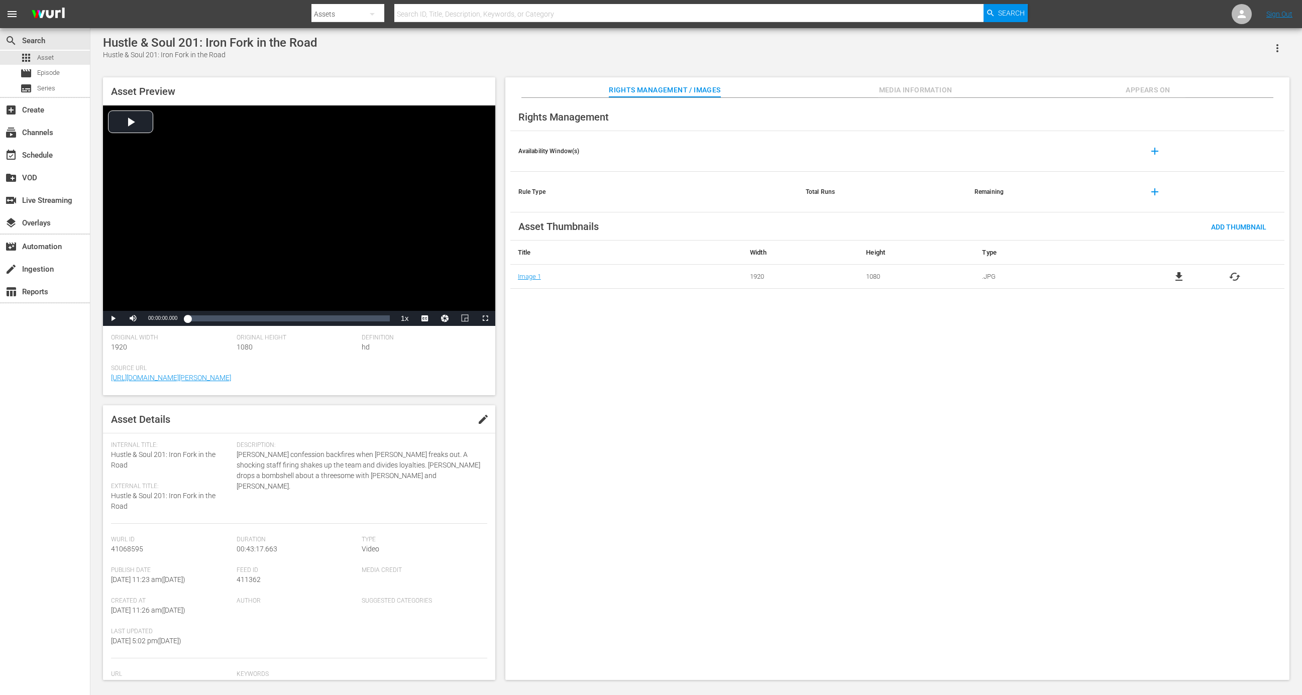
click at [1144, 91] on span "Appears On" at bounding box center [1147, 90] width 75 height 13
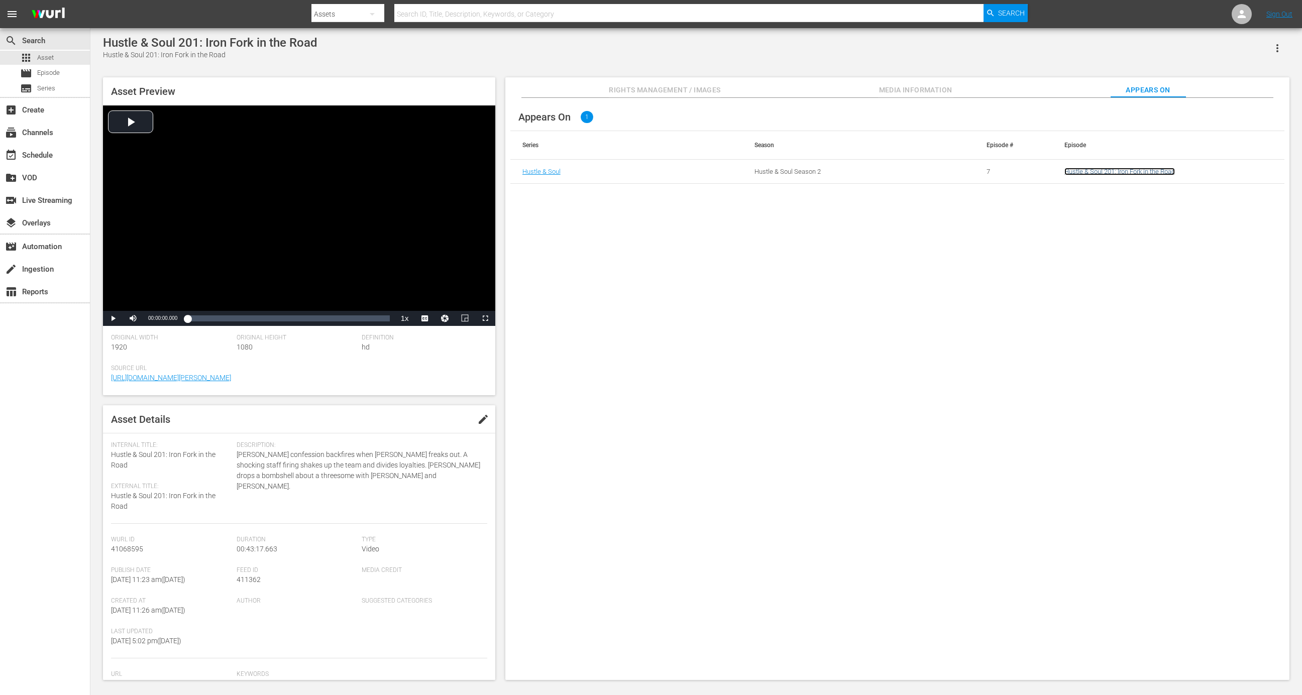
click at [1115, 174] on link "Hustle & Soul 201: Iron Fork in the Road" at bounding box center [1120, 172] width 111 height 8
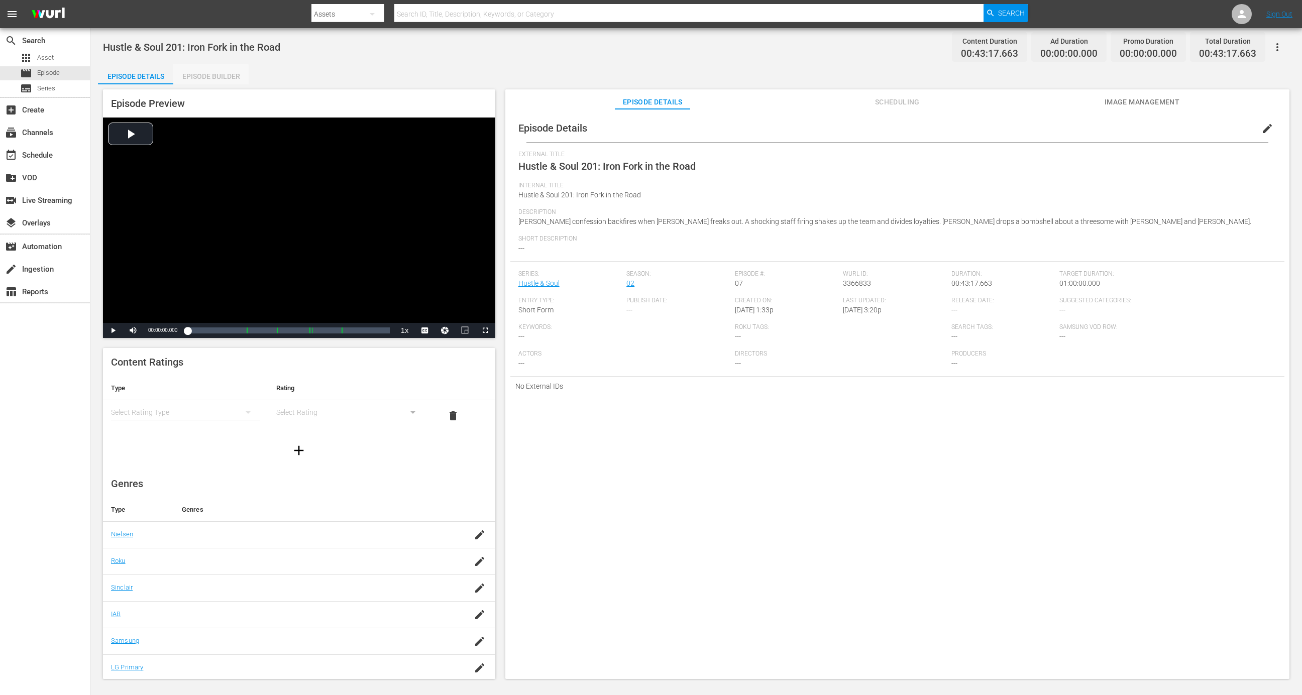
click at [207, 78] on div "Episode Builder" at bounding box center [210, 76] width 75 height 24
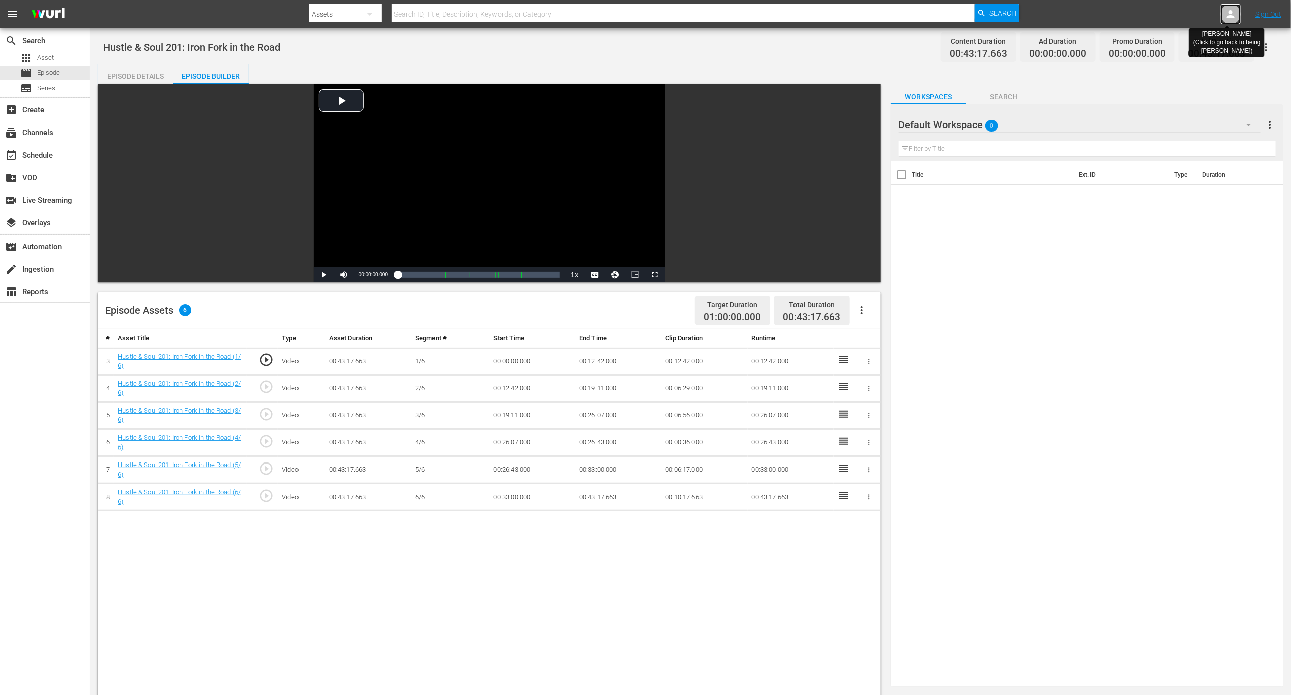
click at [1234, 14] on icon at bounding box center [1230, 14] width 12 height 12
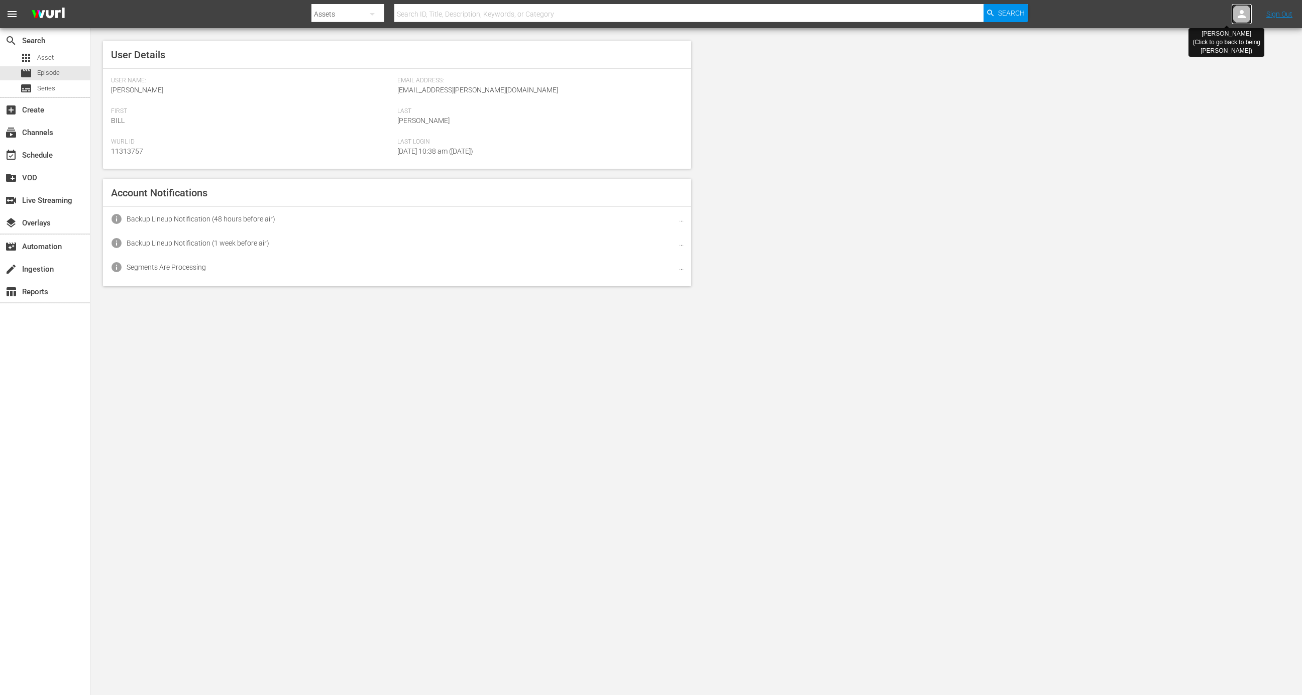
click at [1234, 14] on div at bounding box center [1242, 14] width 20 height 20
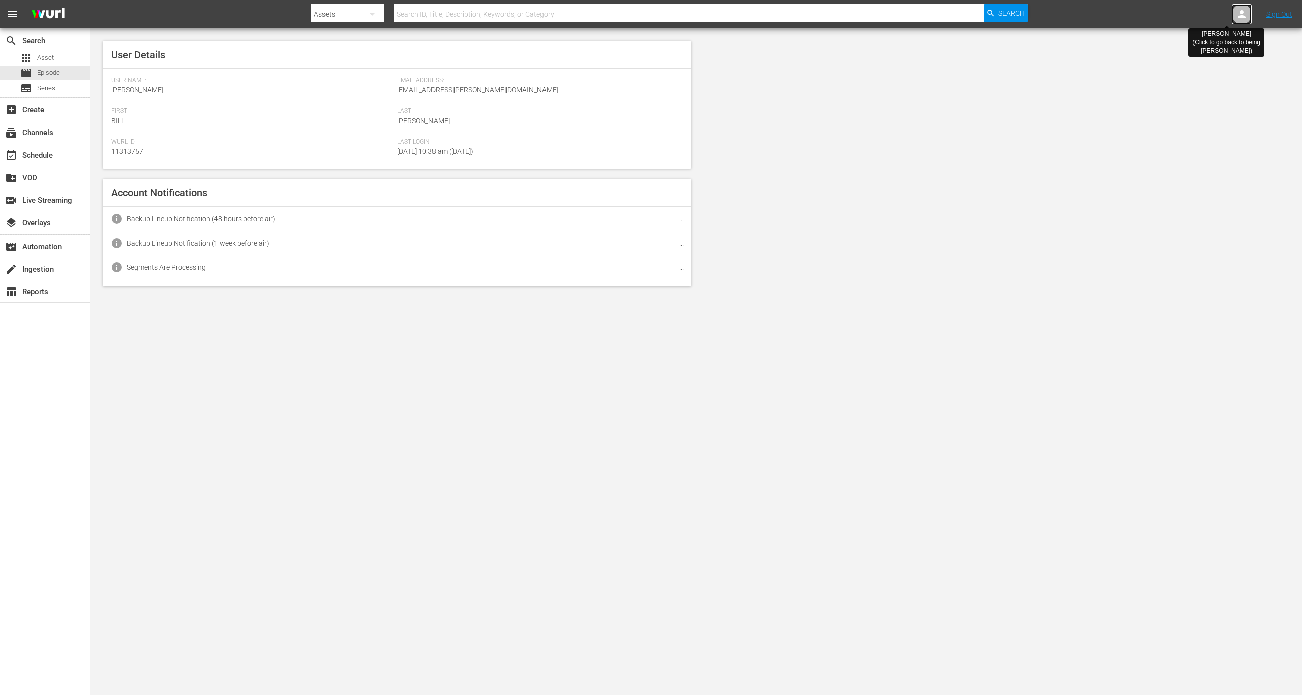
click at [1234, 14] on div at bounding box center [1242, 14] width 20 height 20
click at [1248, 10] on div at bounding box center [1242, 14] width 20 height 20
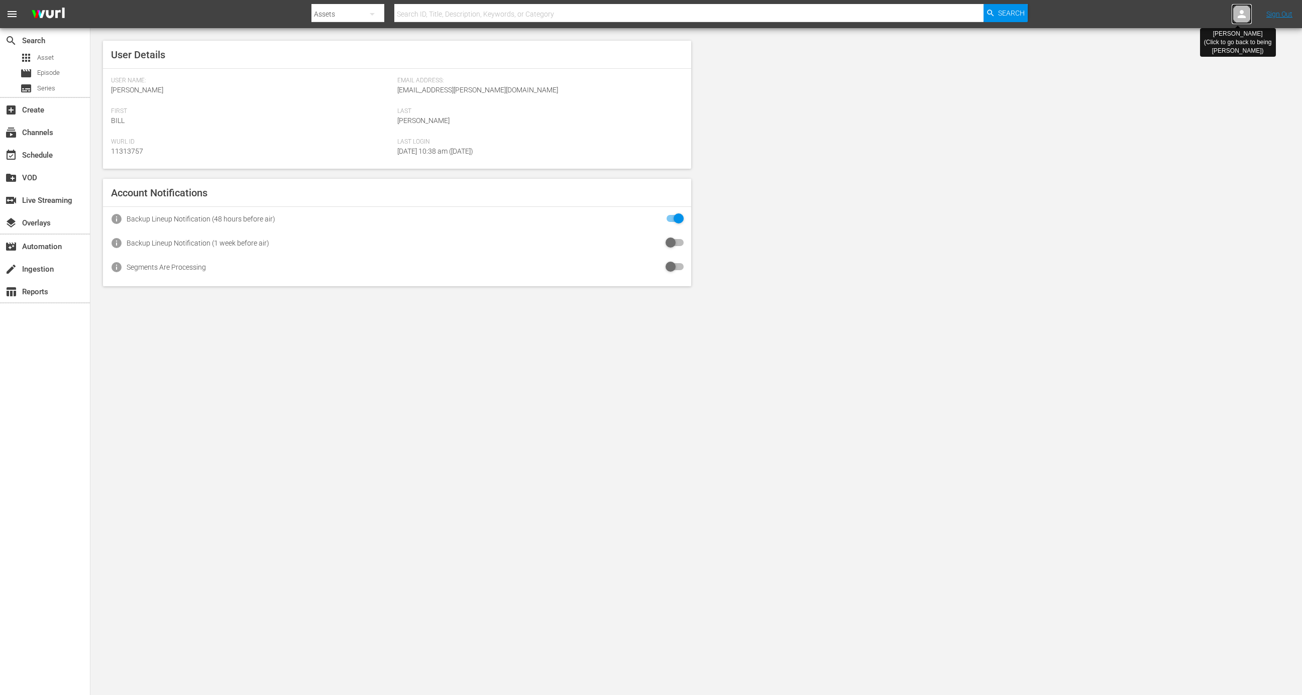
click at [1248, 10] on div at bounding box center [1242, 14] width 20 height 20
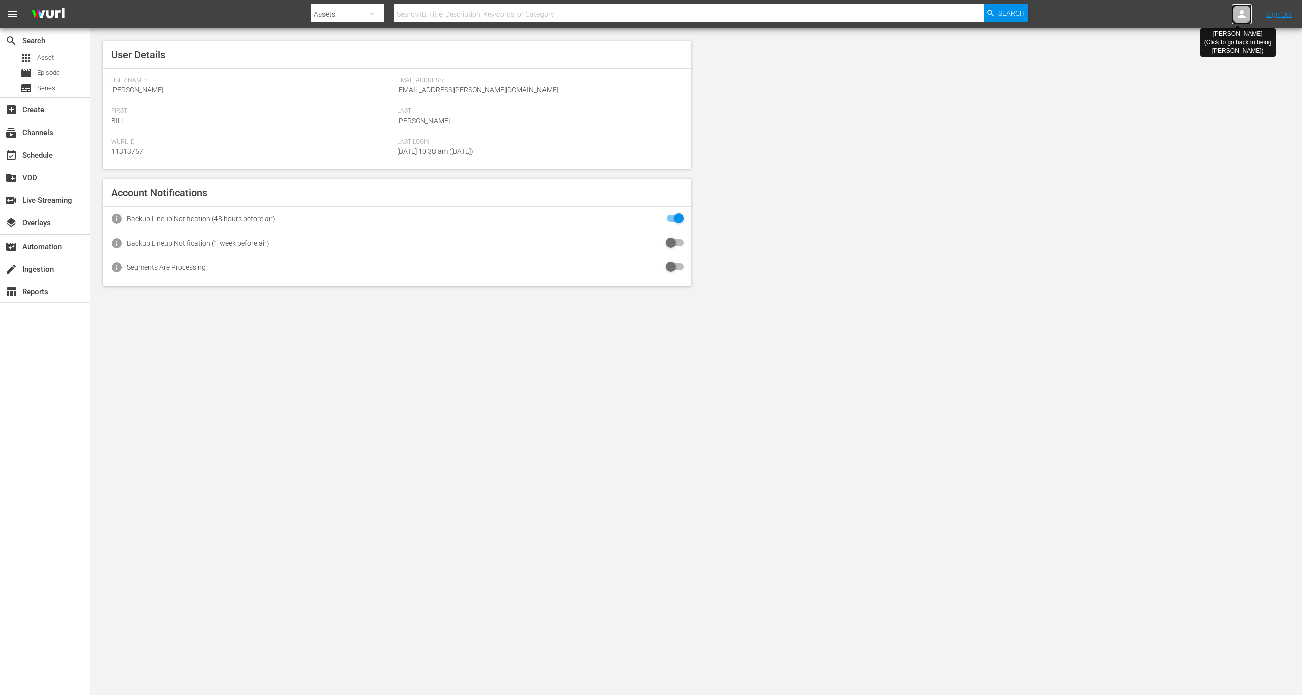
click at [1248, 10] on div at bounding box center [1242, 14] width 20 height 20
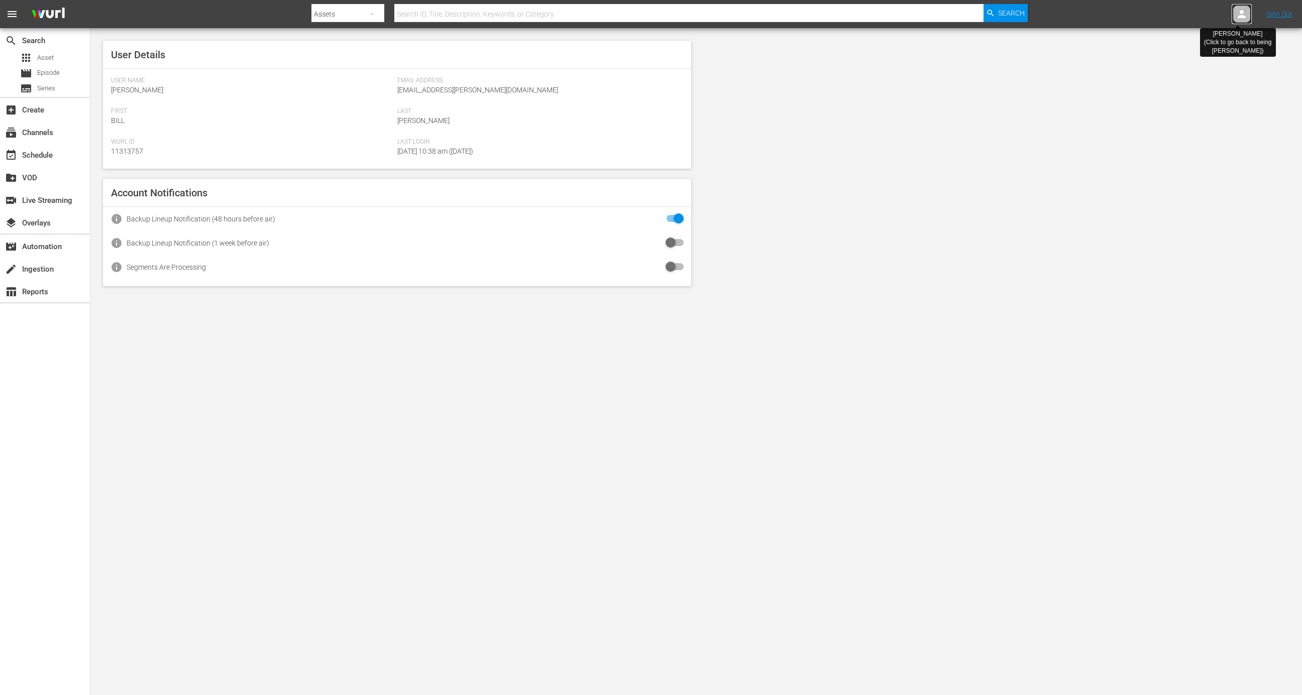
click at [1248, 10] on div at bounding box center [1242, 14] width 20 height 20
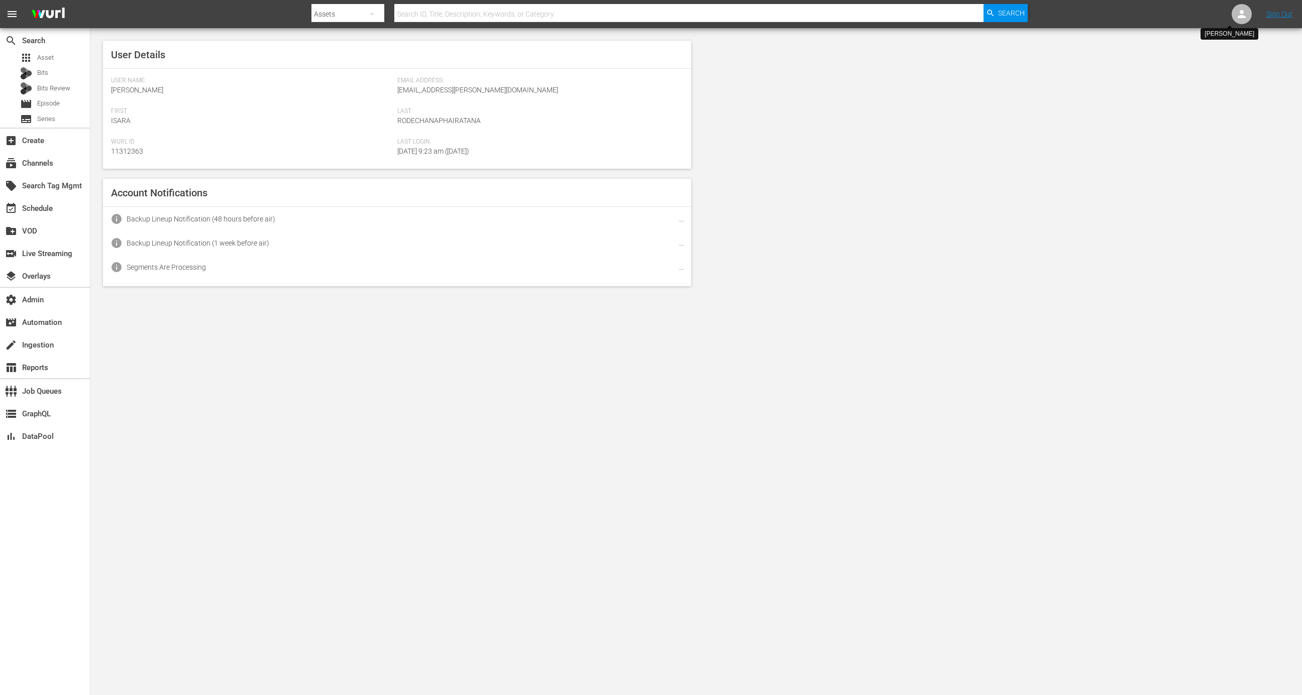
click at [1248, 10] on div at bounding box center [1242, 14] width 20 height 20
click at [1248, 10] on input "text" at bounding box center [1216, 16] width 129 height 24
type input "k"
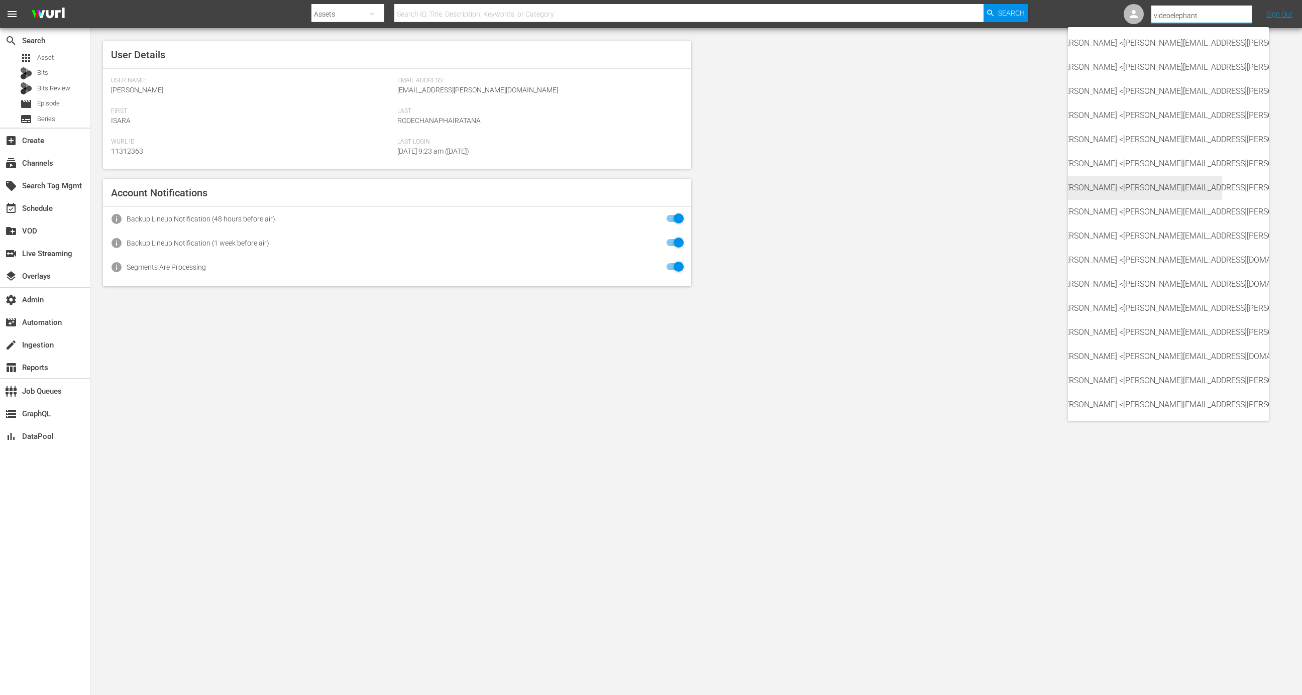
click at [1149, 185] on div "Kritika Aswani <kritika.aswani@videoelephant.tv>" at bounding box center [1136, 188] width 157 height 24
type input "Kritika Aswani (11314885)"
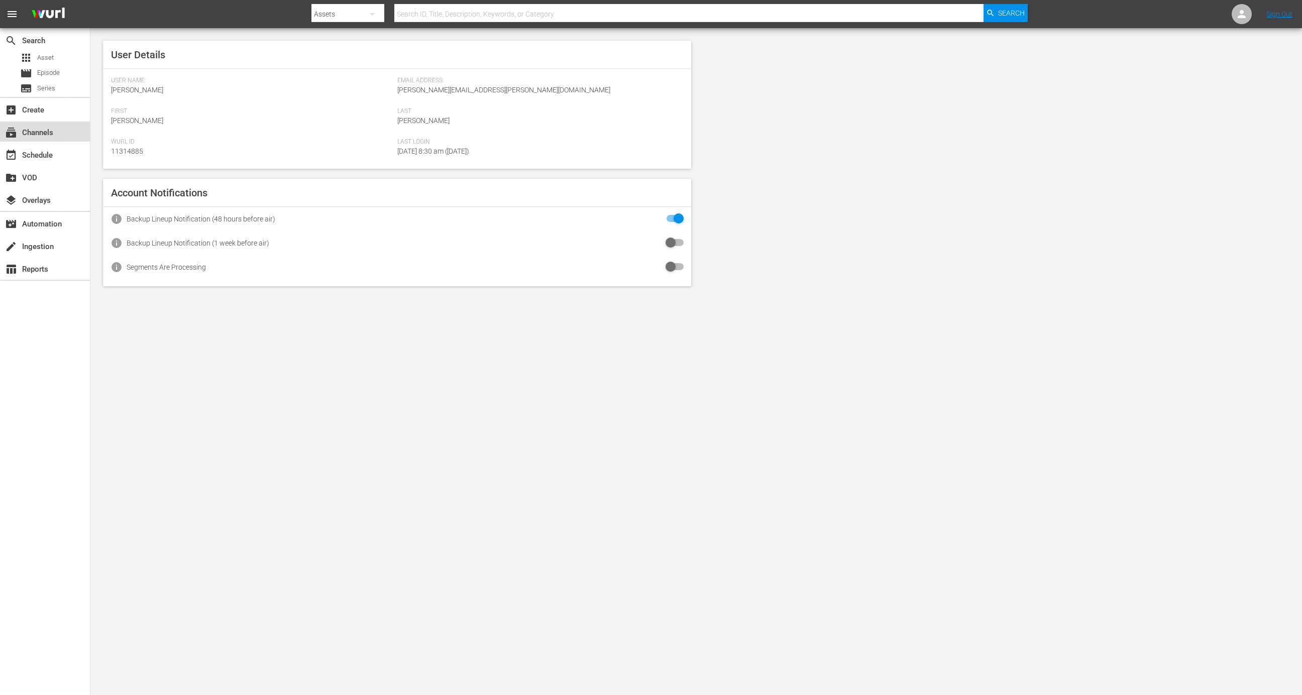
click at [46, 127] on div "subscriptions Channels" at bounding box center [28, 131] width 56 height 9
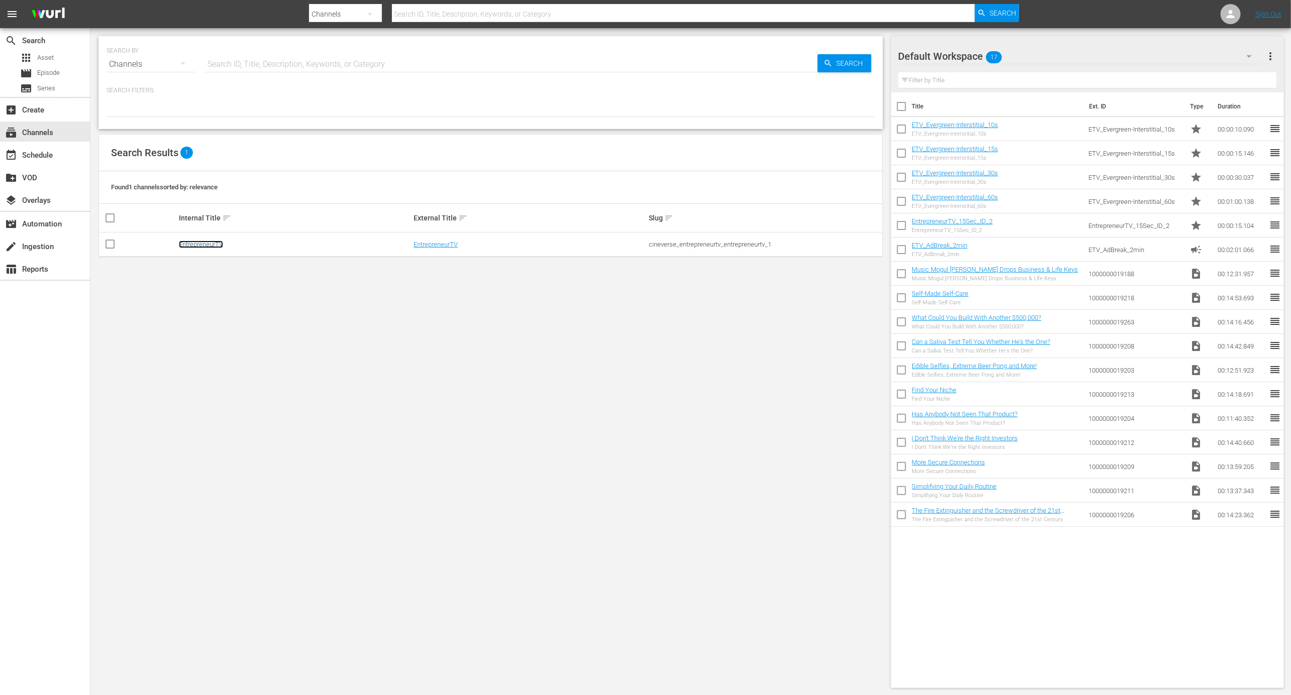
click at [211, 242] on link "EntrepreneurTV" at bounding box center [201, 245] width 44 height 8
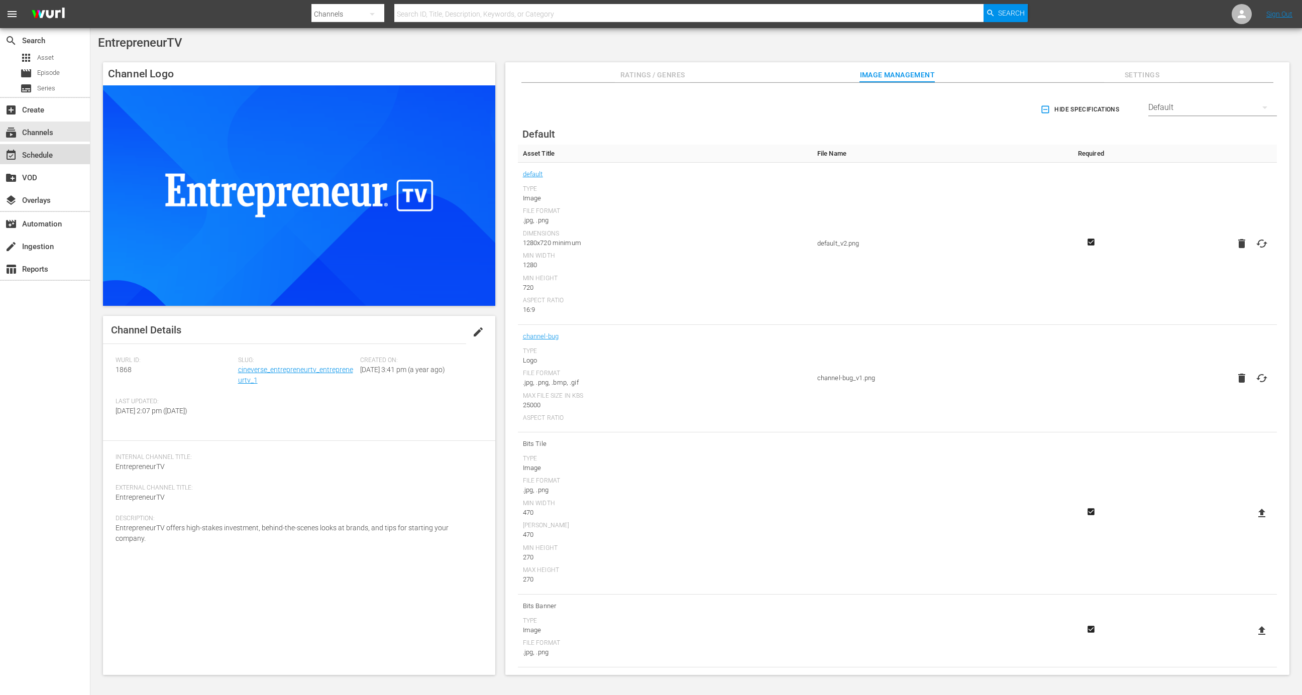
click at [63, 157] on div "event_available Schedule" at bounding box center [45, 154] width 90 height 20
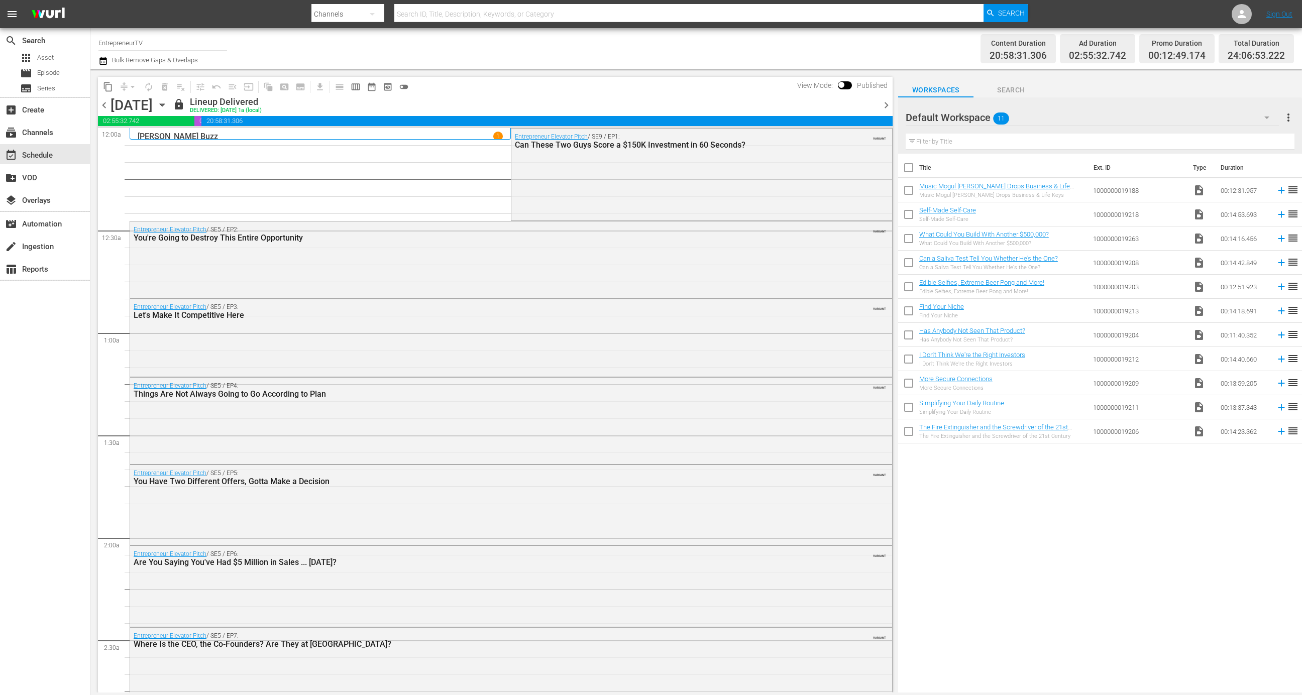
scroll to position [13, 0]
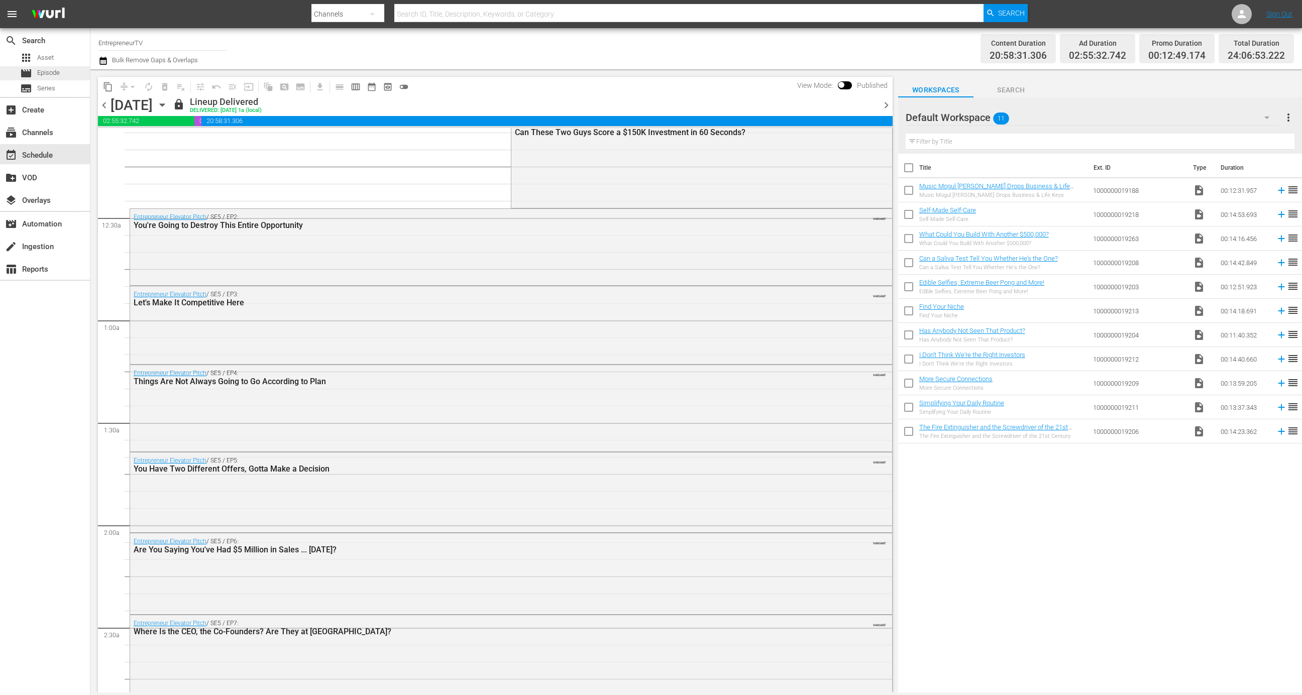
click at [73, 75] on div "movie Episode" at bounding box center [45, 73] width 90 height 14
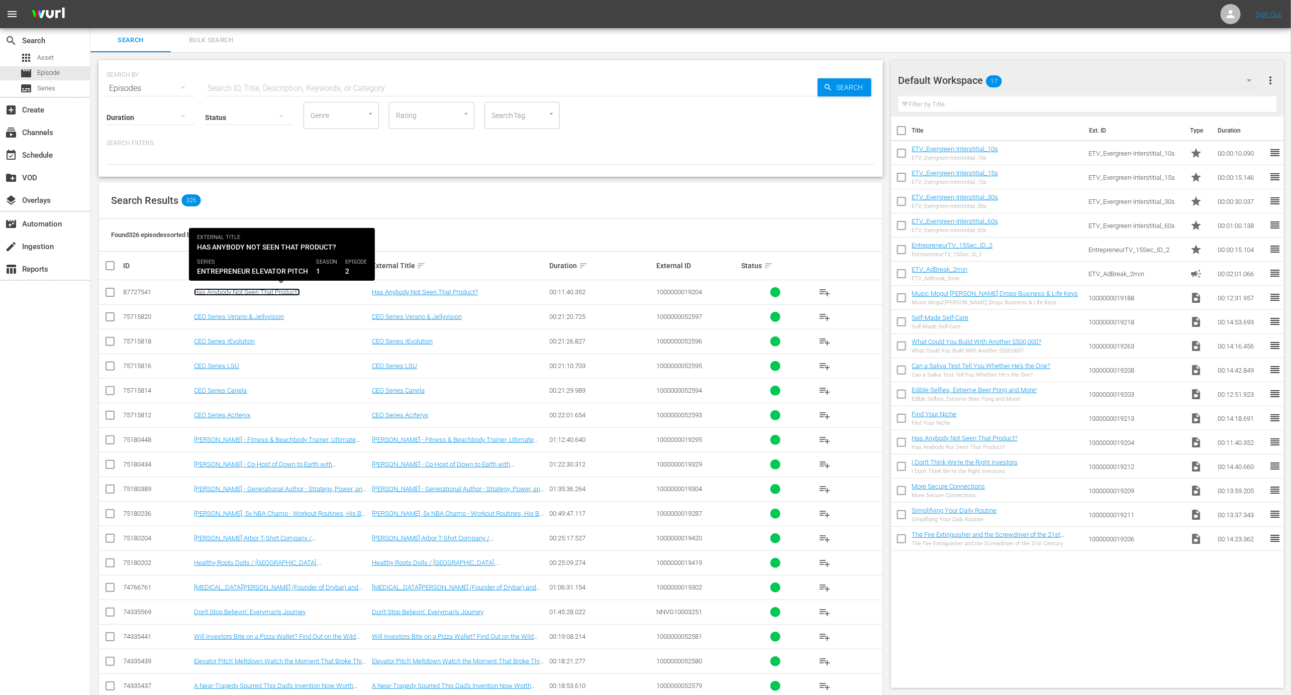
click at [245, 292] on link "Has Anybody Not Seen That Product?" at bounding box center [247, 292] width 106 height 8
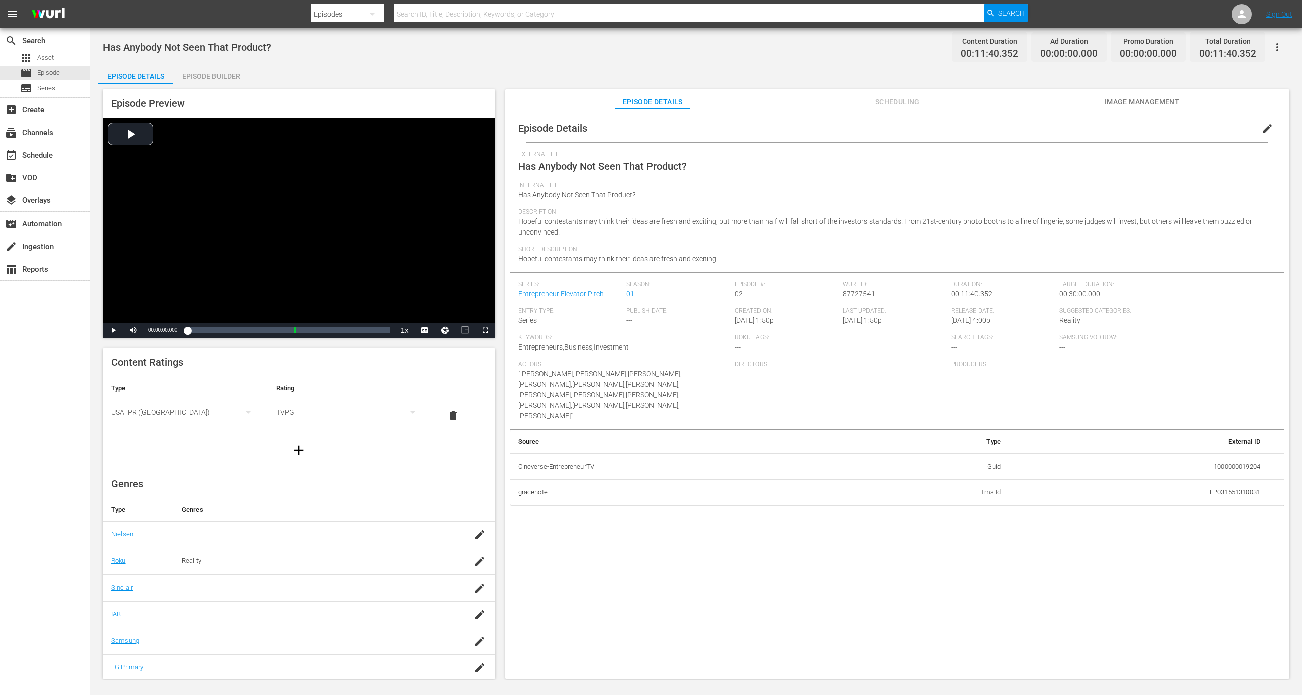
click at [222, 82] on div "Episode Builder" at bounding box center [210, 76] width 75 height 24
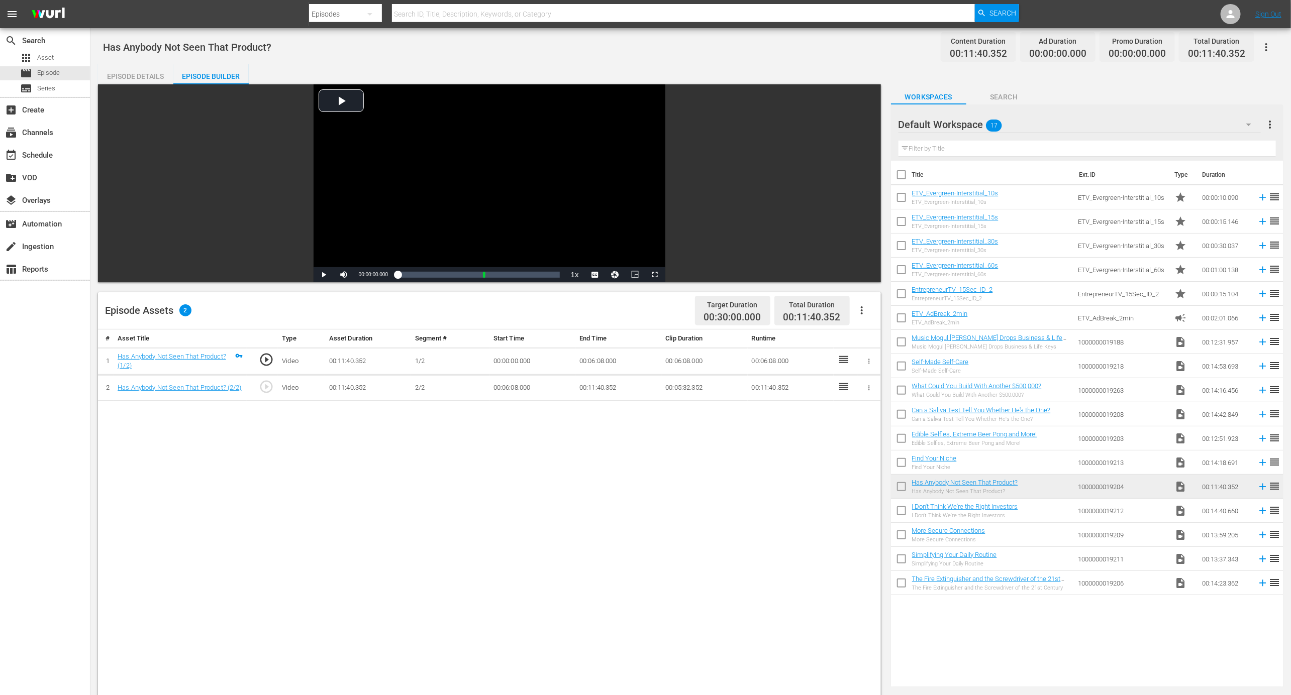
click at [865, 305] on icon "button" at bounding box center [862, 310] width 12 height 12
click at [867, 317] on div "Edit Cue Points" at bounding box center [892, 314] width 68 height 24
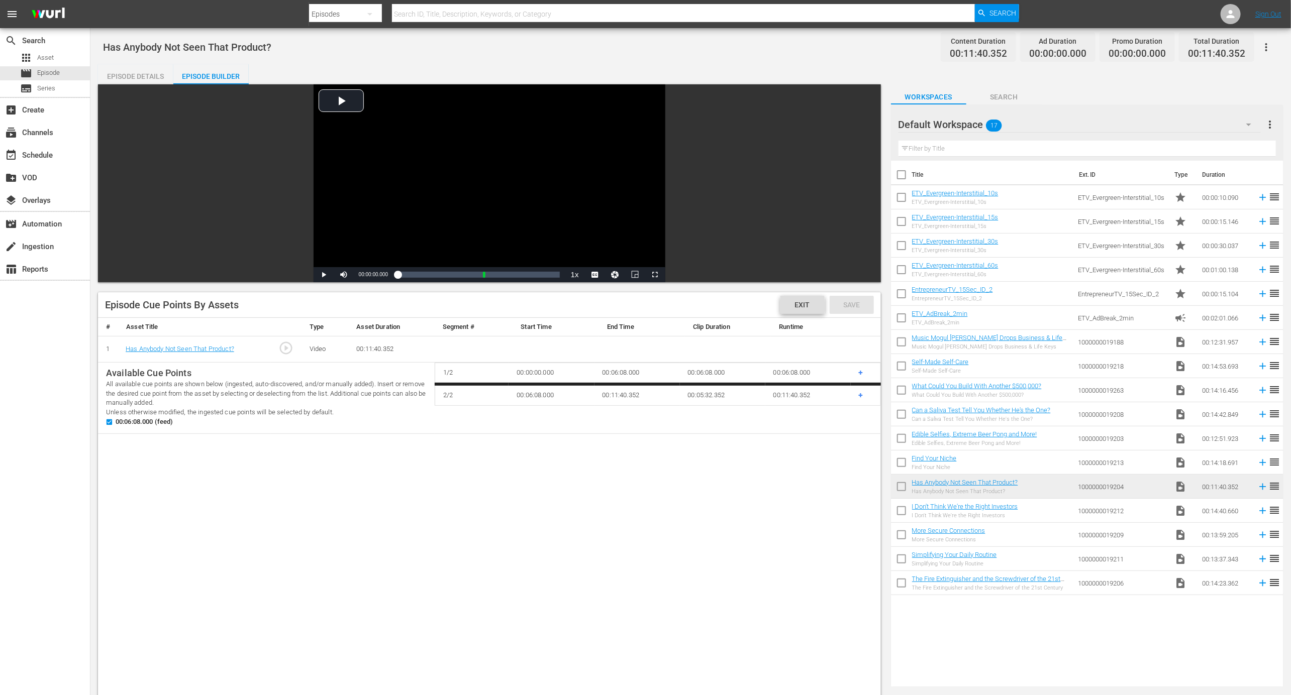
click at [797, 305] on span "Exit" at bounding box center [802, 305] width 31 height 8
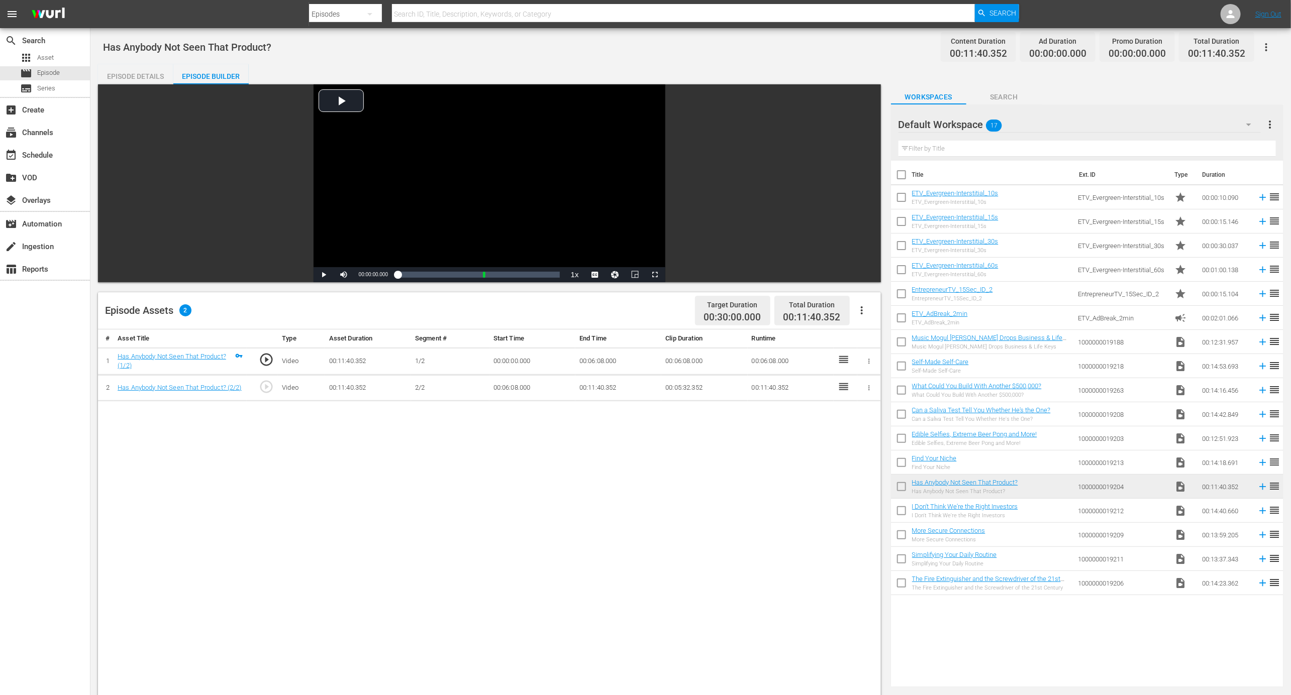
click at [1216, 15] on nav "menu Search By Episodes Search ID, Title, Description, Keywords, or Category Se…" at bounding box center [645, 14] width 1291 height 28
click at [1224, 15] on div at bounding box center [1230, 14] width 20 height 20
click at [1224, 15] on nav "menu Search By Episodes Search ID, Title, Description, Keywords, or Category Se…" at bounding box center [645, 14] width 1291 height 28
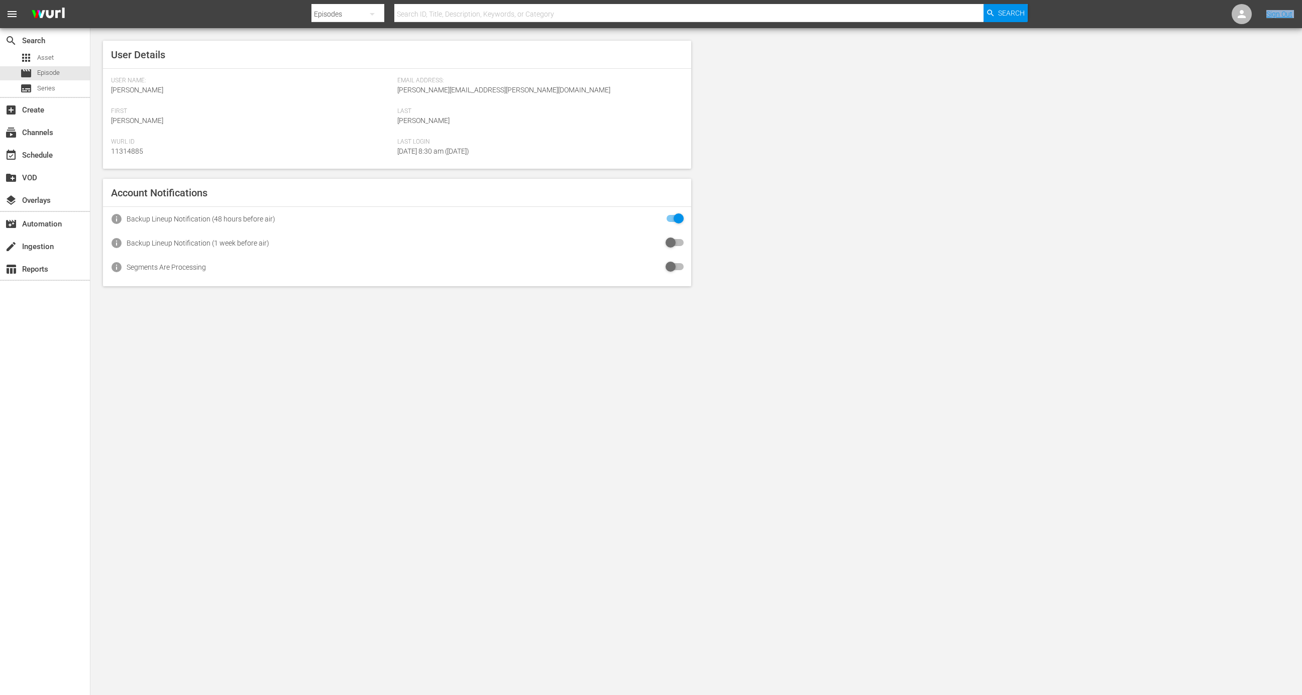
click at [1224, 15] on nav "menu Search By Episodes Search ID, Title, Description, Keywords, or Category Se…" at bounding box center [651, 14] width 1302 height 28
click at [1234, 15] on div at bounding box center [1242, 14] width 20 height 20
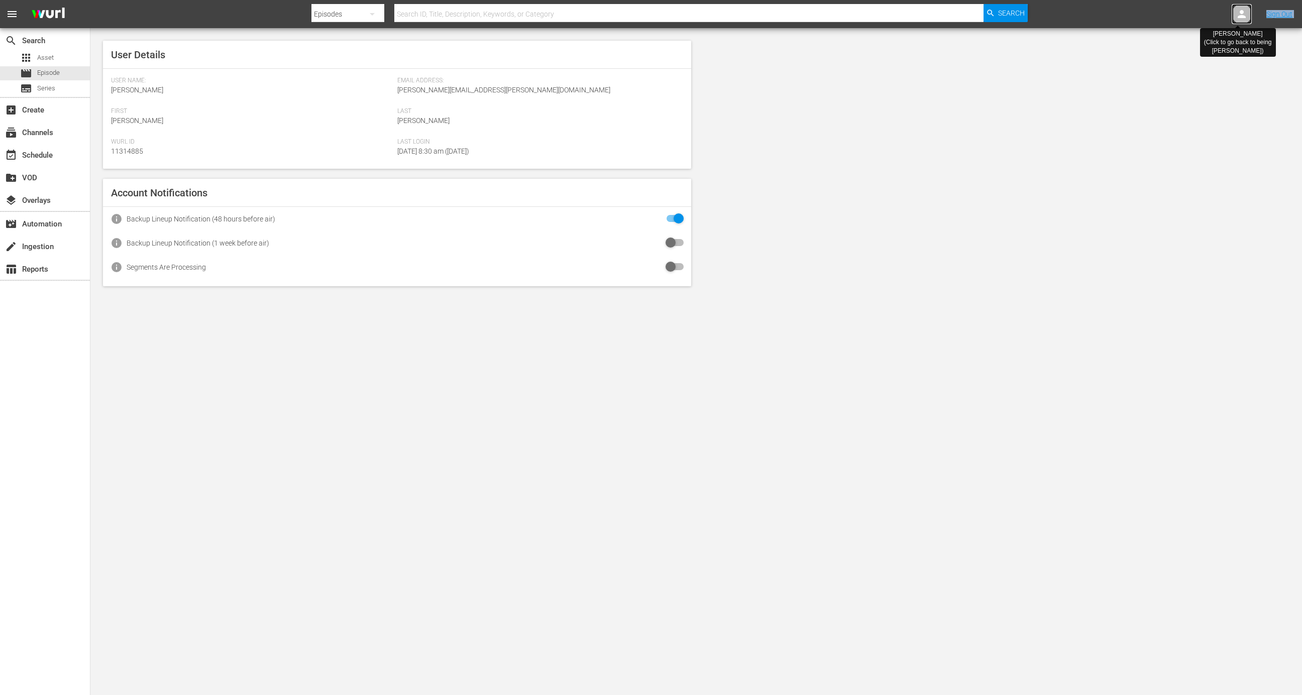
click at [1234, 15] on div at bounding box center [1242, 14] width 20 height 20
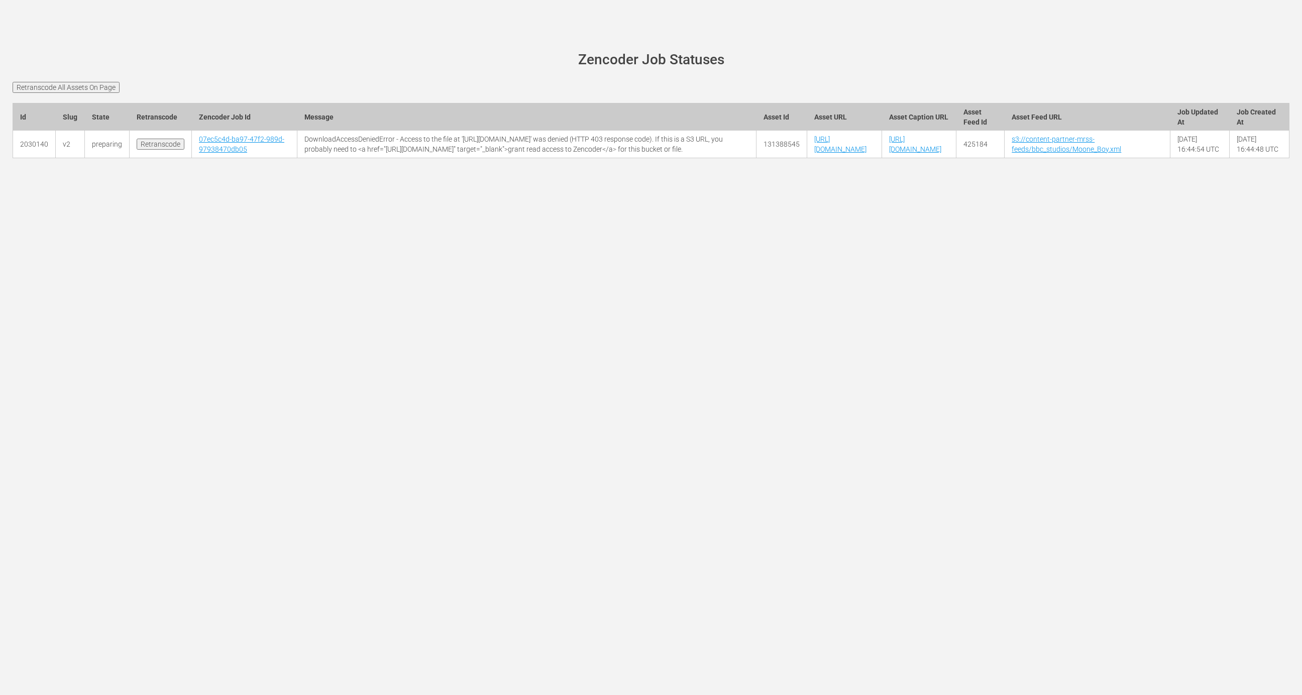
click at [85, 90] on input "Retranscode All Assets On Page" at bounding box center [66, 87] width 107 height 11
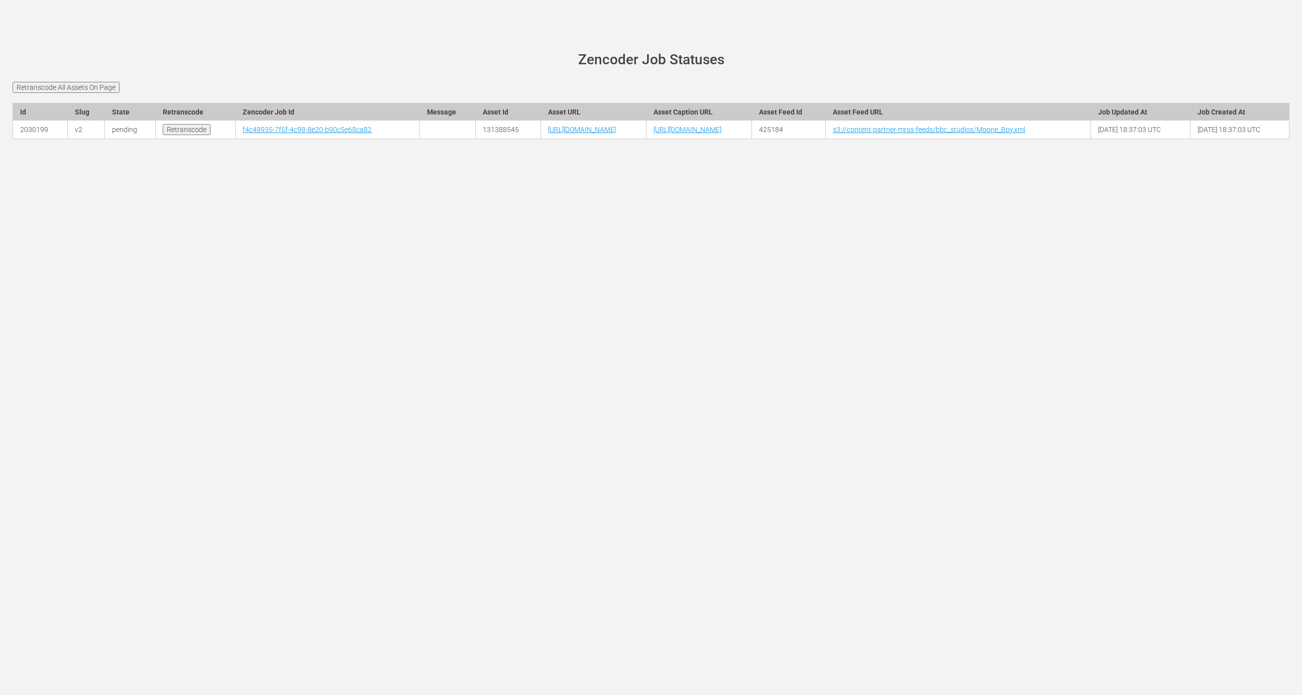
click at [236, 139] on td "f4c48935-7f5f-4c98-8e20-b90c5e68ca82" at bounding box center [328, 130] width 184 height 19
click at [243, 134] on link "f4c48935-7f5f-4c98-8e20-b90c5e68ca82" at bounding box center [307, 130] width 129 height 8
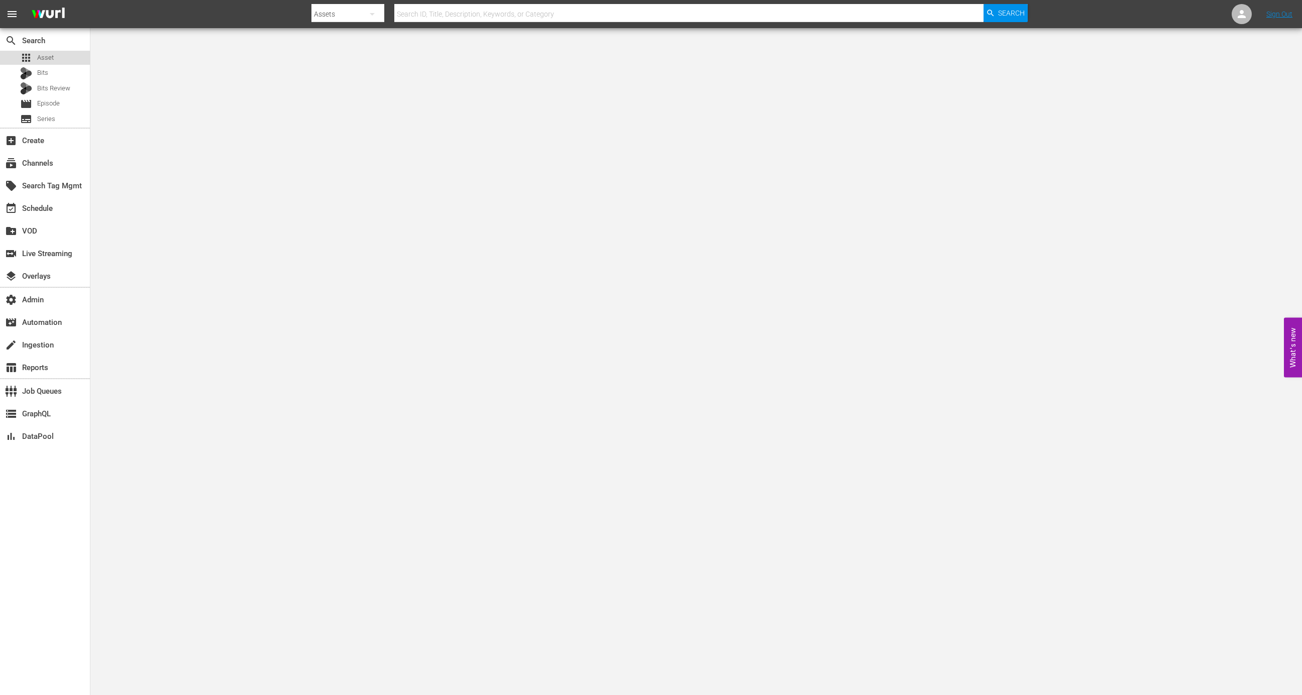
click at [68, 56] on div "apps Asset" at bounding box center [45, 58] width 90 height 14
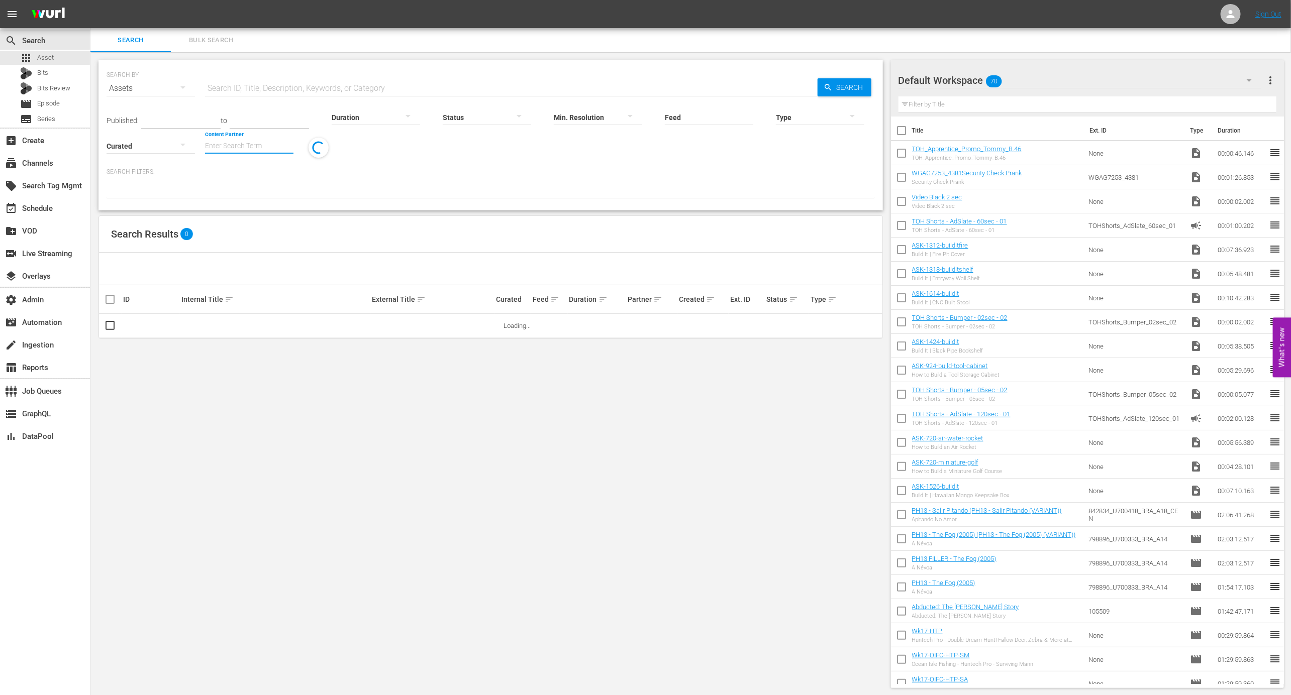
click at [239, 156] on input "Content Partner" at bounding box center [249, 147] width 88 height 36
click at [254, 182] on div "Dry Bar (119)" at bounding box center [286, 174] width 147 height 24
type input "Dry Bar (119)"
